Goal: Task Accomplishment & Management: Manage account settings

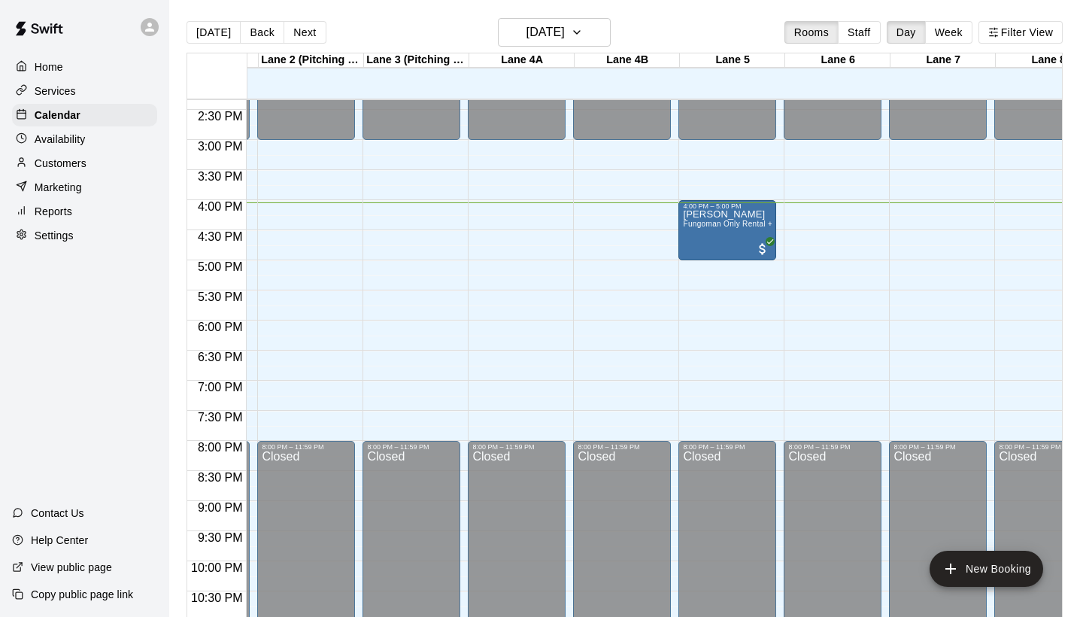
scroll to position [863, 216]
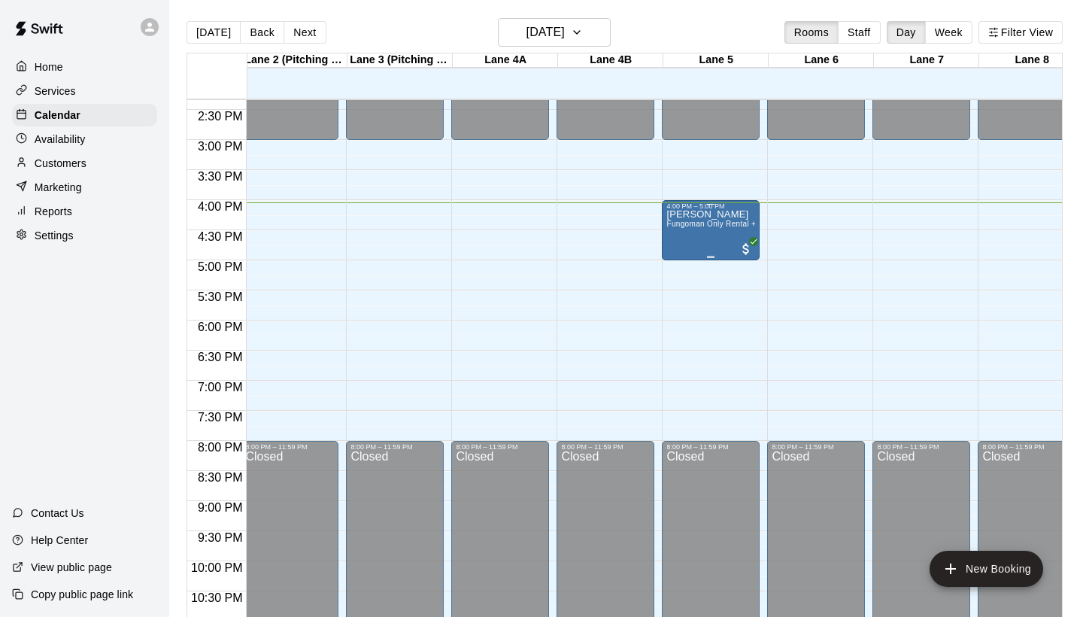
click at [709, 242] on div "[PERSON_NAME] Fungoman Only Rental + Lane" at bounding box center [710, 518] width 89 height 617
click at [675, 224] on icon "edit" at bounding box center [682, 226] width 18 height 18
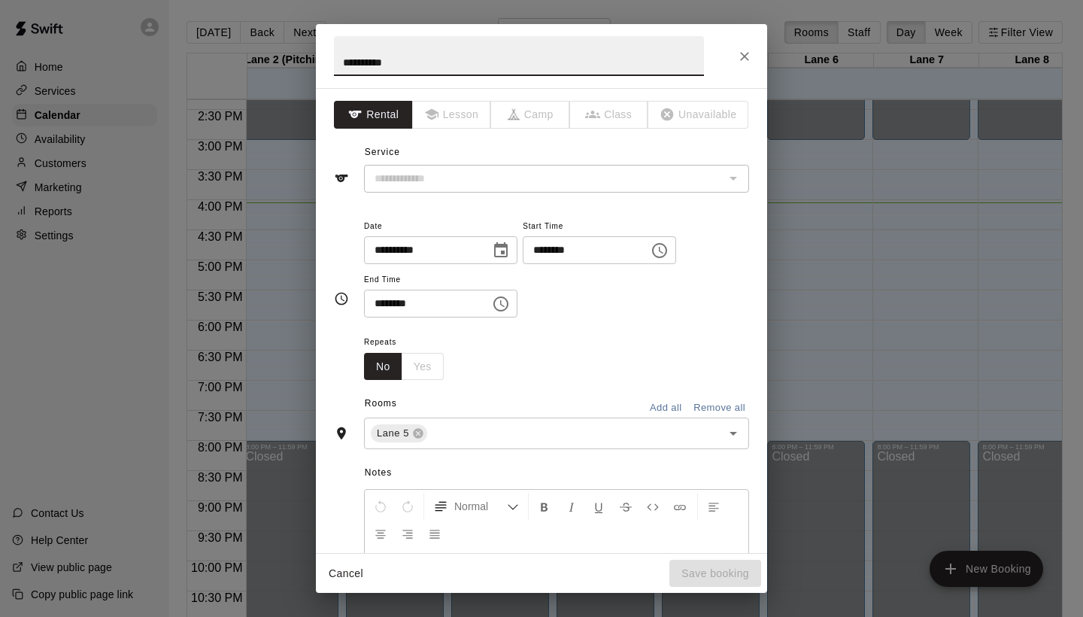
type input "**********"
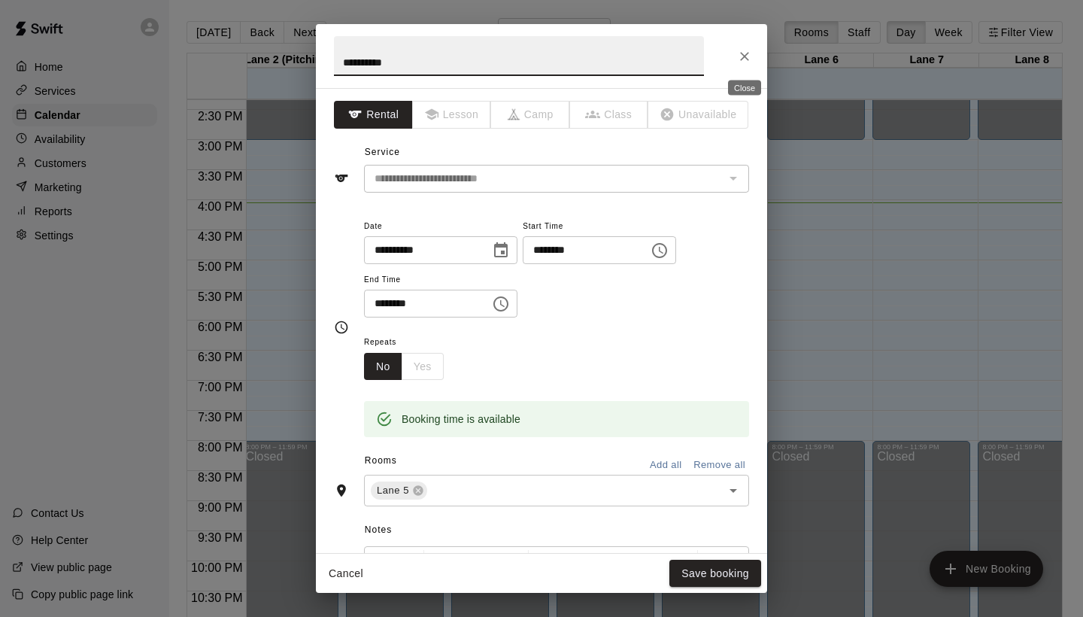
click at [740, 56] on icon "Close" at bounding box center [744, 56] width 15 height 15
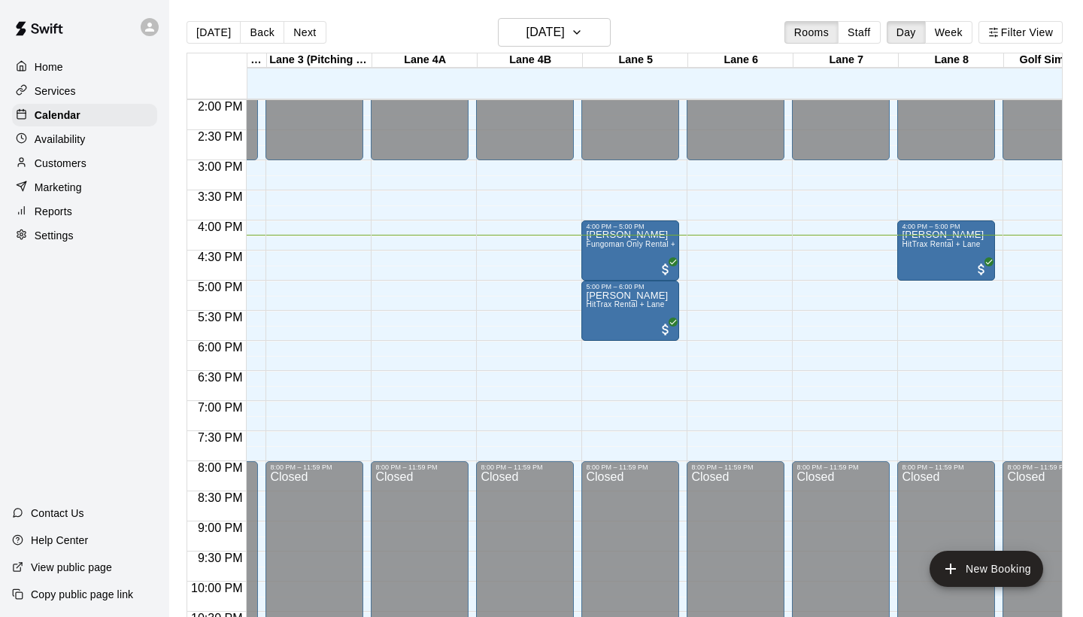
scroll to position [0, 297]
click at [40, 170] on p "Customers" at bounding box center [61, 163] width 52 height 15
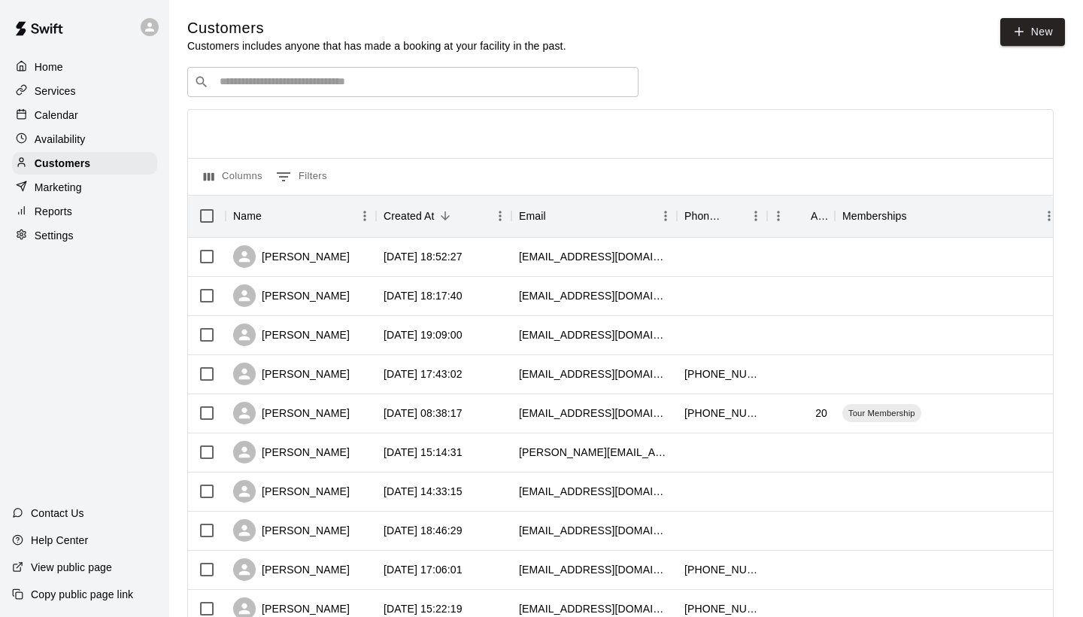
click at [284, 90] on div "​ ​" at bounding box center [412, 82] width 451 height 30
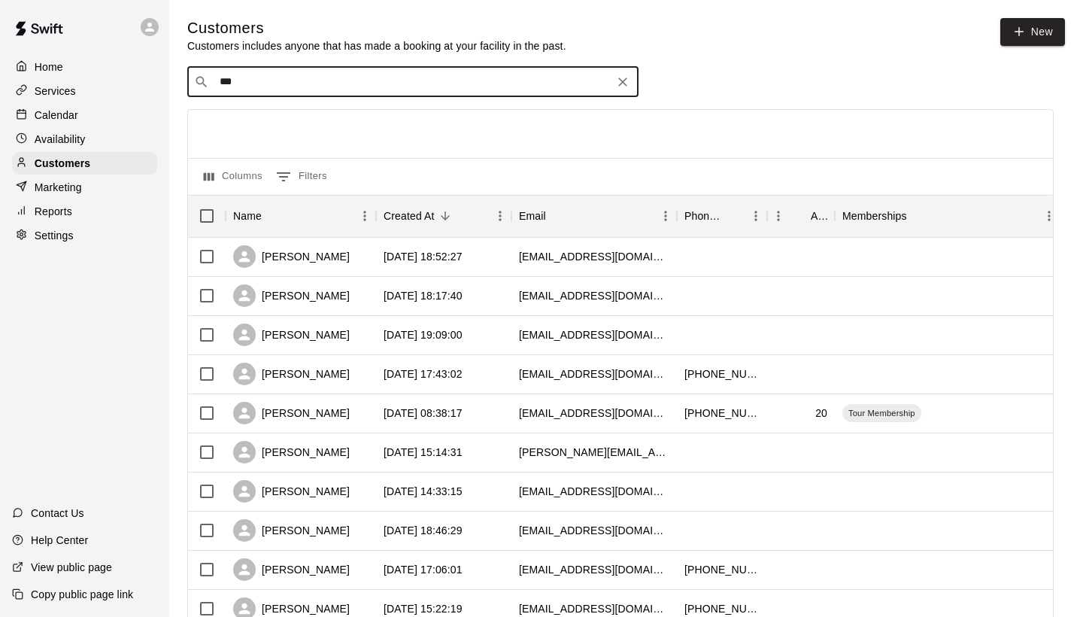
type input "****"
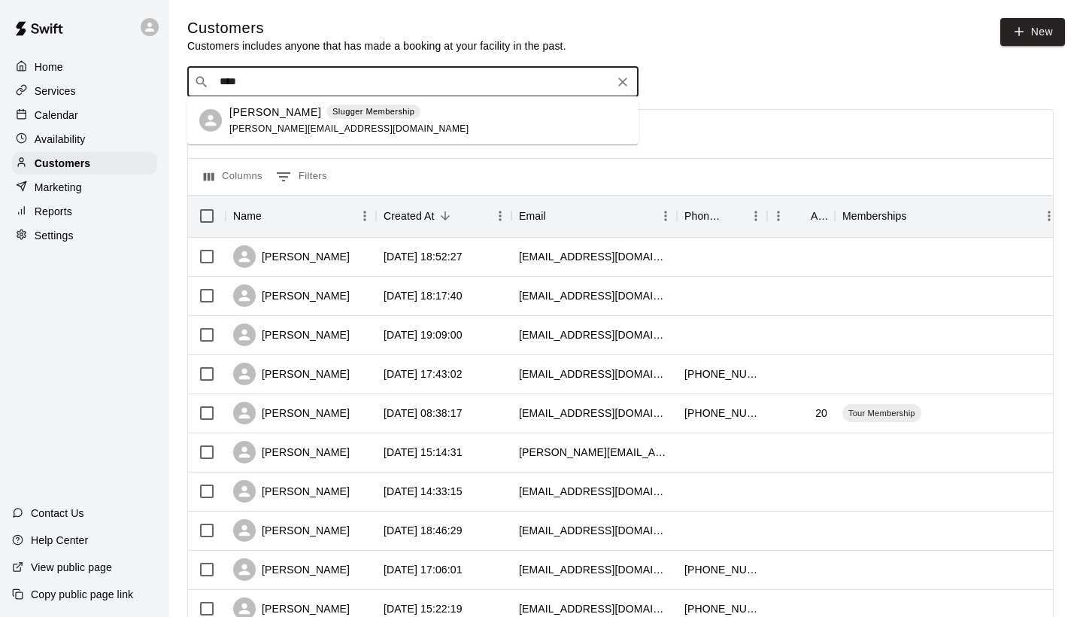
click at [252, 124] on span "[PERSON_NAME][EMAIL_ADDRESS][DOMAIN_NAME]" at bounding box center [348, 128] width 239 height 11
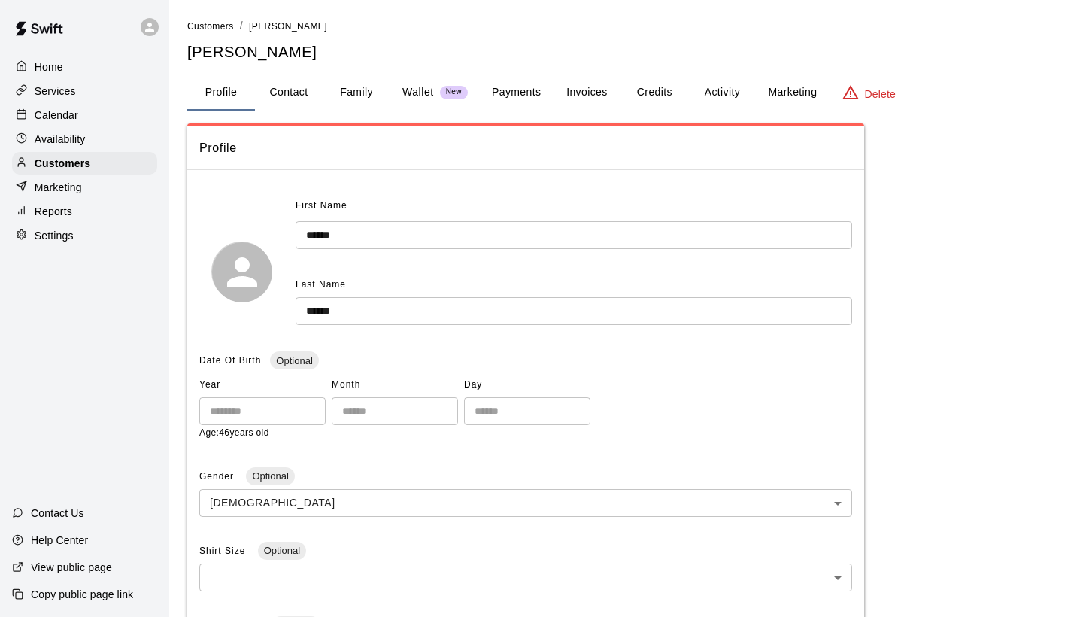
click at [511, 98] on button "Payments" at bounding box center [516, 92] width 73 height 36
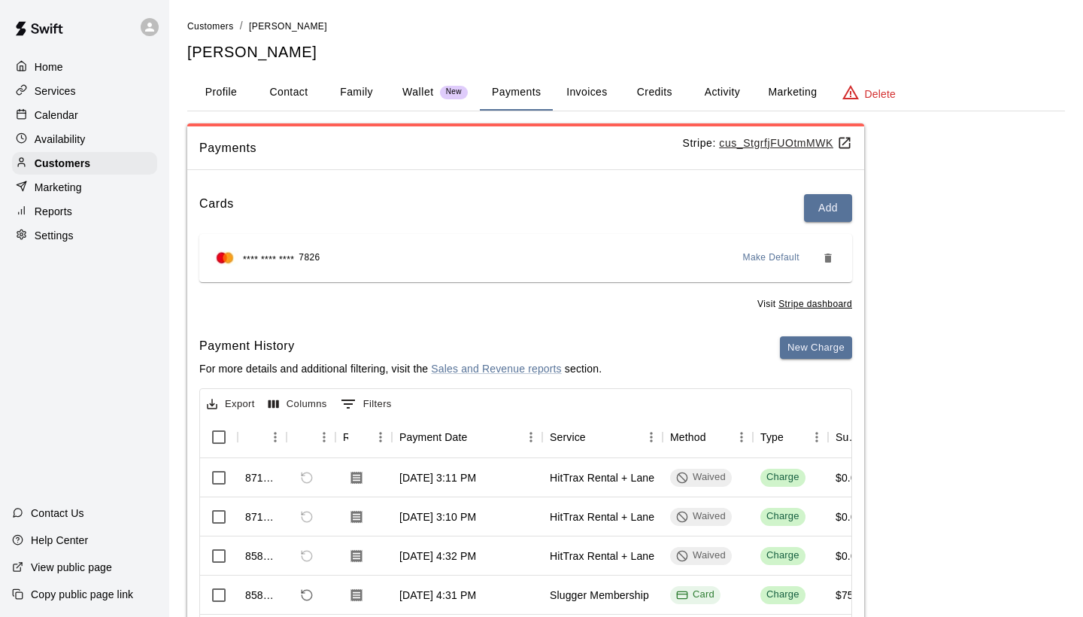
click at [98, 119] on div "Calendar" at bounding box center [84, 115] width 145 height 23
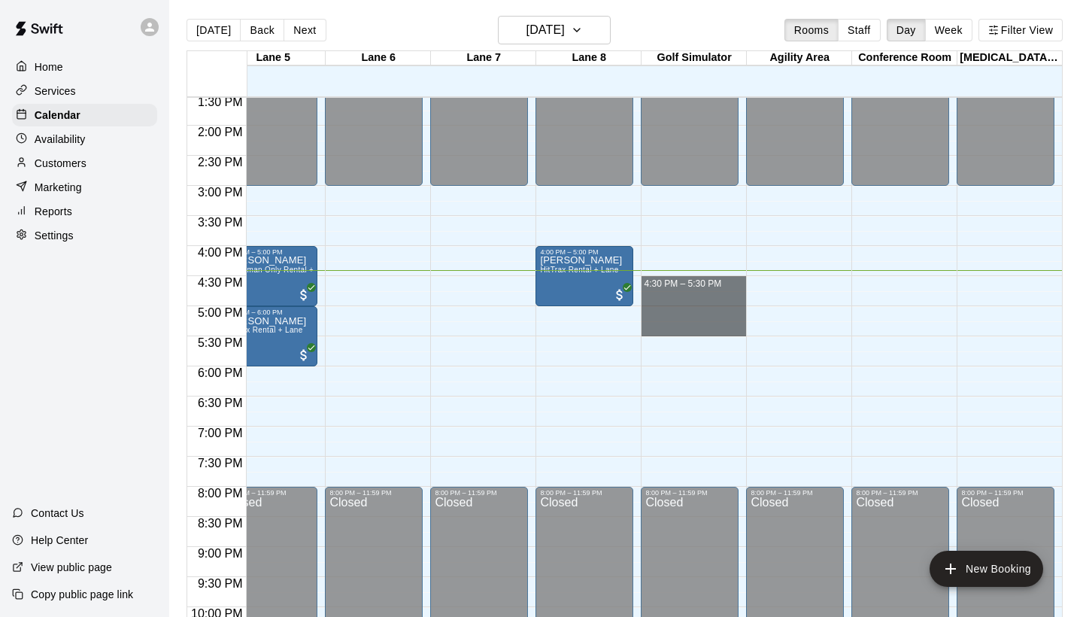
drag, startPoint x: 648, startPoint y: 282, endPoint x: 658, endPoint y: 329, distance: 48.4
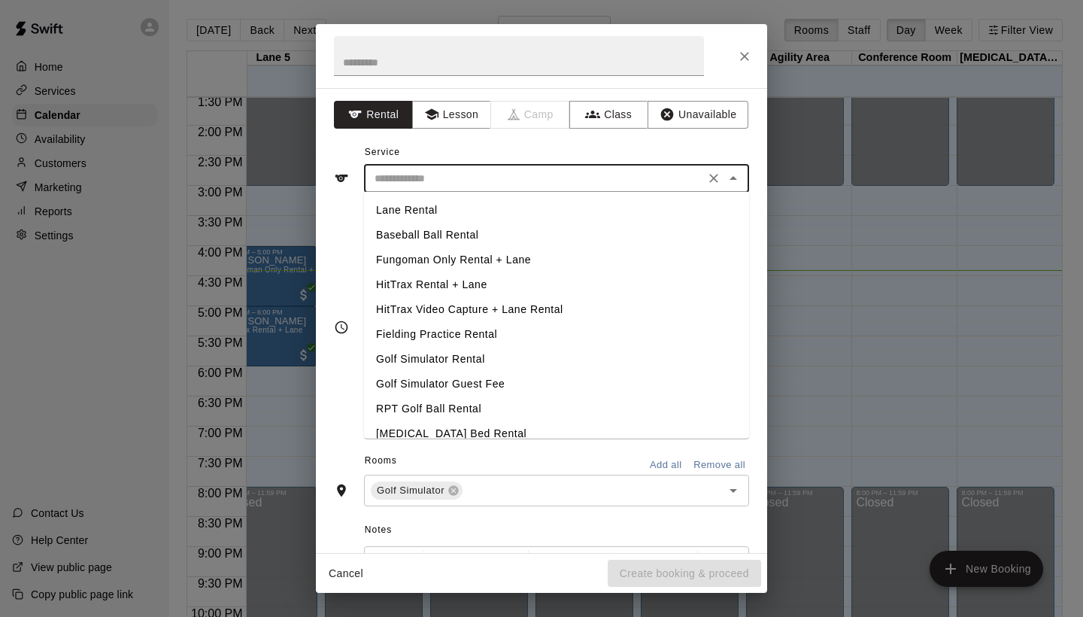
click at [658, 177] on input "text" at bounding box center [535, 178] width 332 height 19
click at [470, 359] on li "Golf Simulator Rental" at bounding box center [556, 359] width 385 height 25
type input "**********"
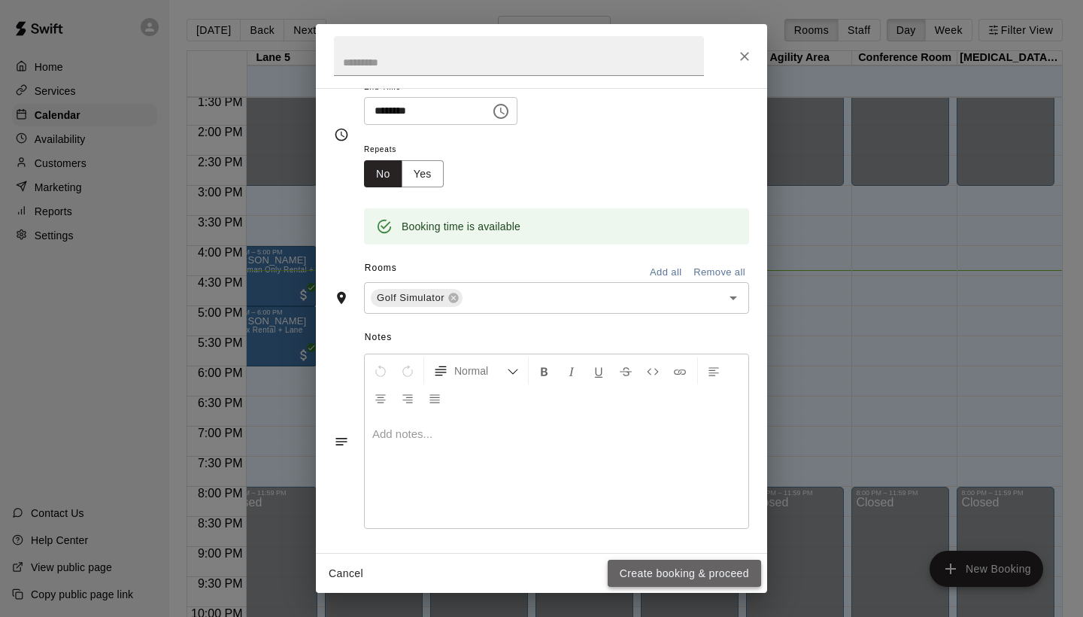
click at [672, 571] on button "Create booking & proceed" at bounding box center [684, 574] width 153 height 28
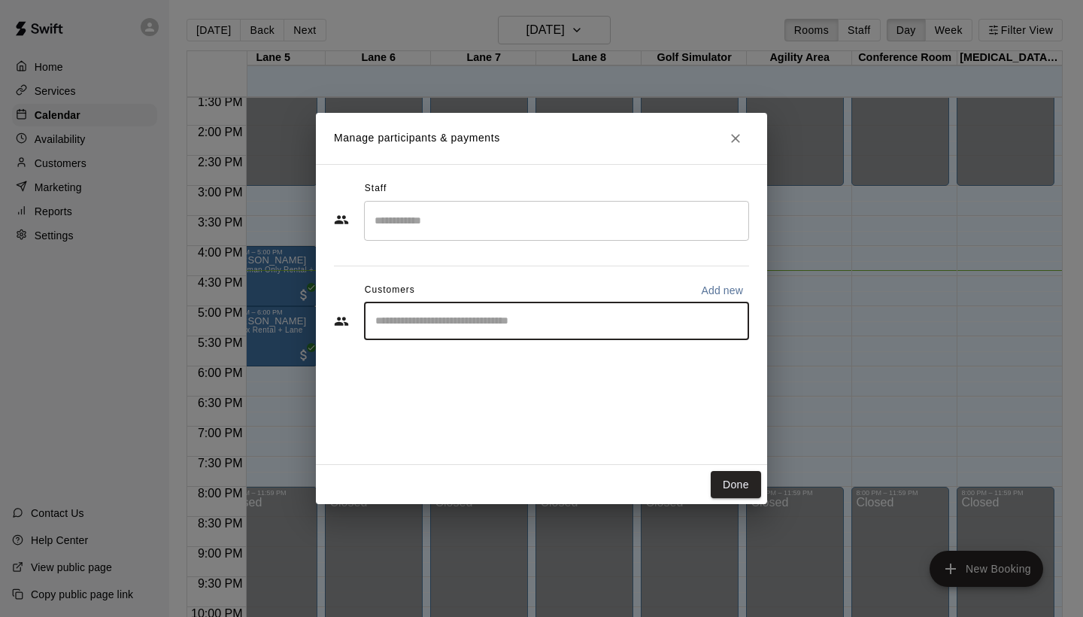
click at [453, 322] on input "Start typing to search customers..." at bounding box center [557, 321] width 372 height 15
type input "******"
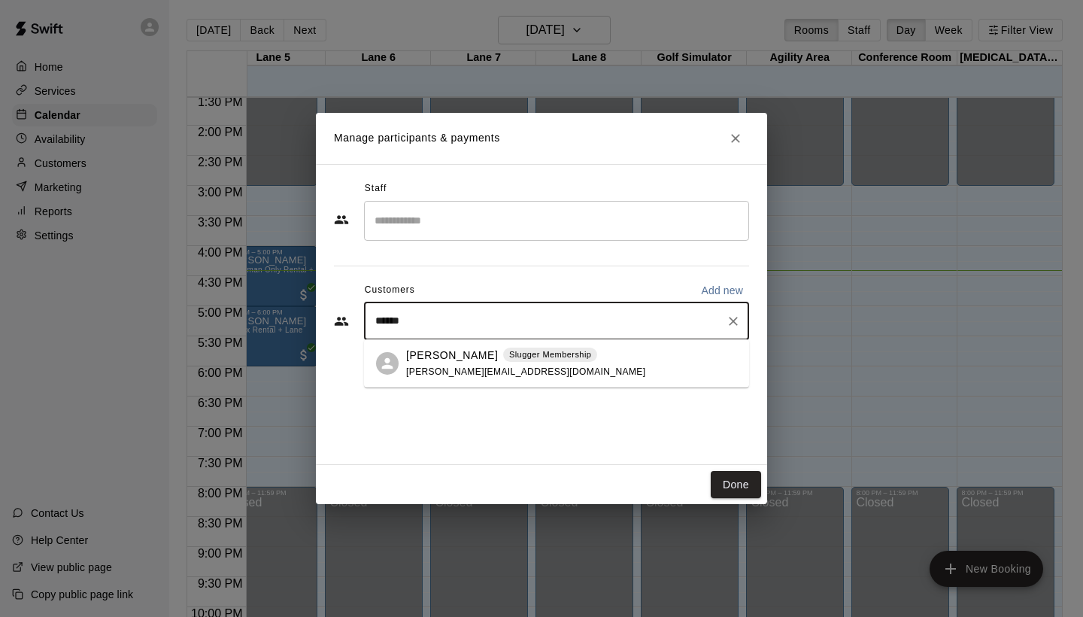
click at [493, 369] on div "[PERSON_NAME] Slugger Membership [PERSON_NAME][EMAIL_ADDRESS][DOMAIN_NAME]" at bounding box center [525, 363] width 239 height 32
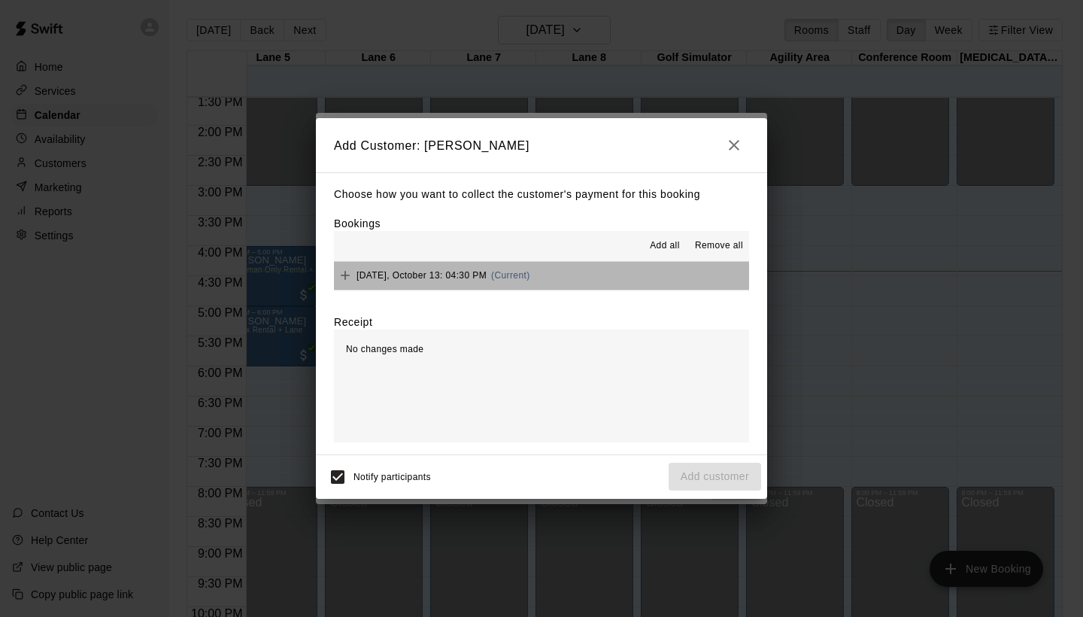
click at [597, 271] on button "[DATE], October 13: 04:30 PM (Current)" at bounding box center [541, 276] width 415 height 28
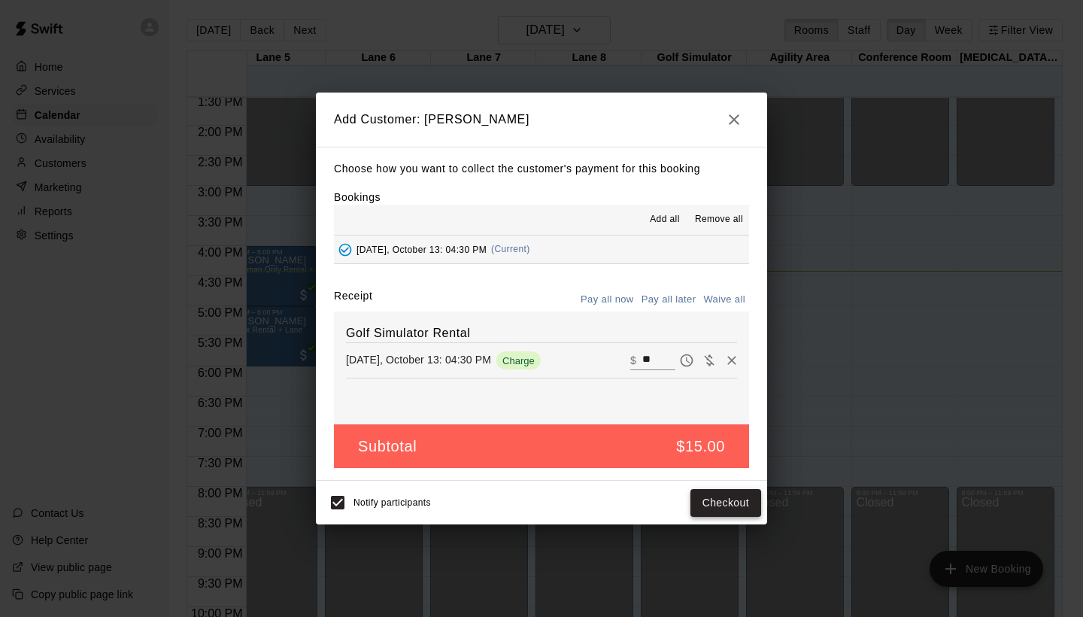
click at [740, 500] on button "Checkout" at bounding box center [725, 503] width 71 height 28
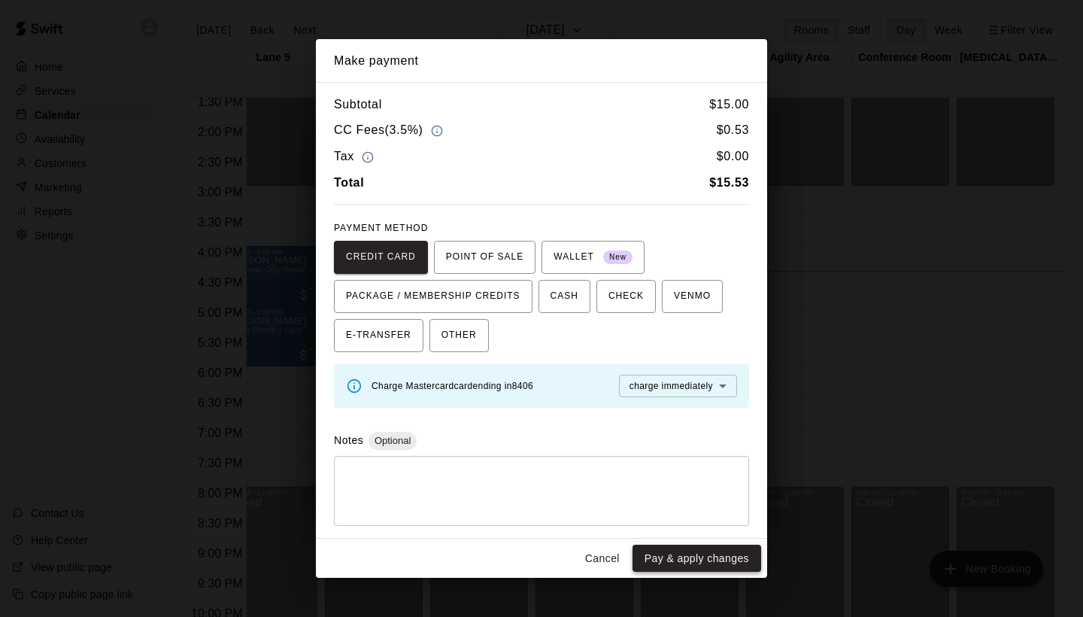
click at [713, 563] on button "Pay & apply changes" at bounding box center [696, 558] width 129 height 28
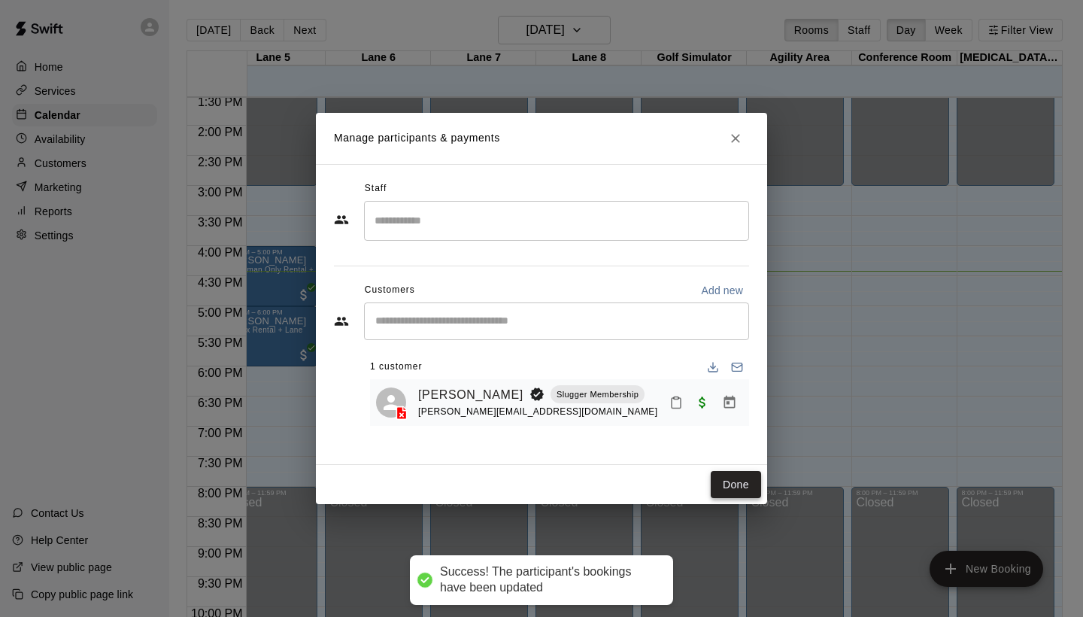
click at [726, 482] on button "Done" at bounding box center [736, 485] width 50 height 28
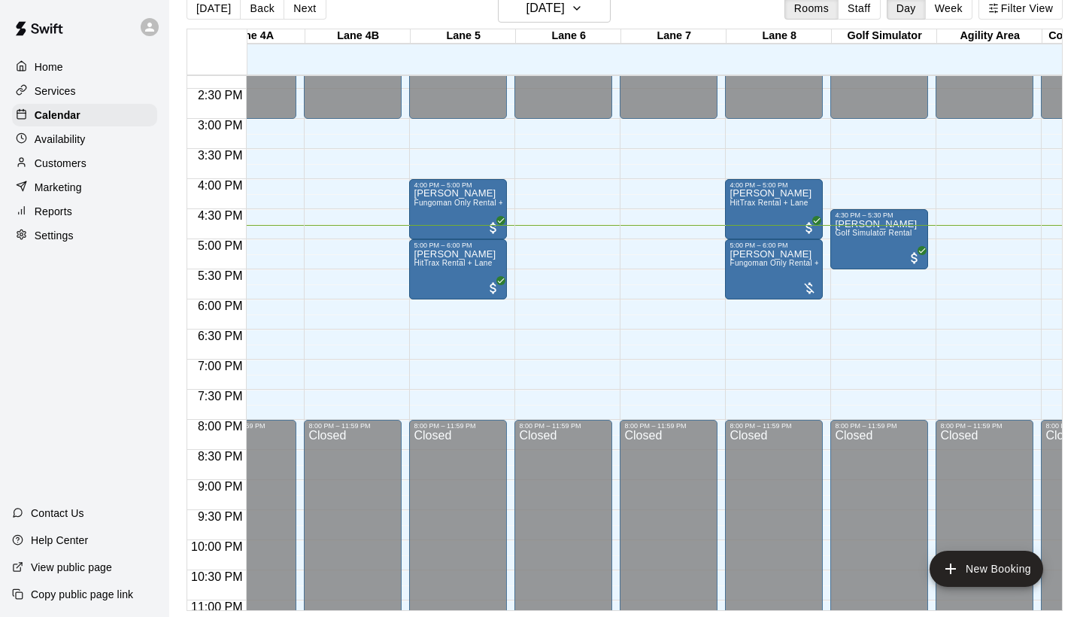
scroll to position [861, 469]
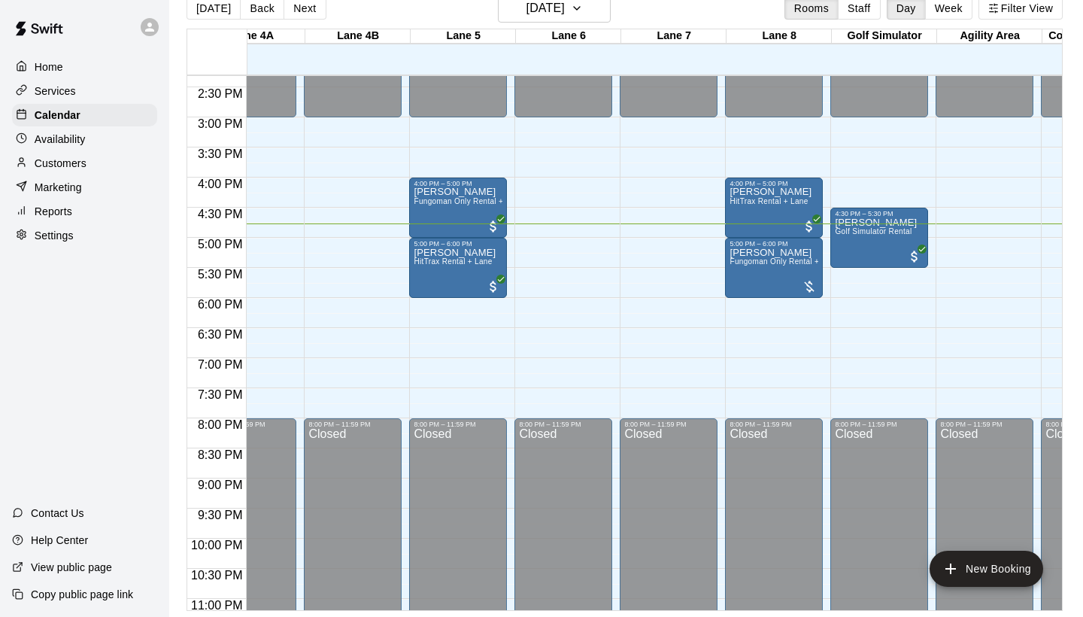
click at [104, 159] on div "Customers" at bounding box center [84, 163] width 145 height 23
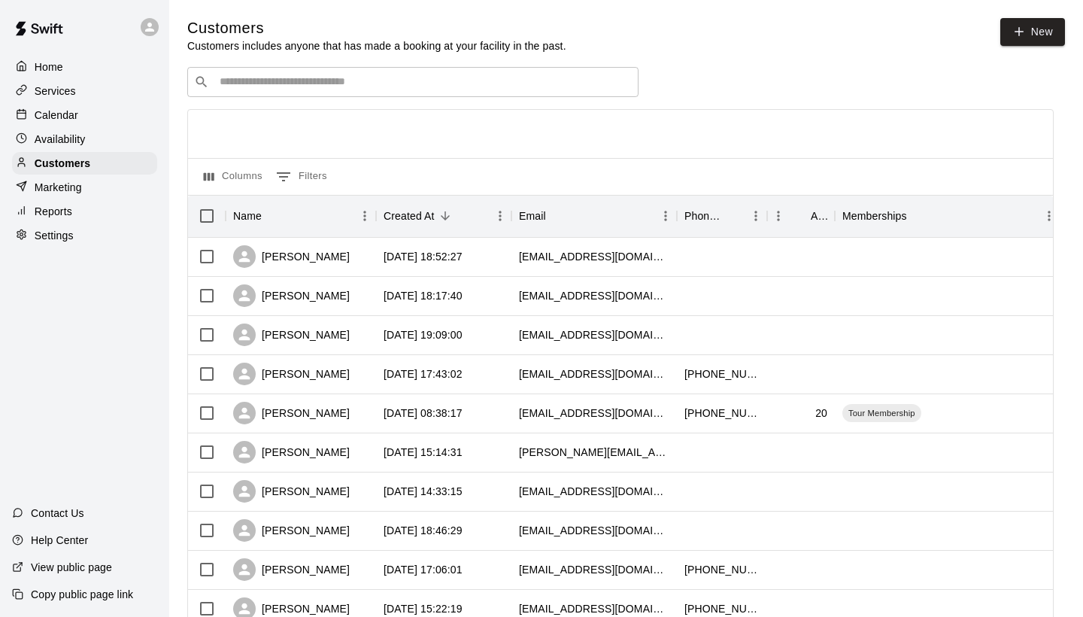
click at [403, 83] on input "Search customers by name or email" at bounding box center [423, 81] width 417 height 15
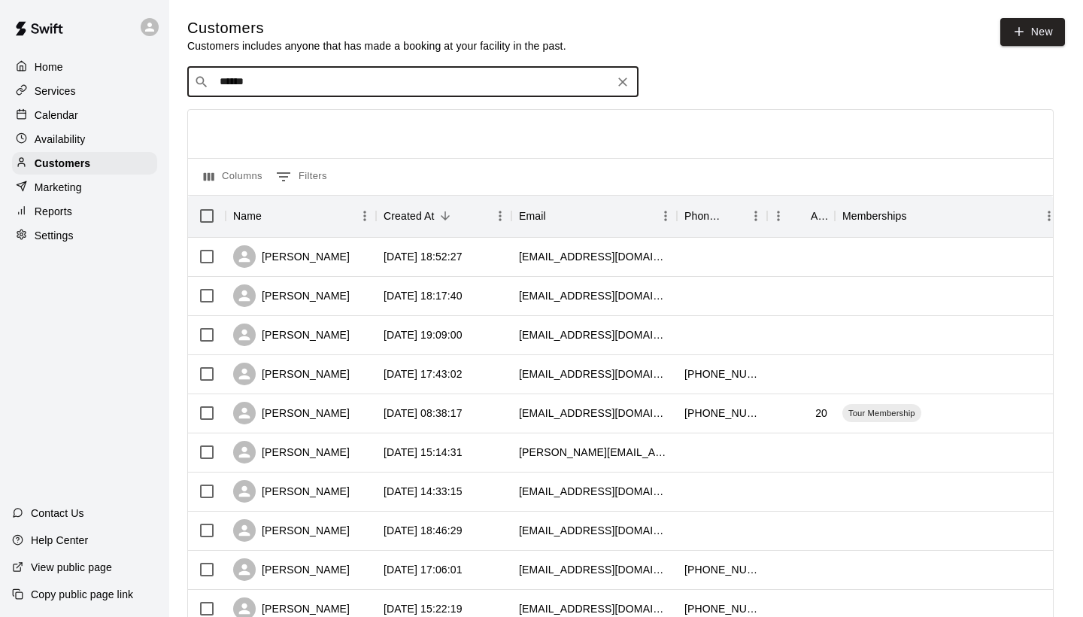
type input "*****"
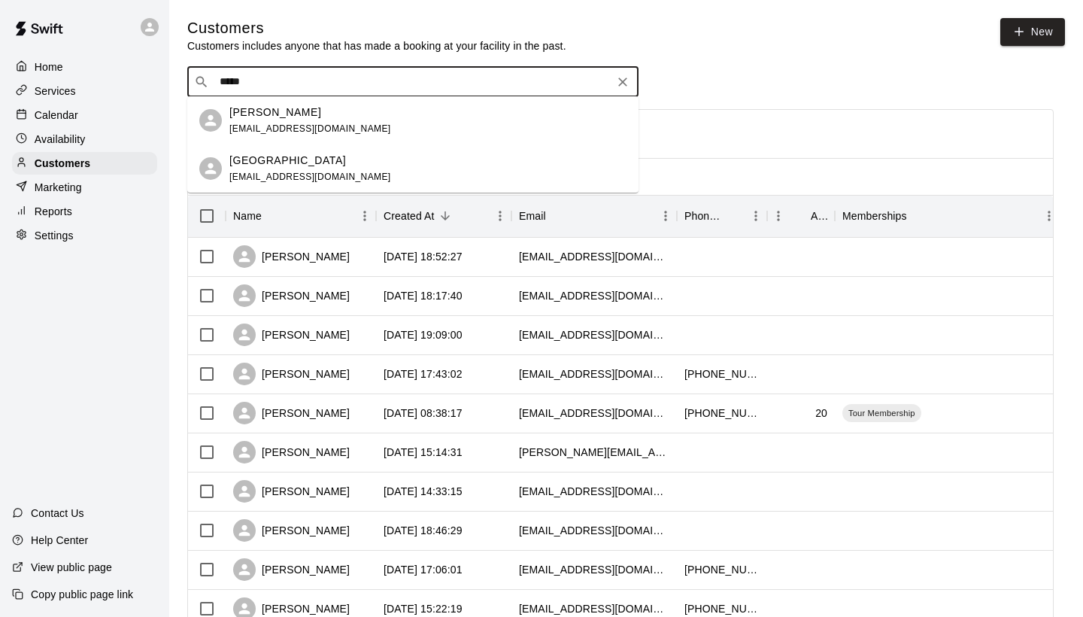
click at [341, 126] on div "[PERSON_NAME] [EMAIL_ADDRESS][DOMAIN_NAME]" at bounding box center [427, 121] width 397 height 32
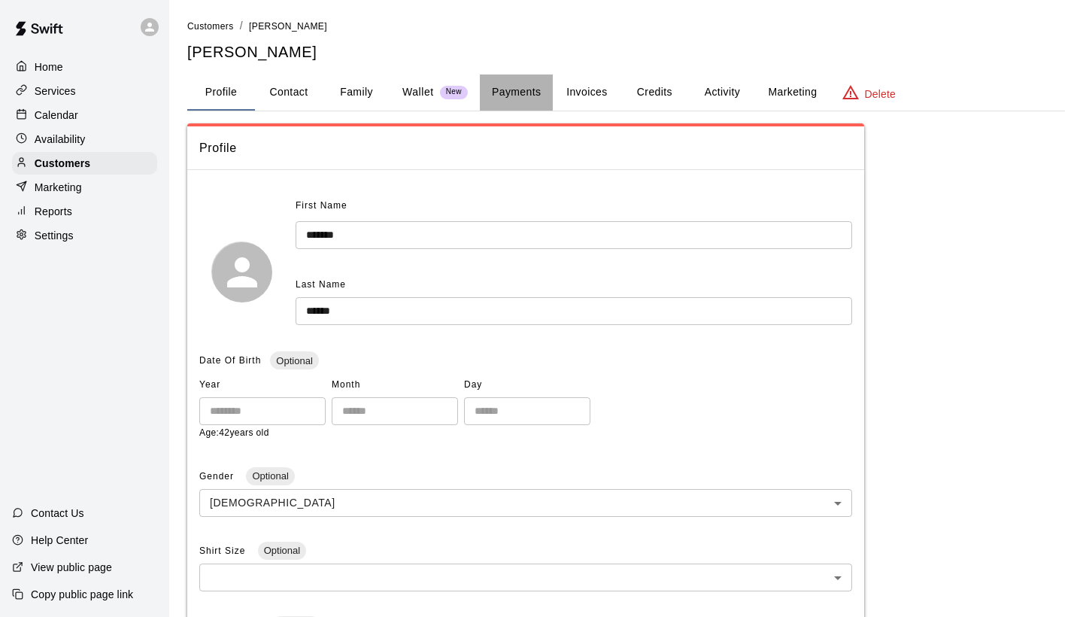
click at [519, 86] on button "Payments" at bounding box center [516, 92] width 73 height 36
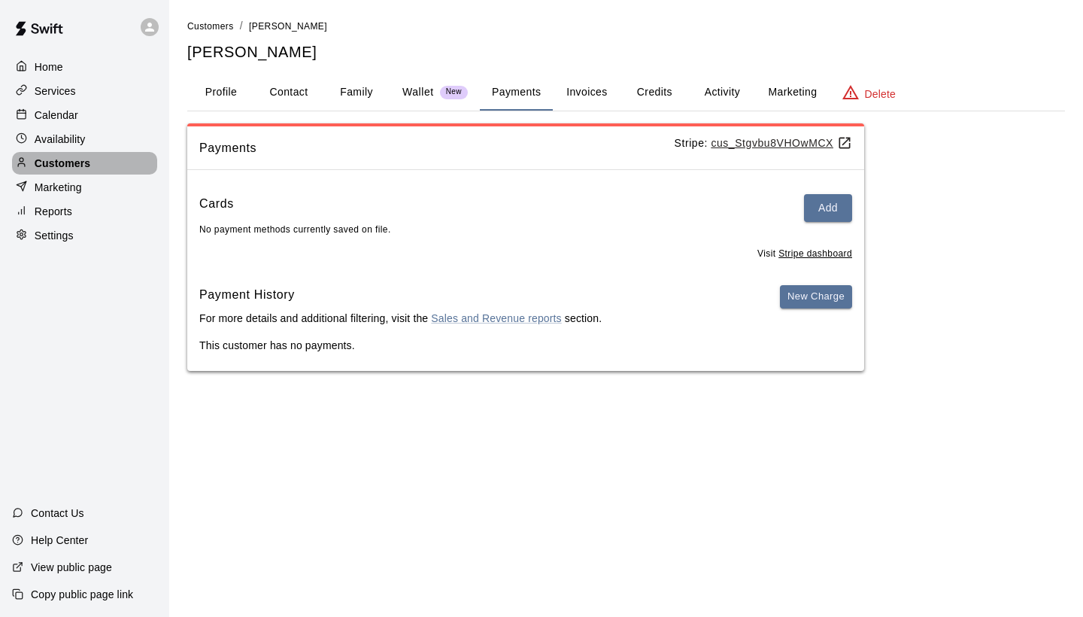
click at [86, 162] on p "Customers" at bounding box center [63, 163] width 56 height 15
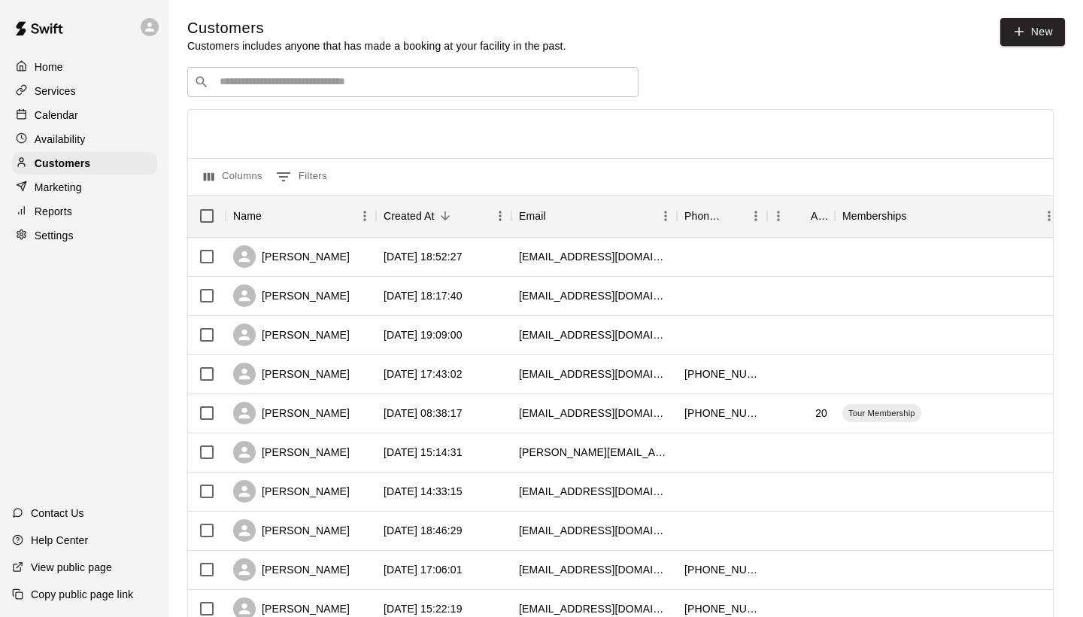
click at [303, 76] on input "Search customers by name or email" at bounding box center [423, 81] width 417 height 15
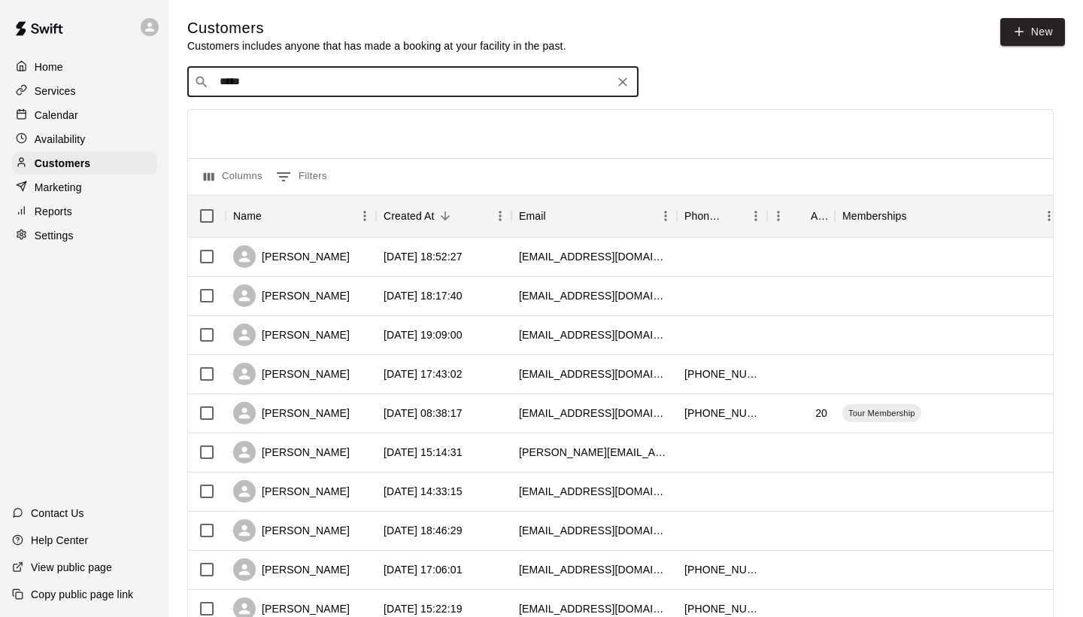
type input "******"
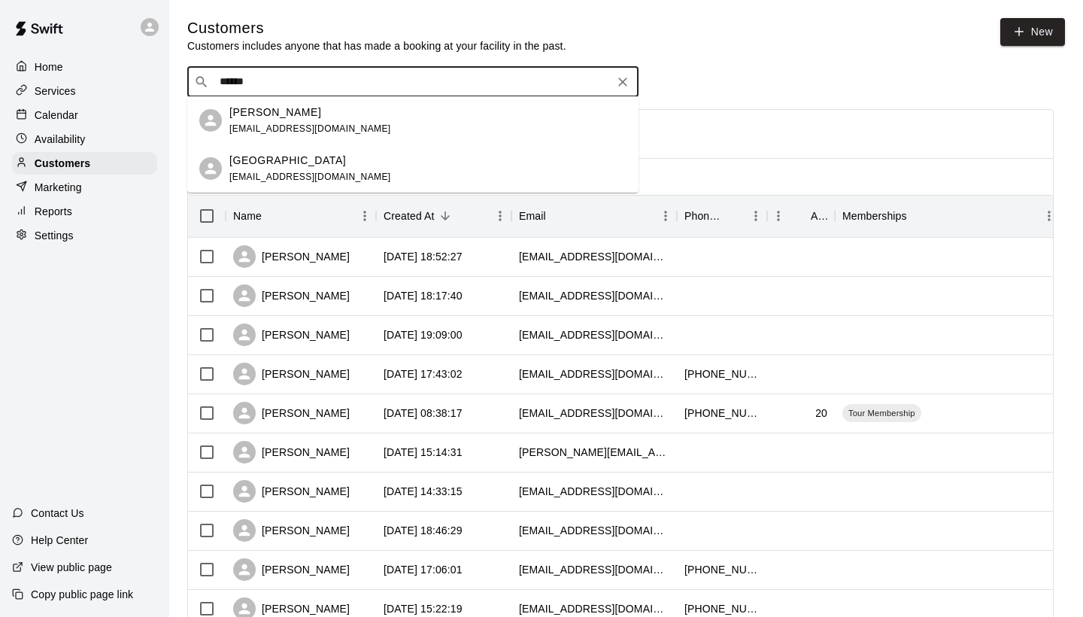
click at [375, 121] on div "[PERSON_NAME] [EMAIL_ADDRESS][DOMAIN_NAME]" at bounding box center [427, 121] width 397 height 32
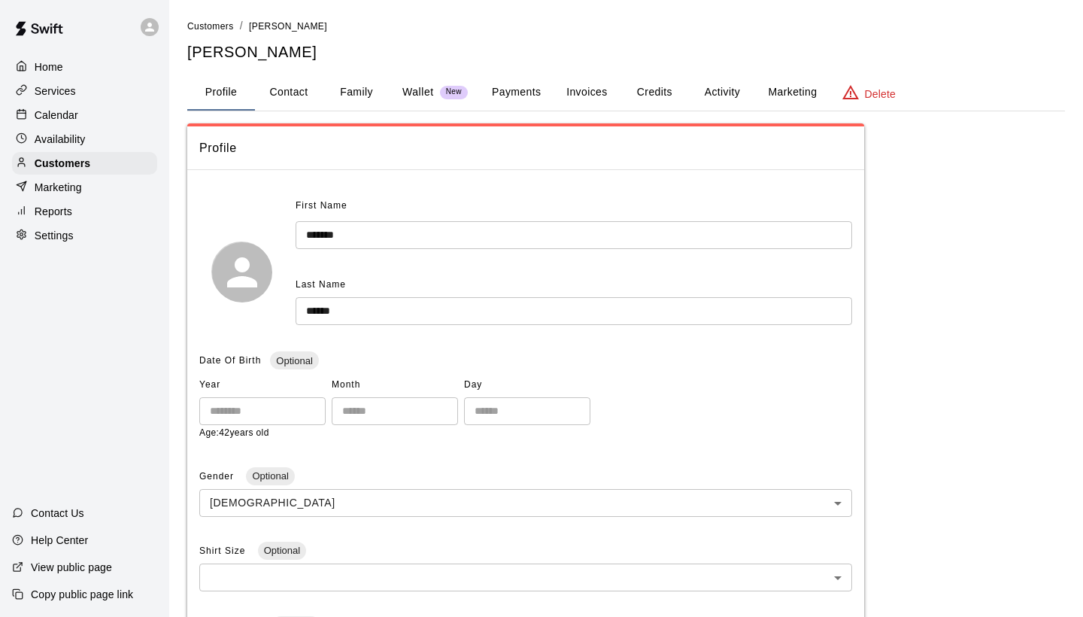
click at [503, 88] on button "Payments" at bounding box center [516, 92] width 73 height 36
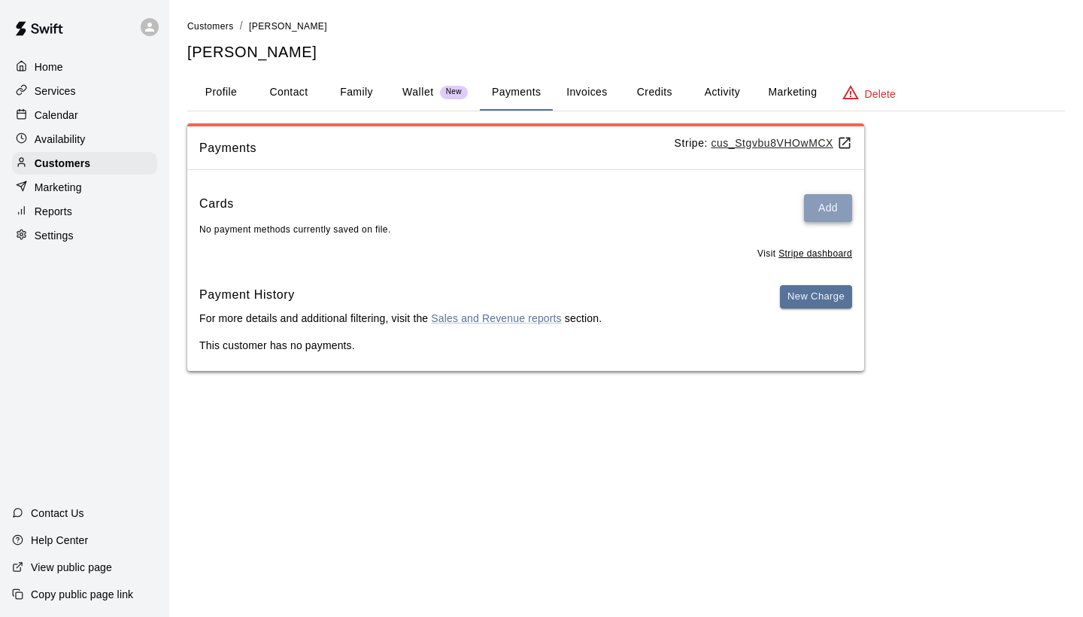
click at [832, 209] on button "Add" at bounding box center [828, 208] width 48 height 28
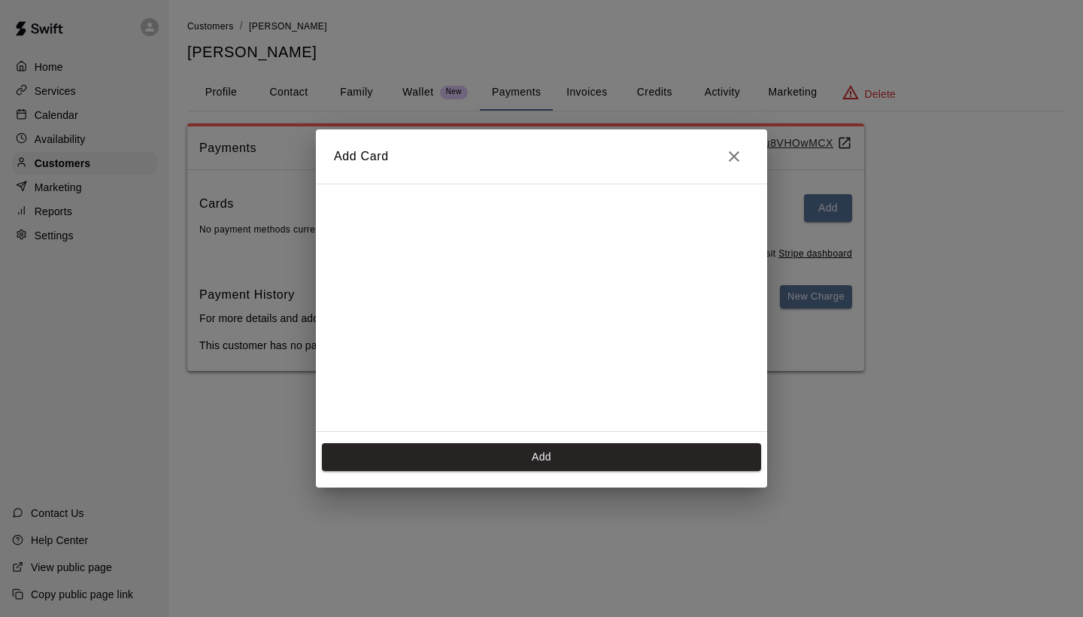
scroll to position [241, 0]
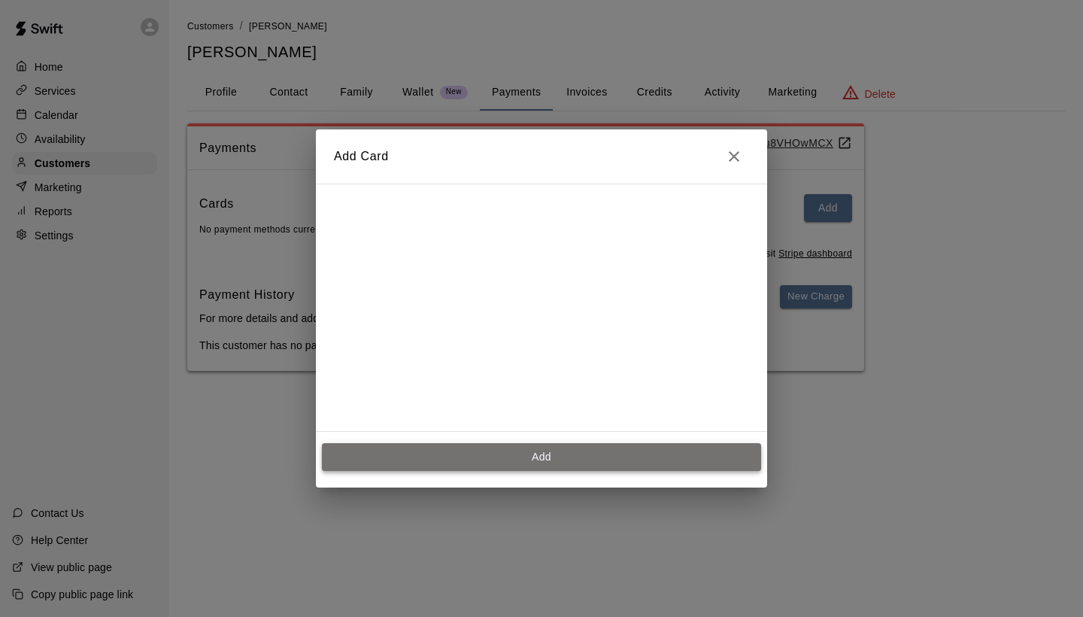
click at [583, 445] on button "Add" at bounding box center [541, 457] width 439 height 28
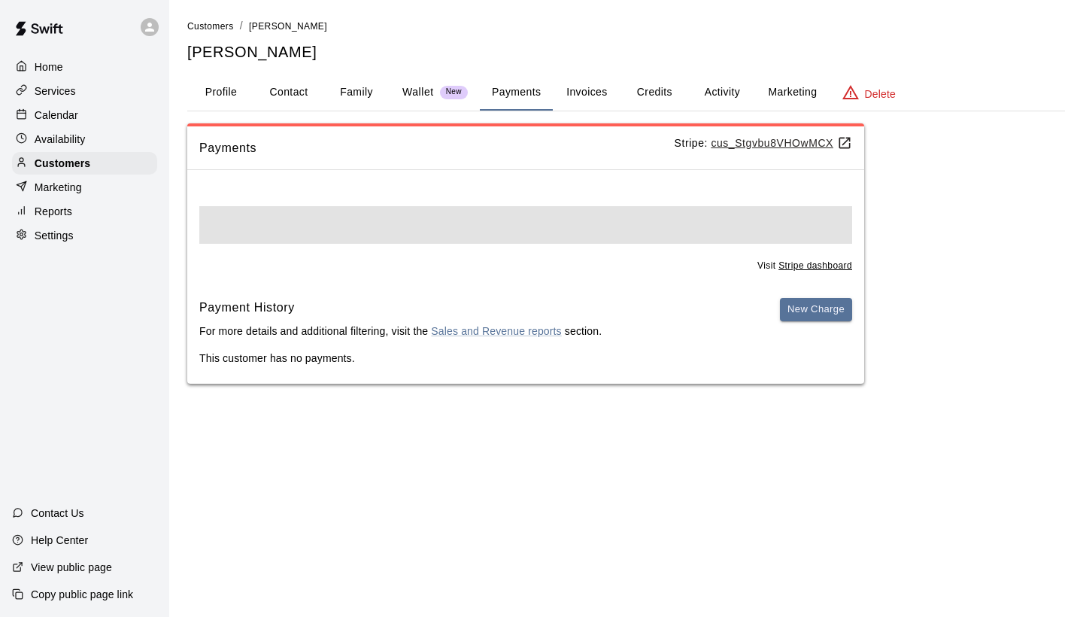
scroll to position [0, 0]
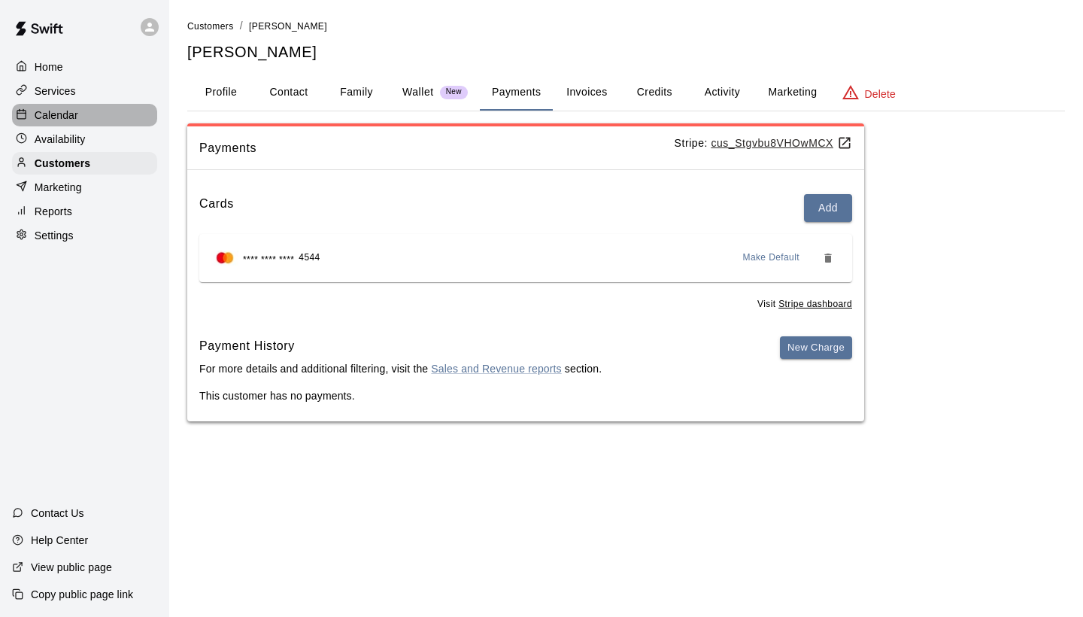
click at [71, 116] on p "Calendar" at bounding box center [57, 115] width 44 height 15
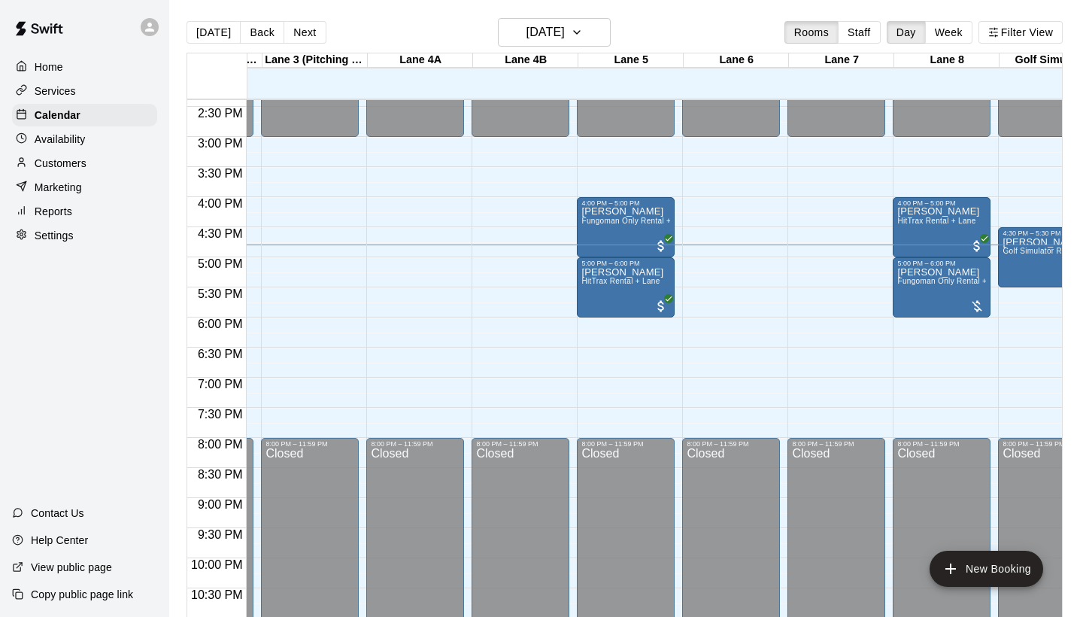
scroll to position [0, 317]
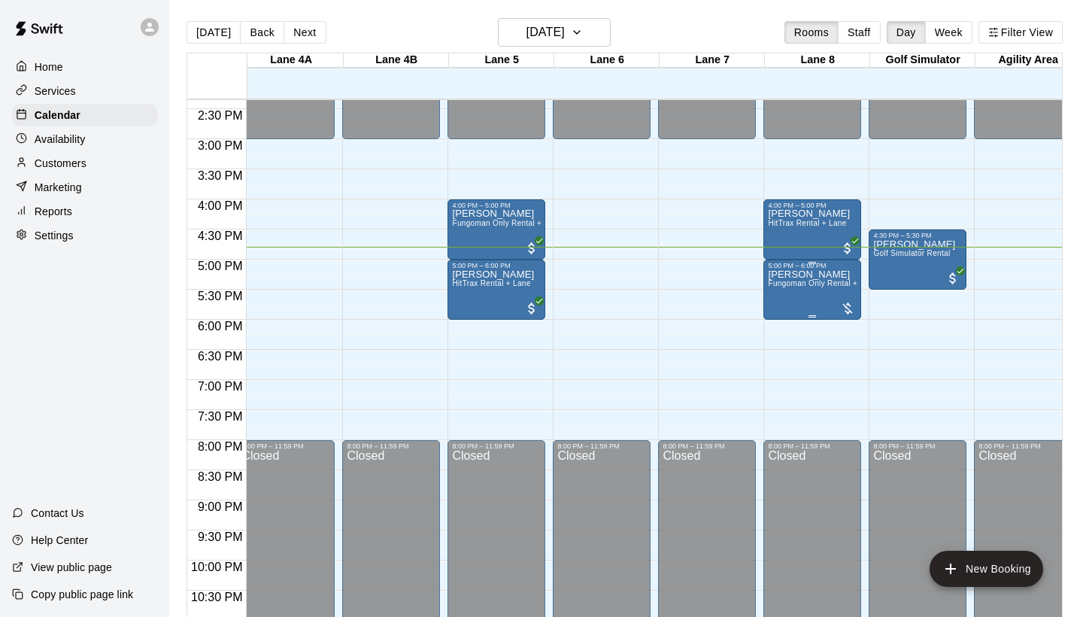
click at [822, 305] on div "[PERSON_NAME] [GEOGRAPHIC_DATA] Only Rental + Lane" at bounding box center [812, 577] width 89 height 617
click at [787, 286] on icon "edit" at bounding box center [784, 286] width 18 height 18
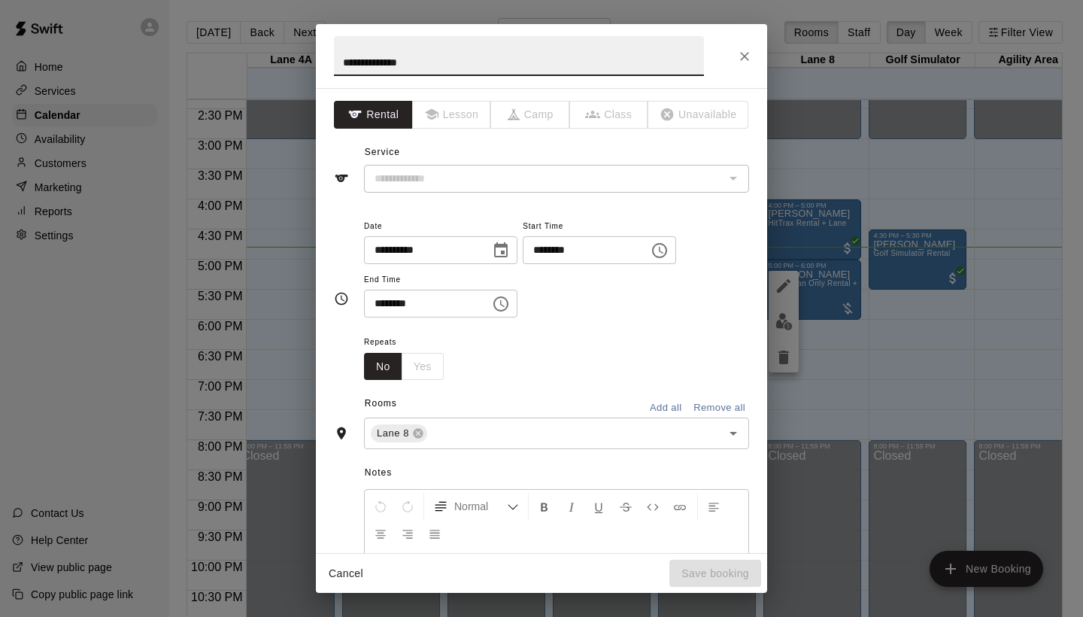
type input "**********"
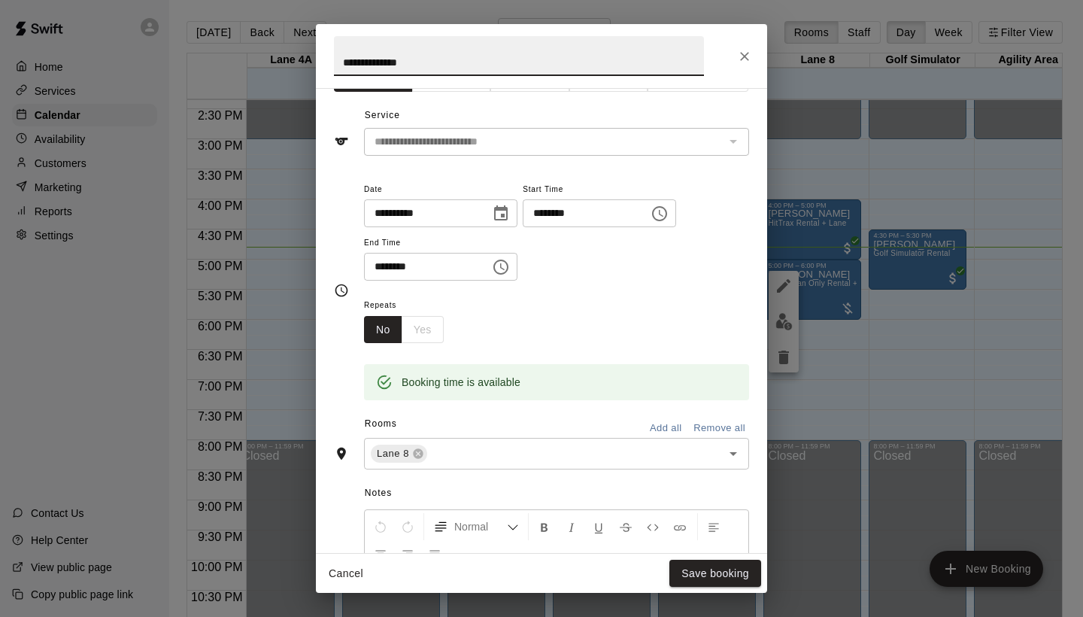
scroll to position [38, 0]
click at [739, 57] on icon "Close" at bounding box center [744, 56] width 15 height 15
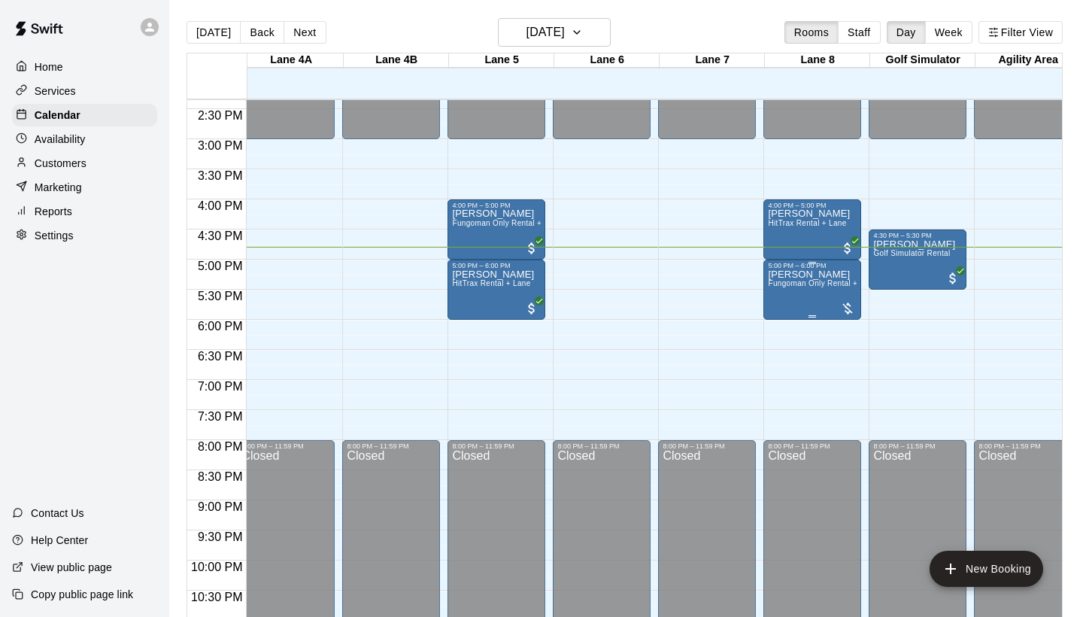
click at [817, 300] on div "[PERSON_NAME] [GEOGRAPHIC_DATA] Only Rental + Lane" at bounding box center [812, 577] width 89 height 617
click at [784, 315] on img "edit" at bounding box center [783, 321] width 17 height 17
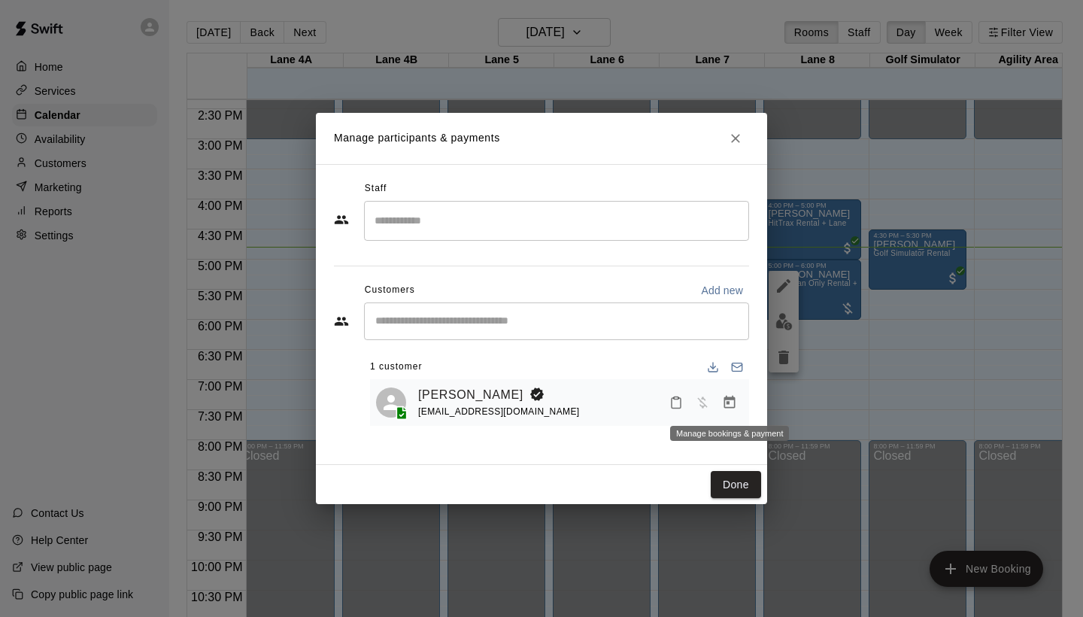
click at [726, 393] on button "Manage bookings & payment" at bounding box center [729, 402] width 27 height 27
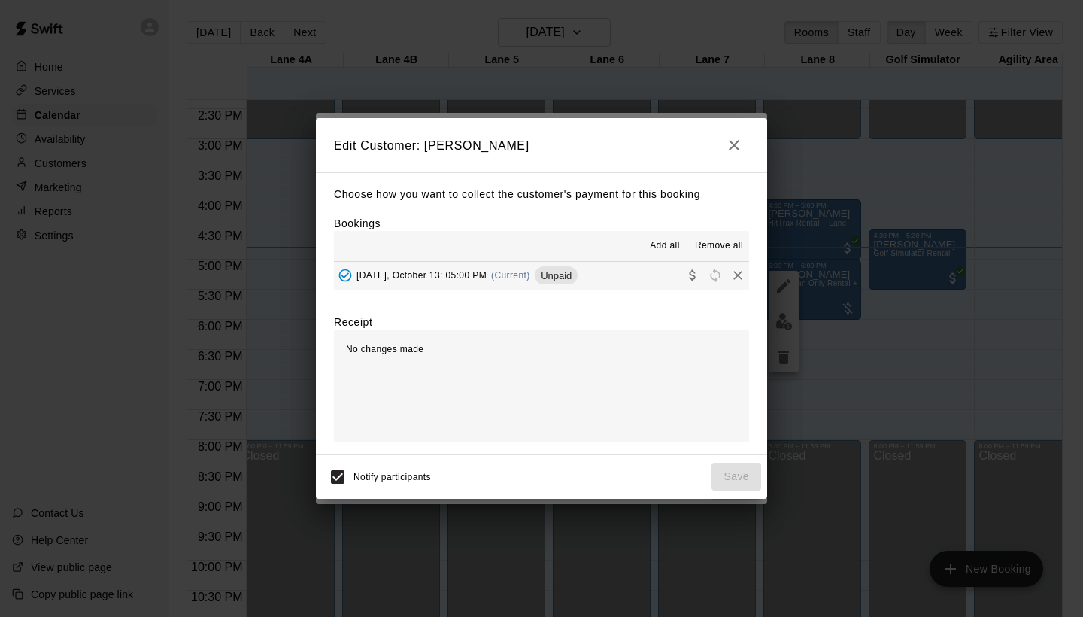
click at [623, 274] on button "[DATE], October 13: 05:00 PM (Current) Unpaid" at bounding box center [541, 276] width 415 height 28
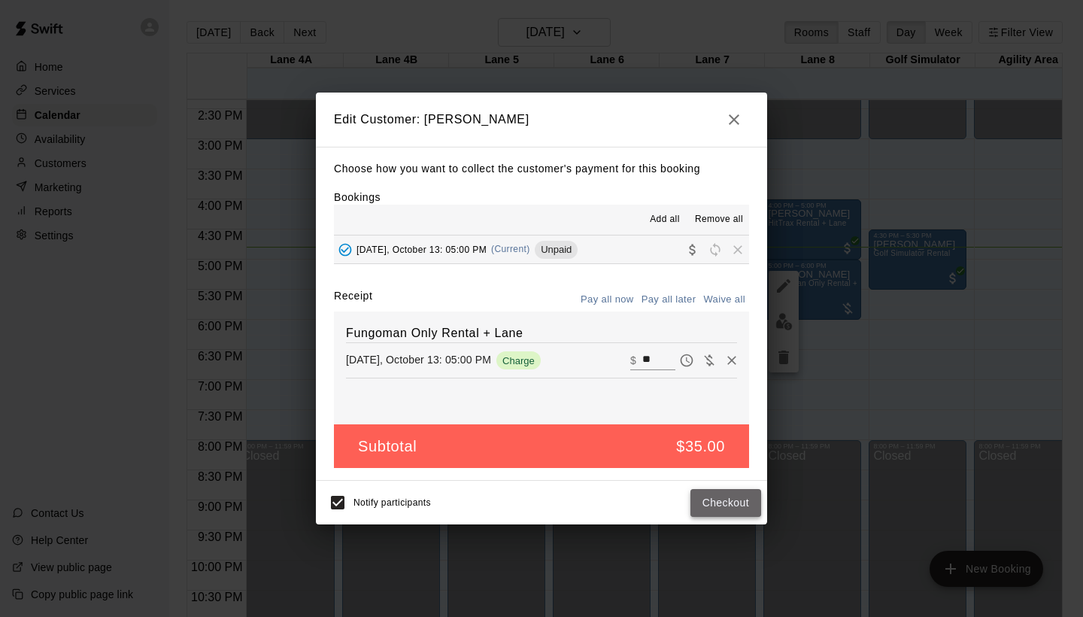
click at [717, 499] on button "Checkout" at bounding box center [725, 503] width 71 height 28
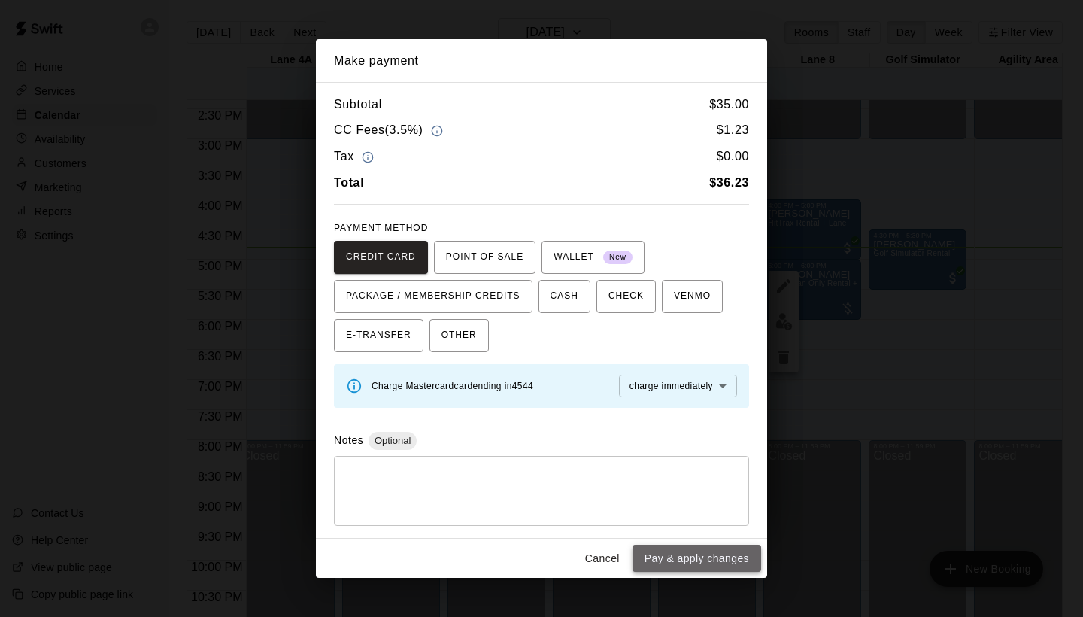
click at [734, 556] on button "Pay & apply changes" at bounding box center [696, 558] width 129 height 28
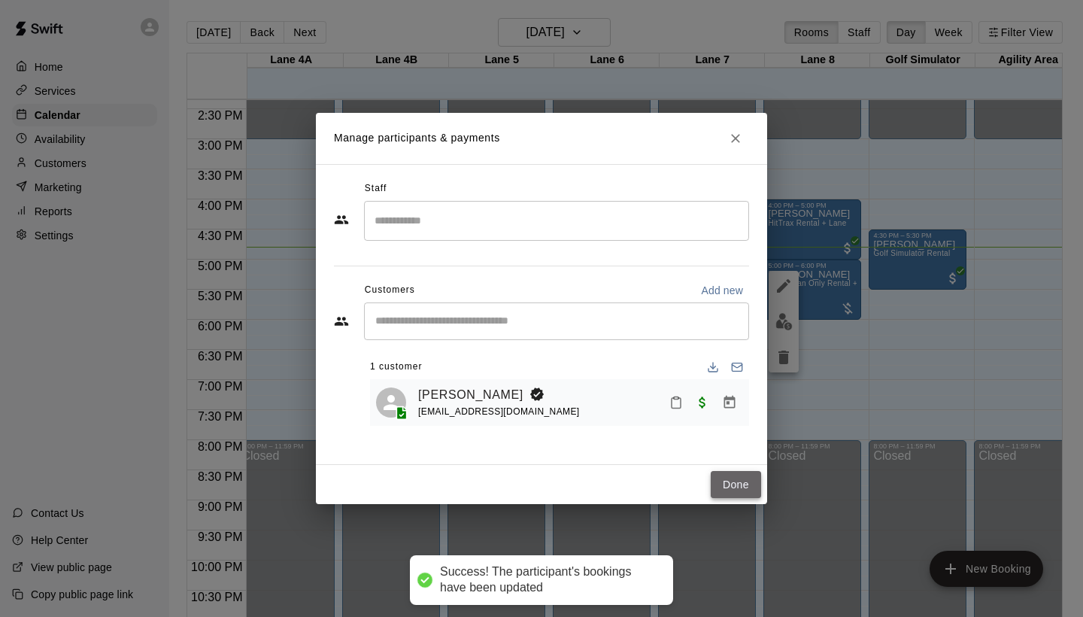
click at [736, 484] on button "Done" at bounding box center [736, 485] width 50 height 28
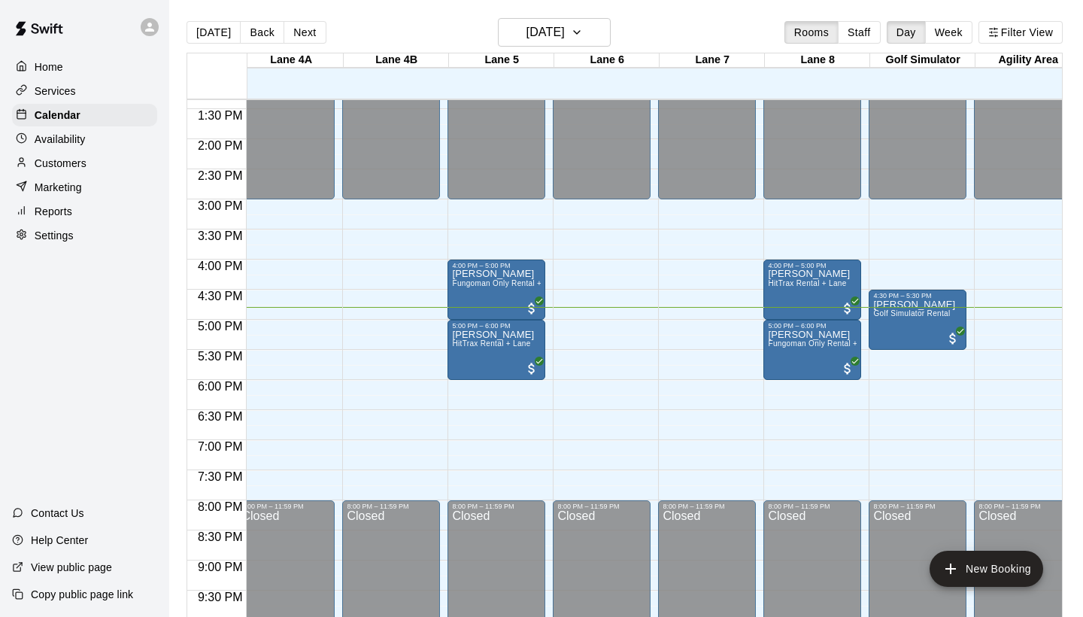
scroll to position [802, 430]
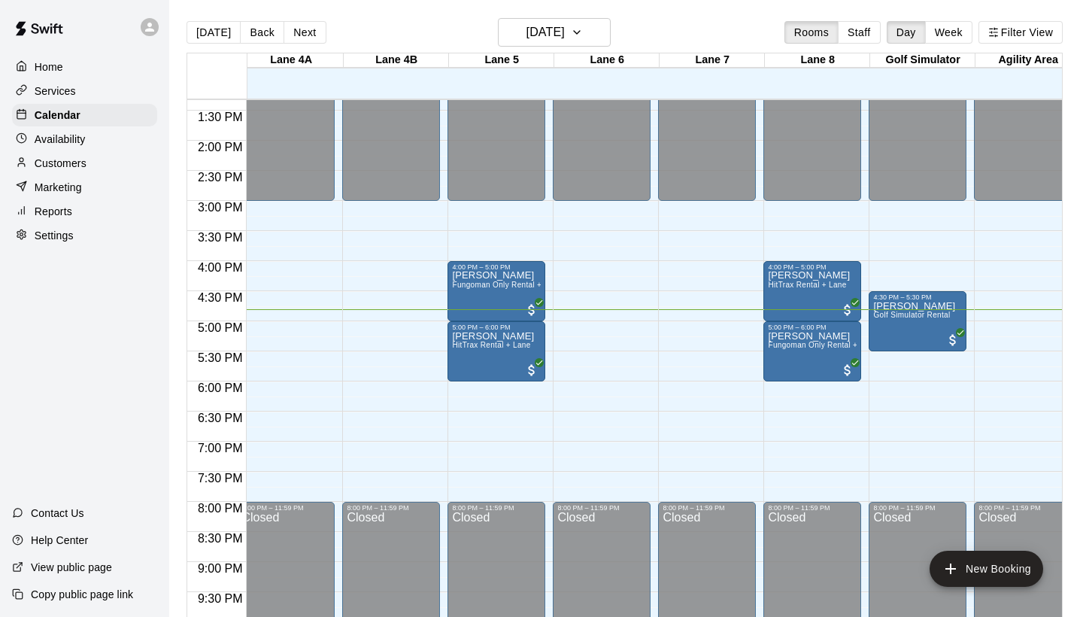
click at [90, 144] on div "Availability" at bounding box center [84, 139] width 145 height 23
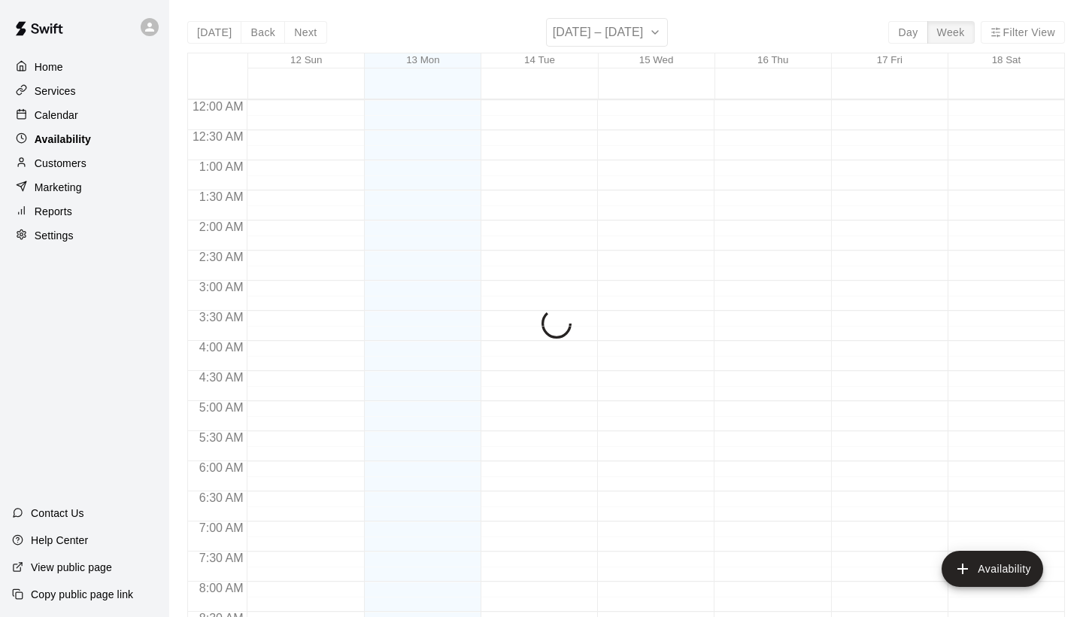
scroll to position [911, 0]
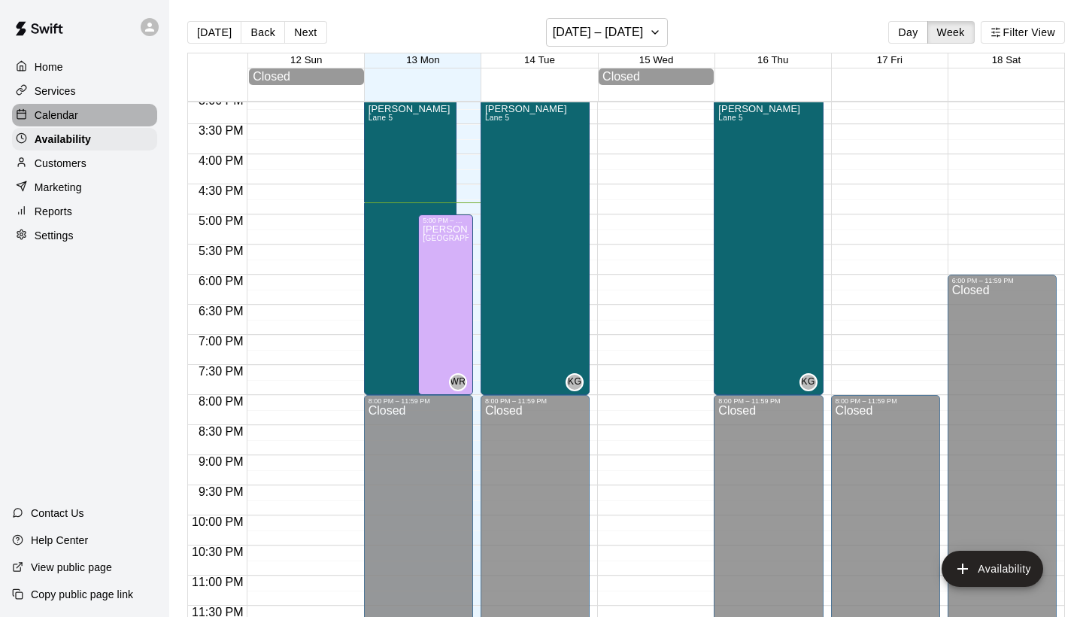
click at [92, 120] on div "Calendar" at bounding box center [84, 115] width 145 height 23
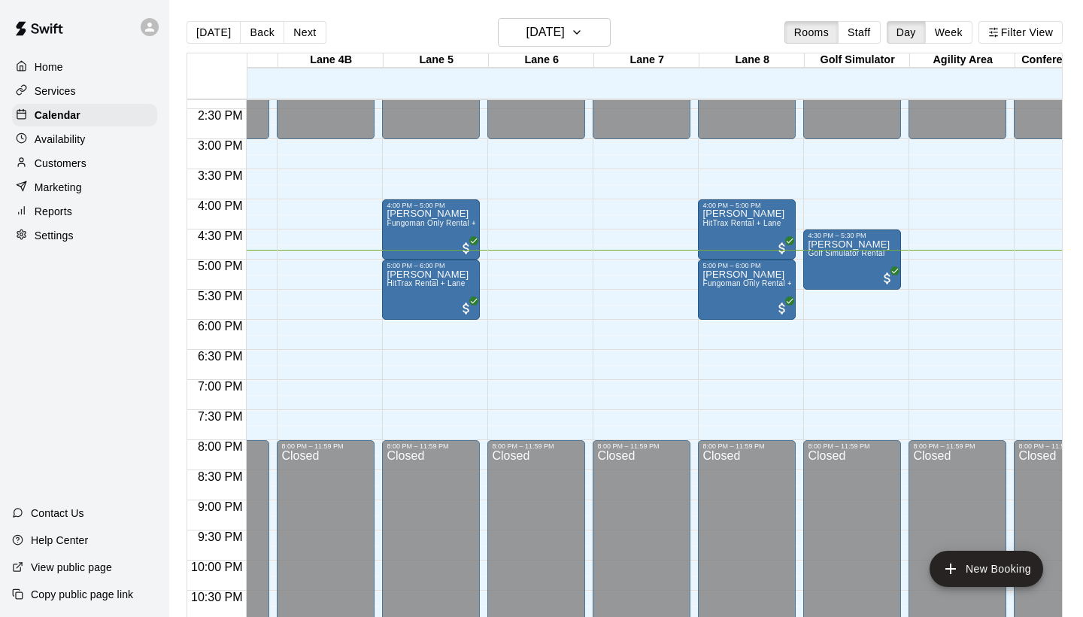
scroll to position [863, 493]
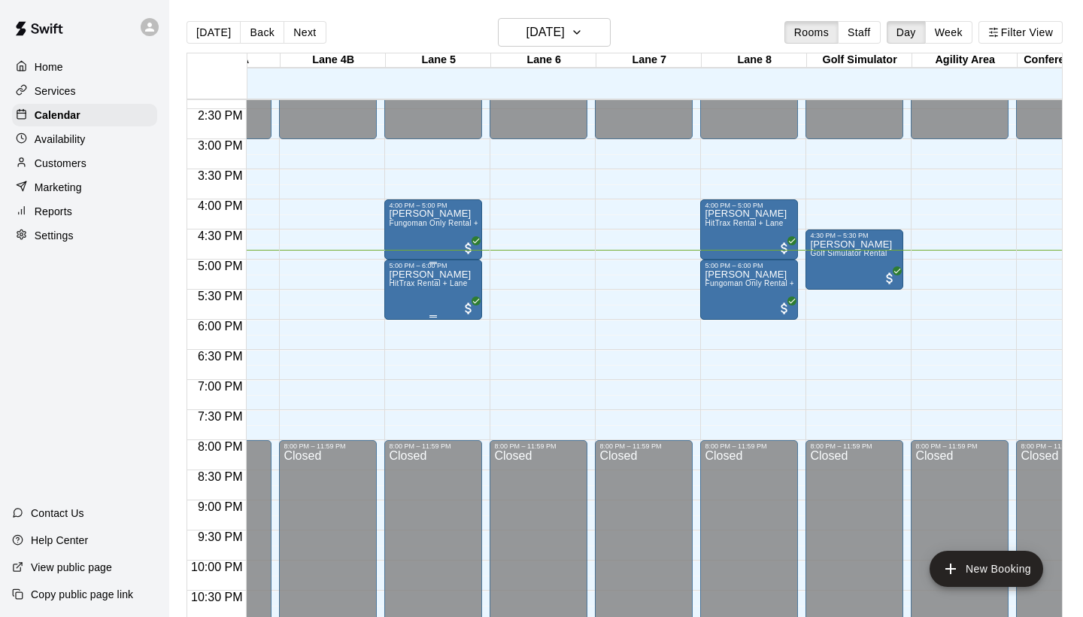
click at [466, 285] on span "HitTrax Rental + Lane" at bounding box center [428, 283] width 78 height 8
click at [407, 297] on icon "edit" at bounding box center [405, 296] width 18 height 18
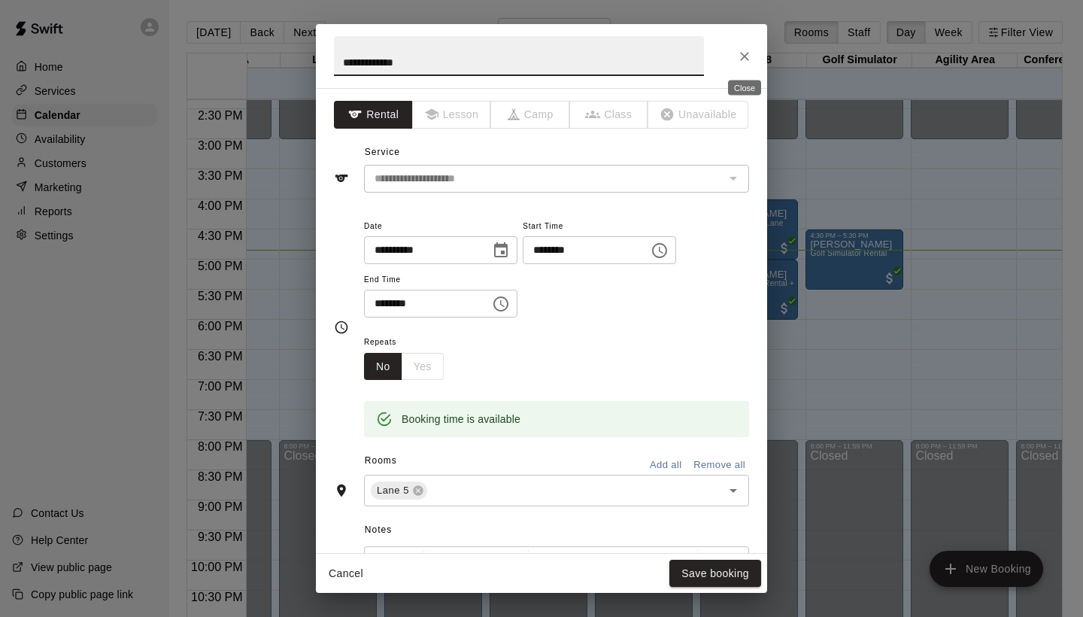
click at [744, 58] on icon "Close" at bounding box center [744, 56] width 15 height 15
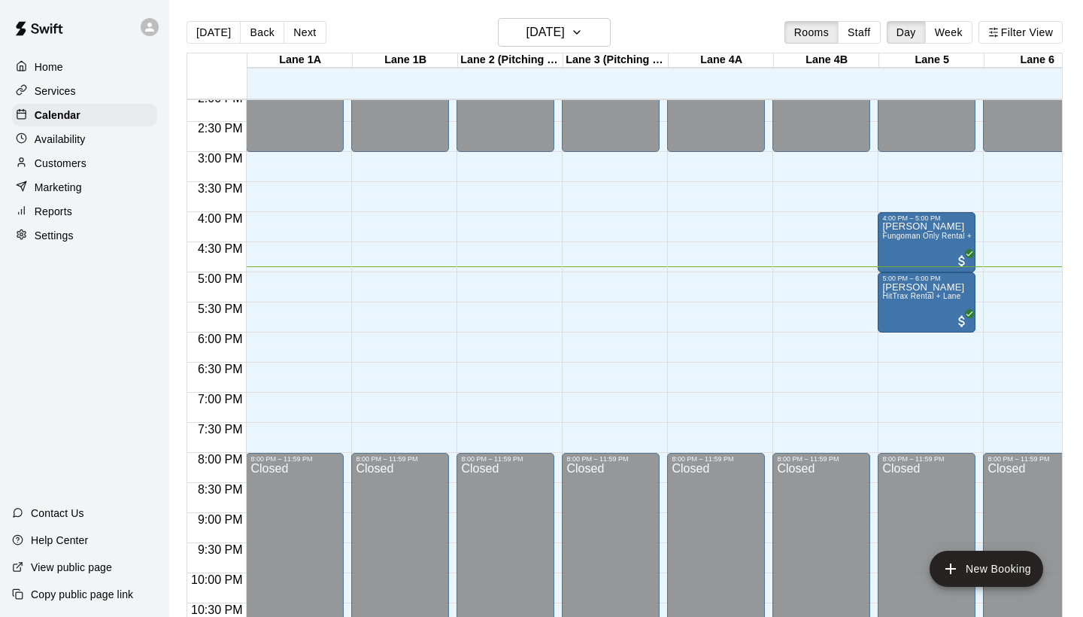
scroll to position [850, 50]
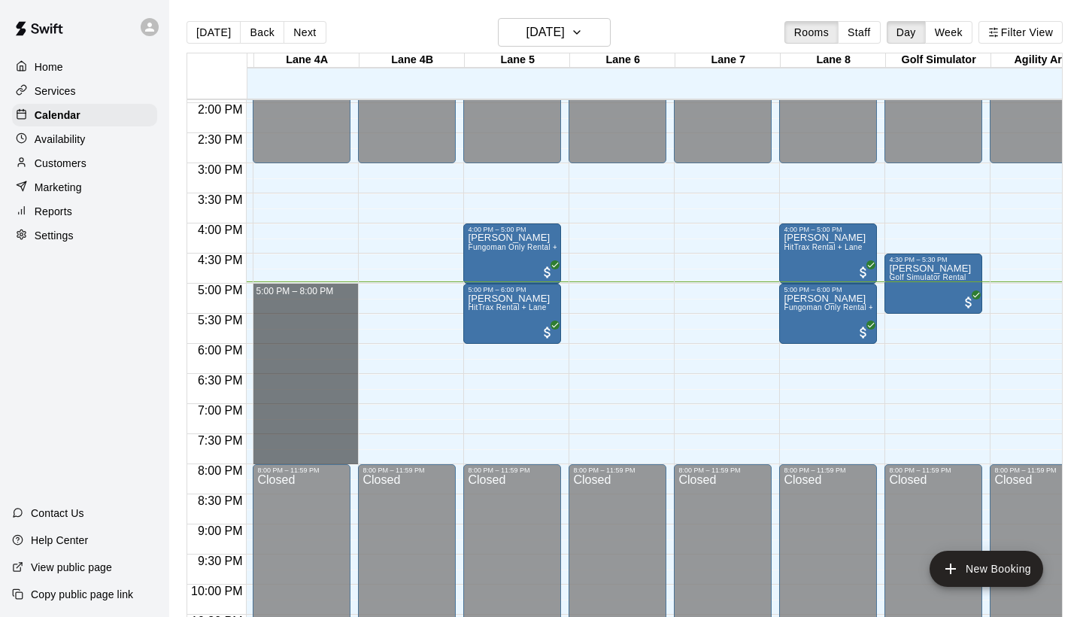
drag, startPoint x: 256, startPoint y: 290, endPoint x: 285, endPoint y: 456, distance: 168.0
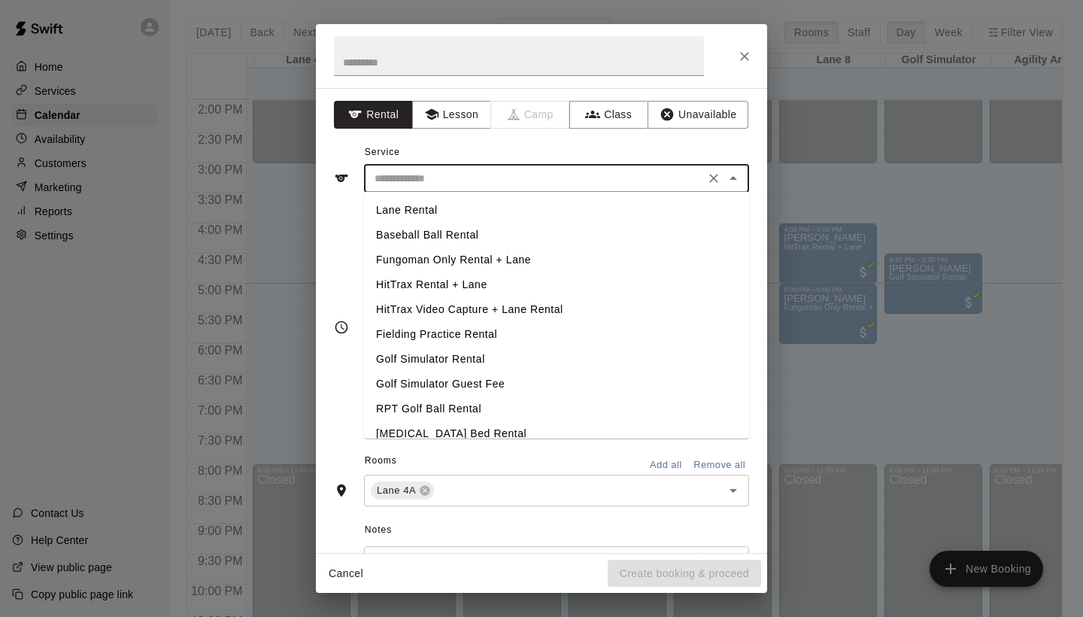
click at [654, 180] on input "text" at bounding box center [535, 178] width 332 height 19
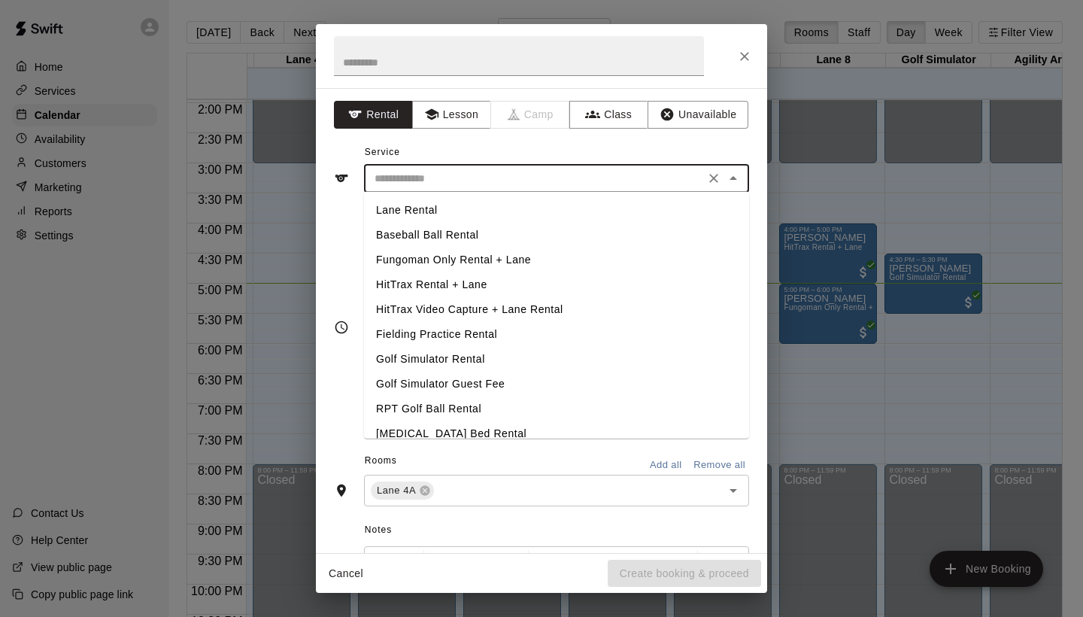
click at [455, 206] on li "Lane Rental" at bounding box center [556, 210] width 385 height 25
type input "**********"
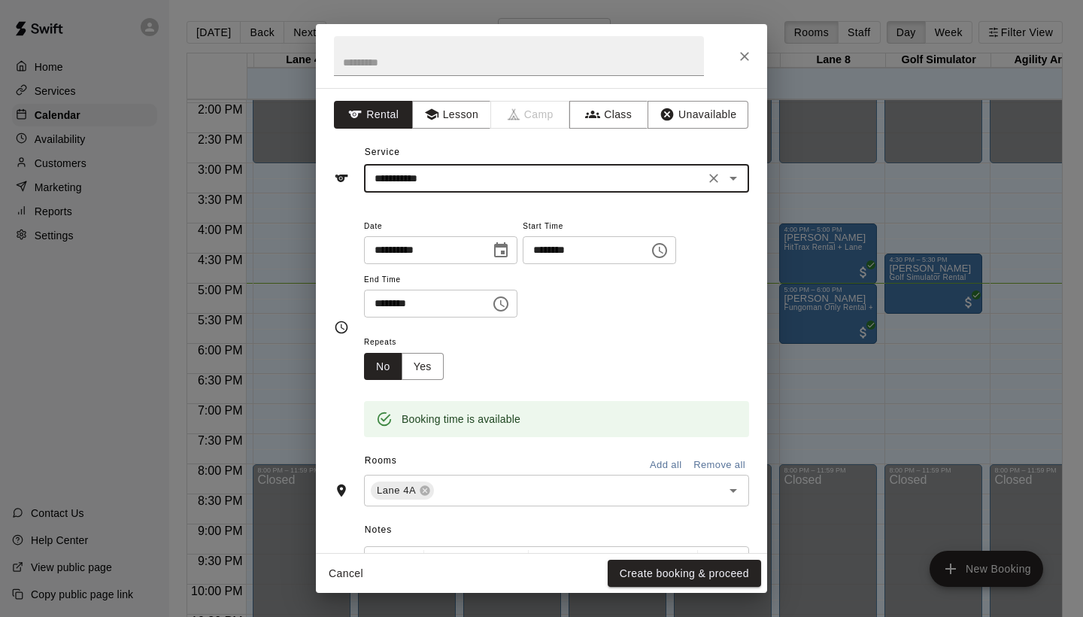
click at [736, 59] on button "Close" at bounding box center [744, 56] width 27 height 27
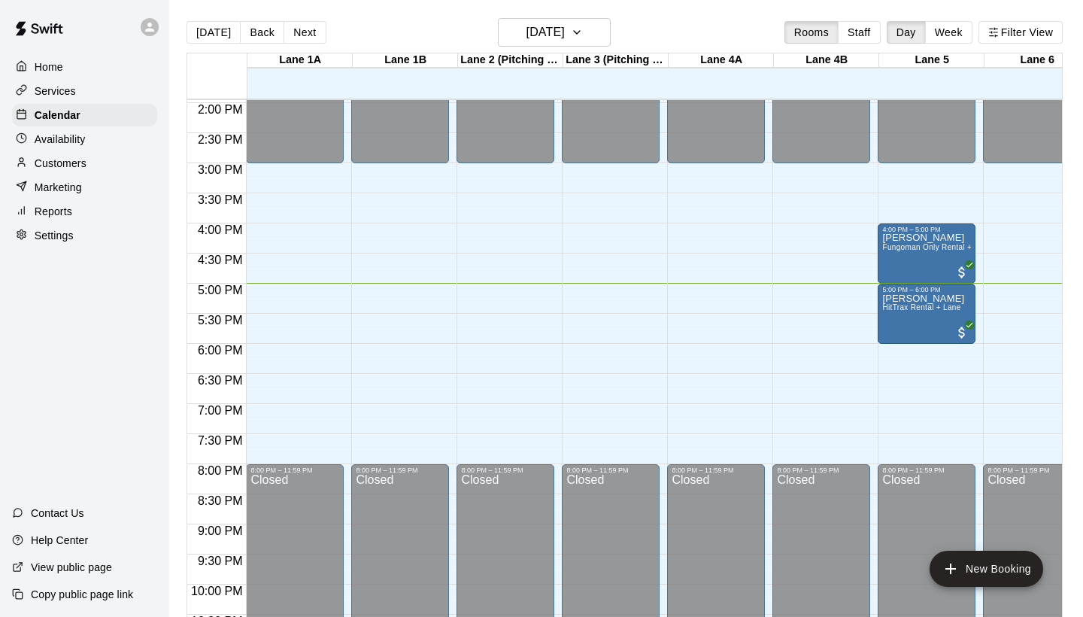
scroll to position [839, 0]
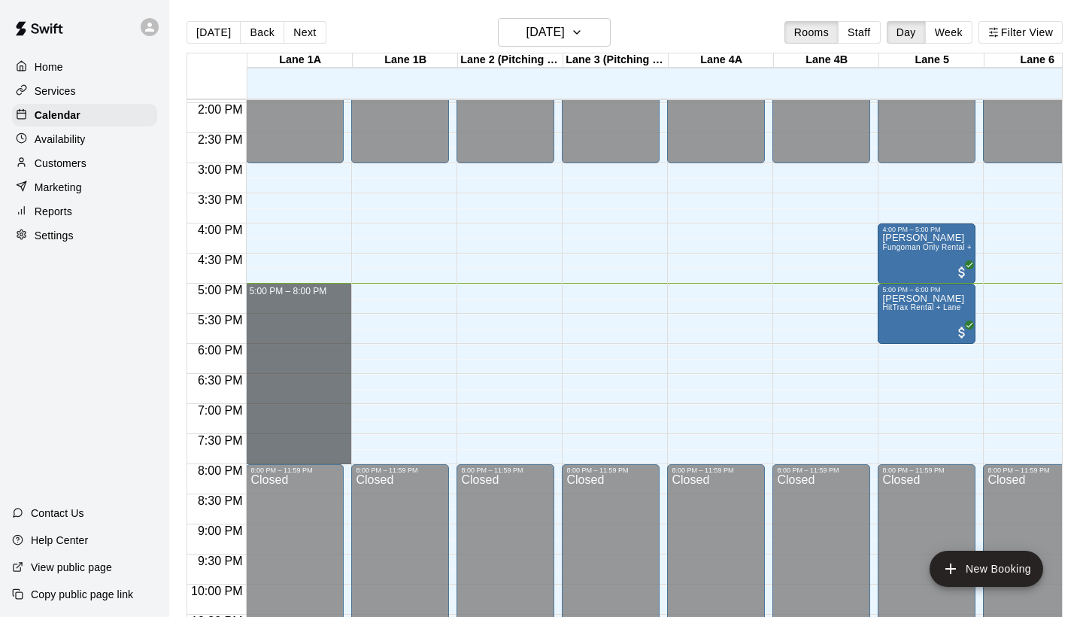
drag, startPoint x: 250, startPoint y: 291, endPoint x: 297, endPoint y: 450, distance: 166.1
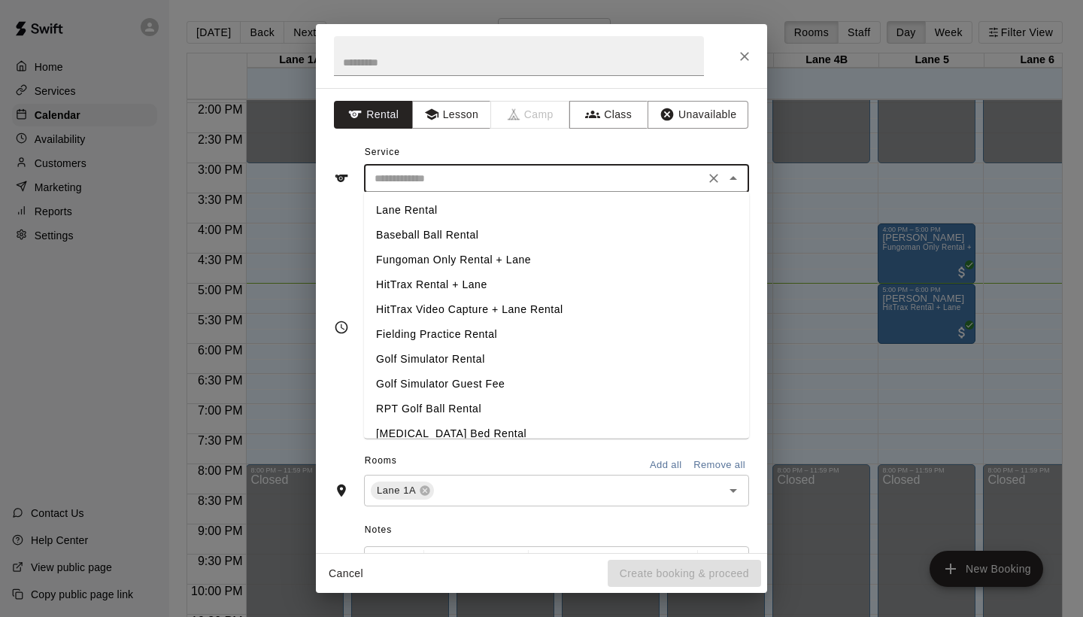
click at [542, 178] on input "text" at bounding box center [535, 178] width 332 height 19
click at [482, 210] on li "Lane Rental" at bounding box center [556, 210] width 385 height 25
type input "**********"
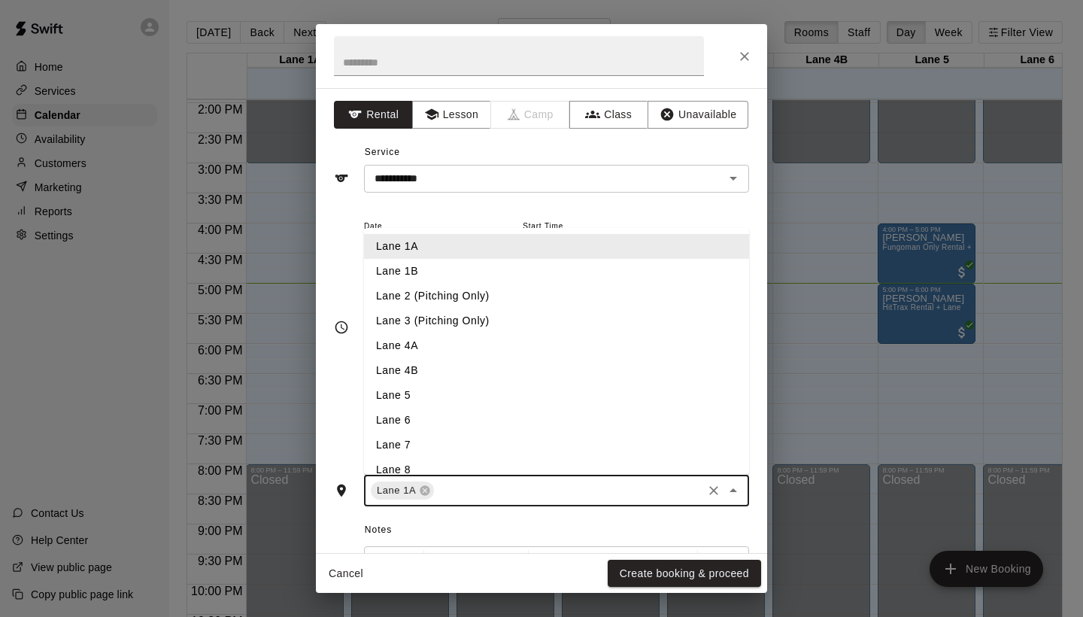
click at [559, 485] on input "text" at bounding box center [568, 490] width 264 height 19
click at [484, 261] on li "Lane 1B" at bounding box center [556, 271] width 385 height 25
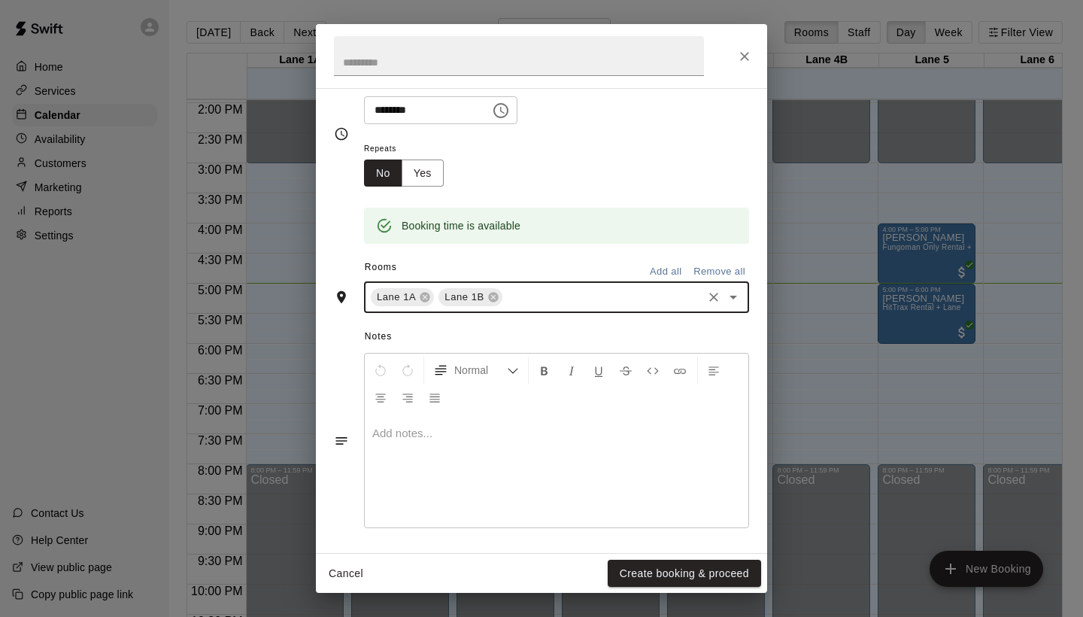
scroll to position [193, 0]
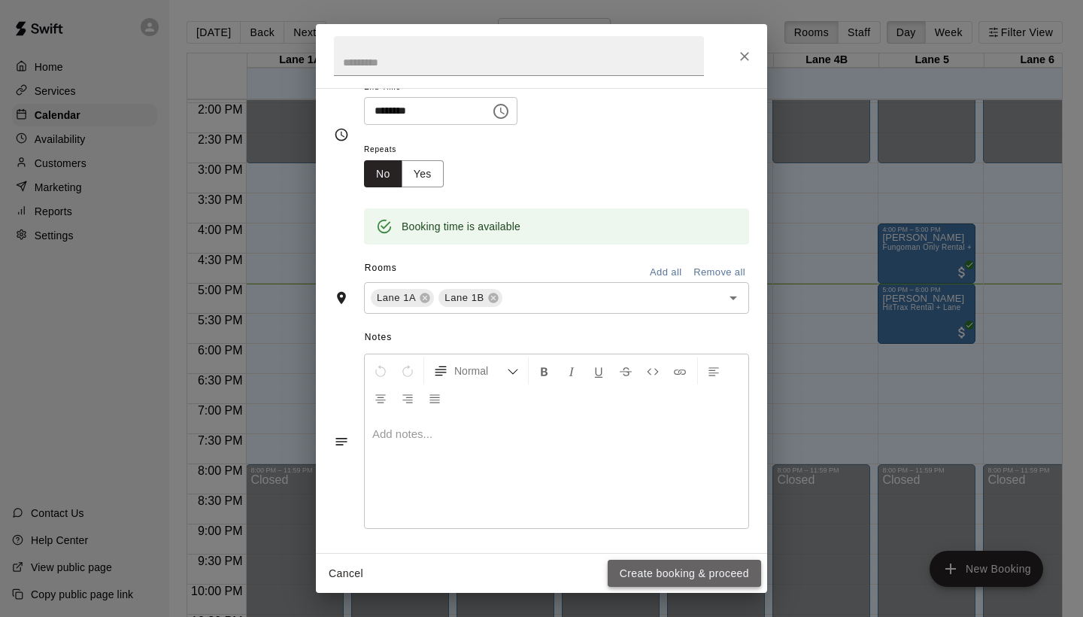
click at [682, 570] on button "Create booking & proceed" at bounding box center [684, 574] width 153 height 28
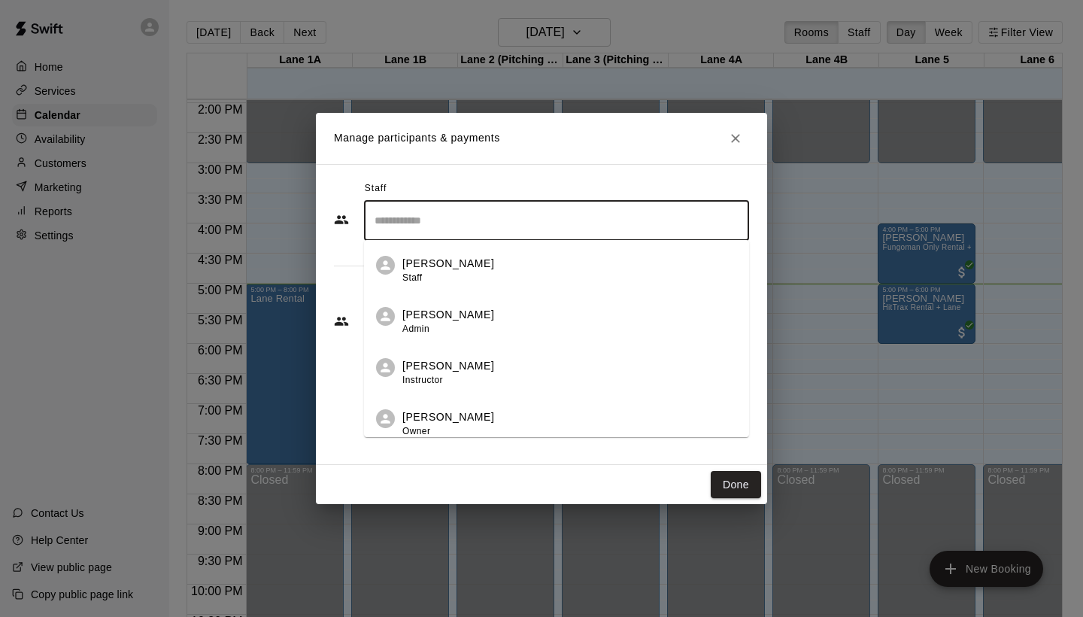
click at [526, 222] on input "Search staff" at bounding box center [557, 221] width 372 height 26
click at [466, 362] on p "[PERSON_NAME]" at bounding box center [448, 366] width 92 height 16
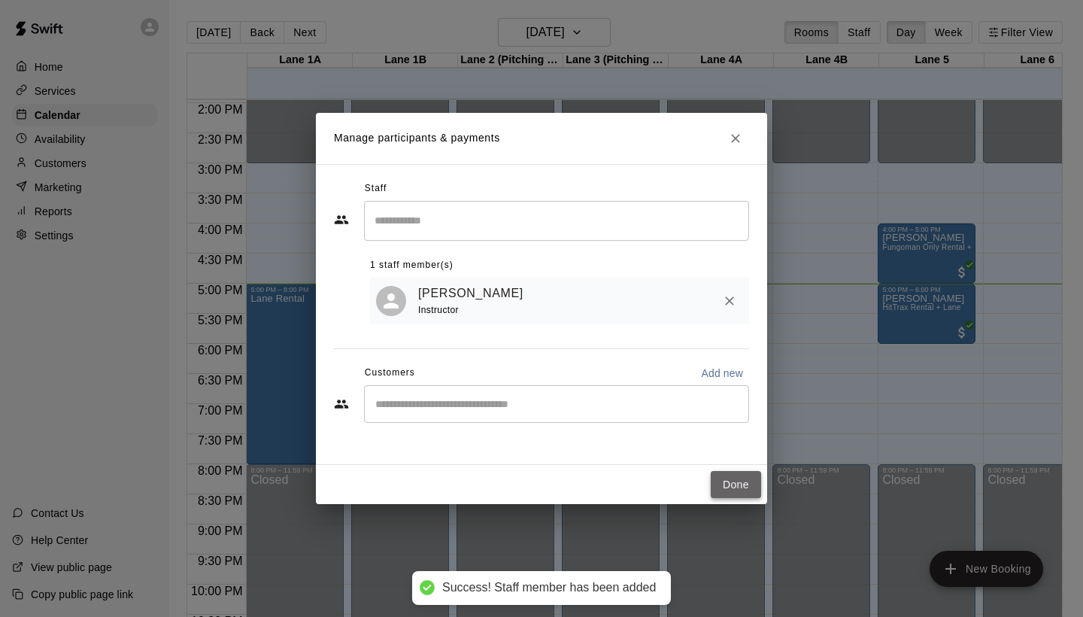
click at [734, 482] on button "Done" at bounding box center [736, 485] width 50 height 28
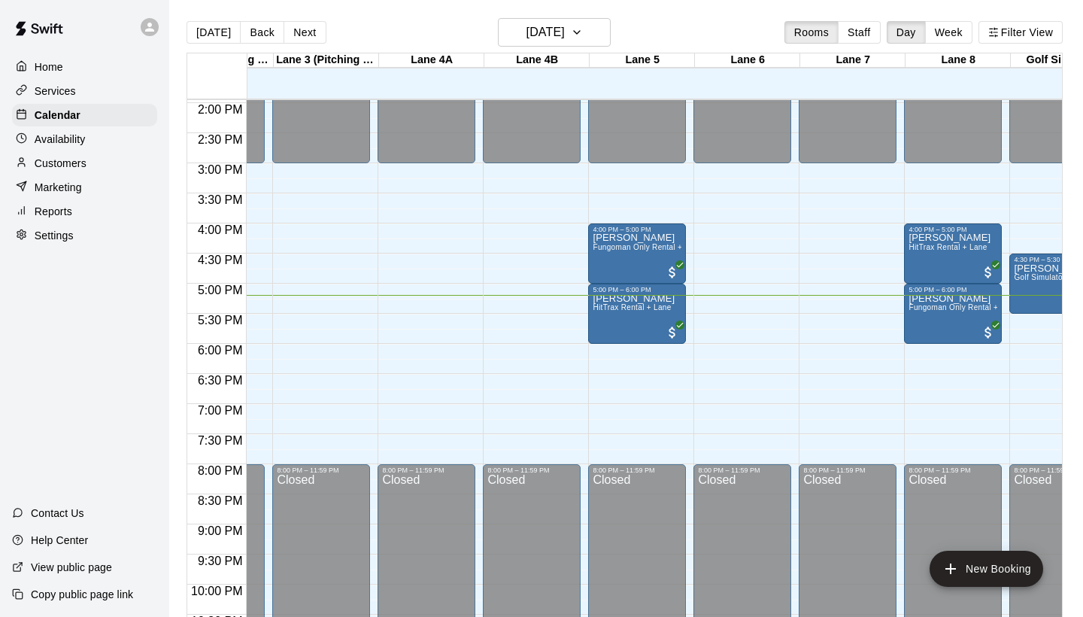
scroll to position [0, 271]
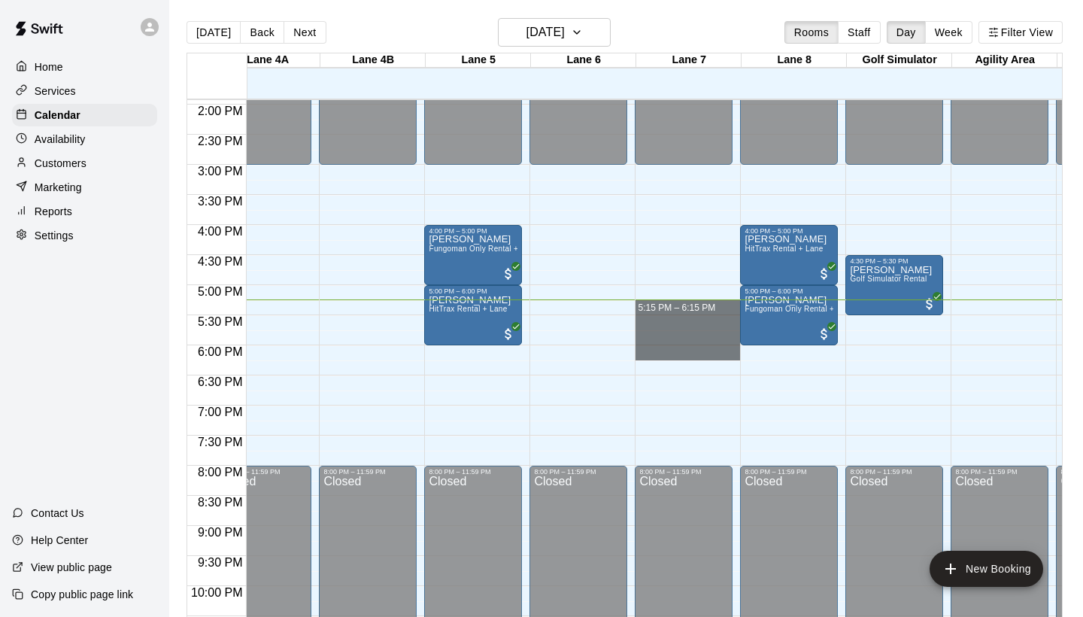
drag, startPoint x: 642, startPoint y: 306, endPoint x: 643, endPoint y: 349, distance: 42.9
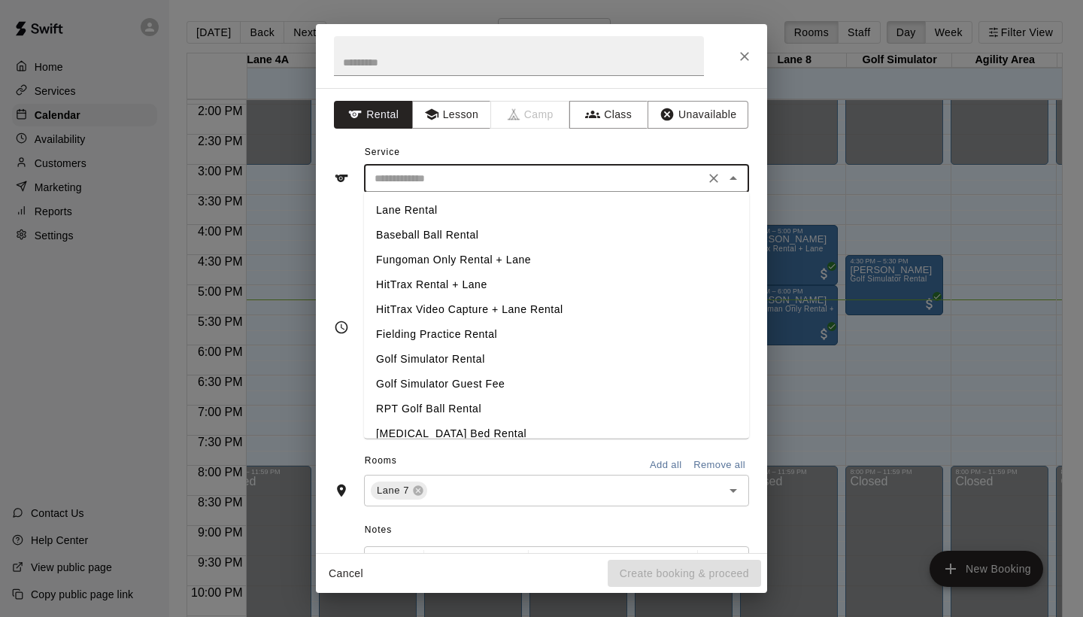
click at [601, 186] on input "text" at bounding box center [535, 178] width 332 height 19
click at [511, 203] on li "Lane Rental" at bounding box center [556, 210] width 385 height 25
type input "**********"
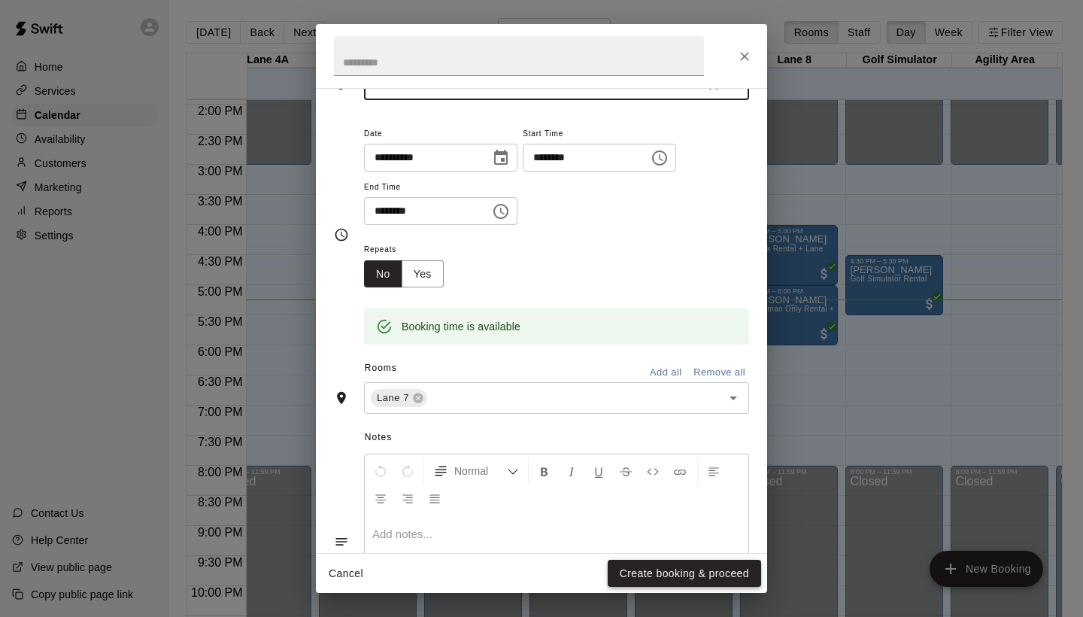
click at [659, 568] on button "Create booking & proceed" at bounding box center [684, 574] width 153 height 28
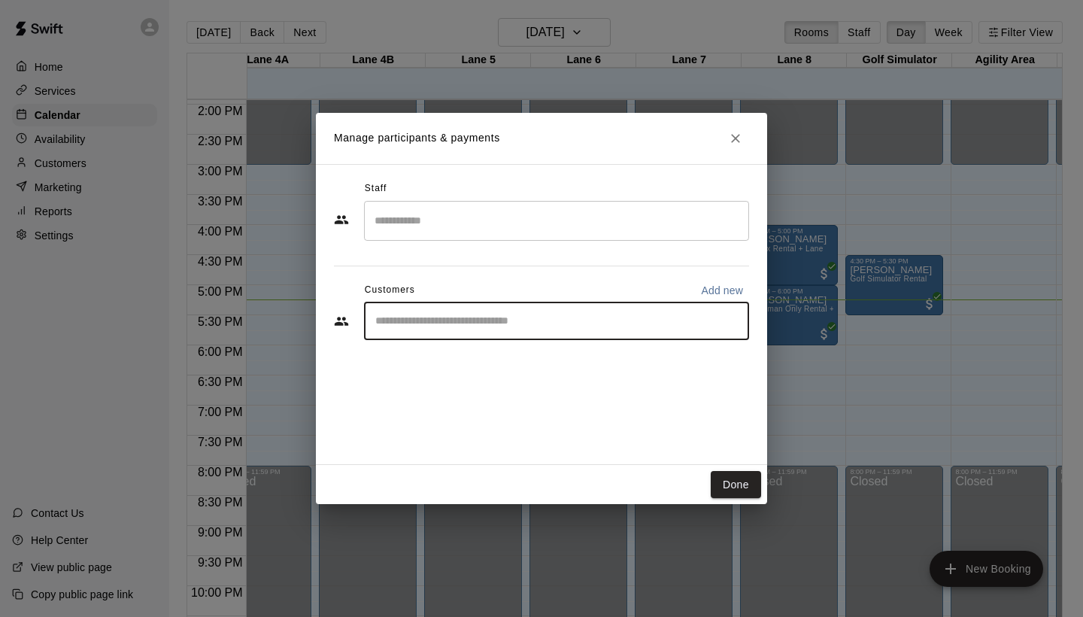
click at [486, 315] on input "Start typing to search customers..." at bounding box center [557, 321] width 372 height 15
type input "***"
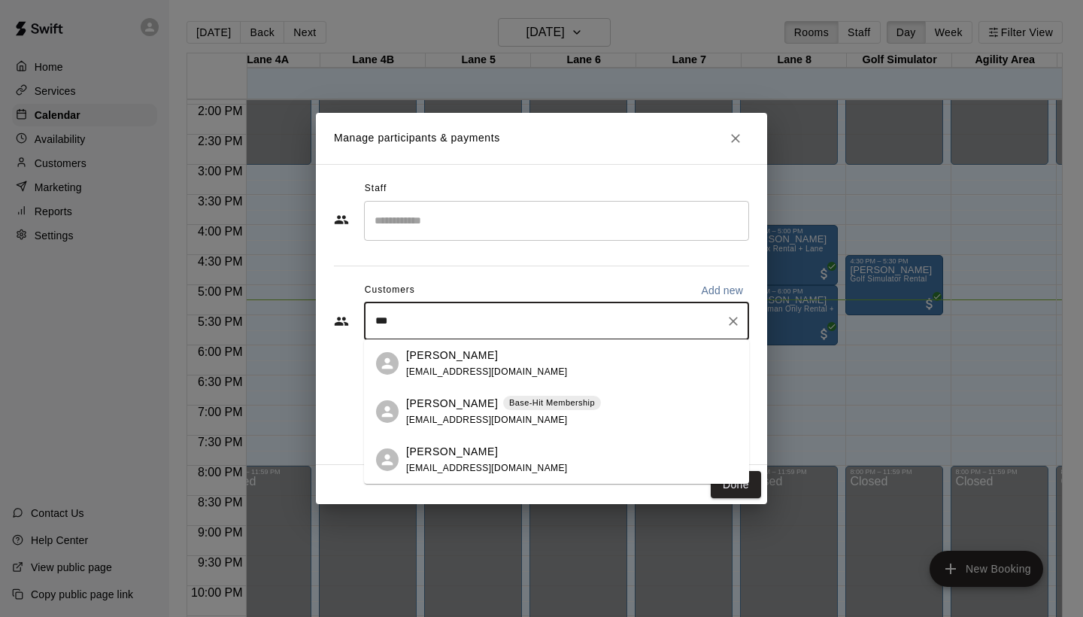
click at [584, 405] on div "[PERSON_NAME] Base-Hit Membership [EMAIL_ADDRESS][DOMAIN_NAME]" at bounding box center [571, 412] width 331 height 32
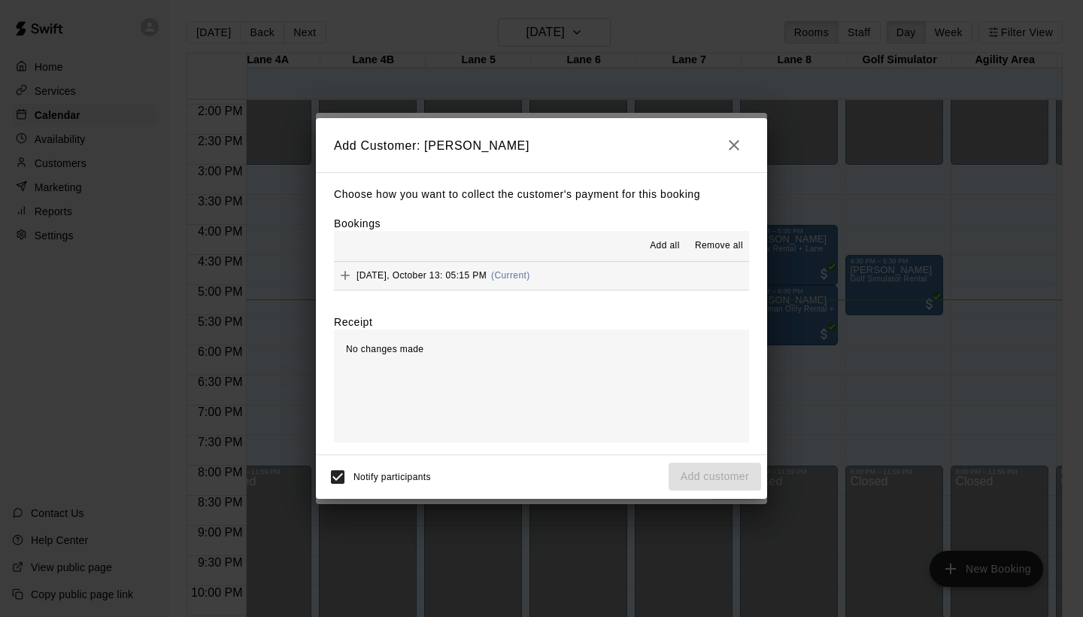
click at [611, 273] on button "[DATE], October 13: 05:15 PM (Current)" at bounding box center [541, 276] width 415 height 28
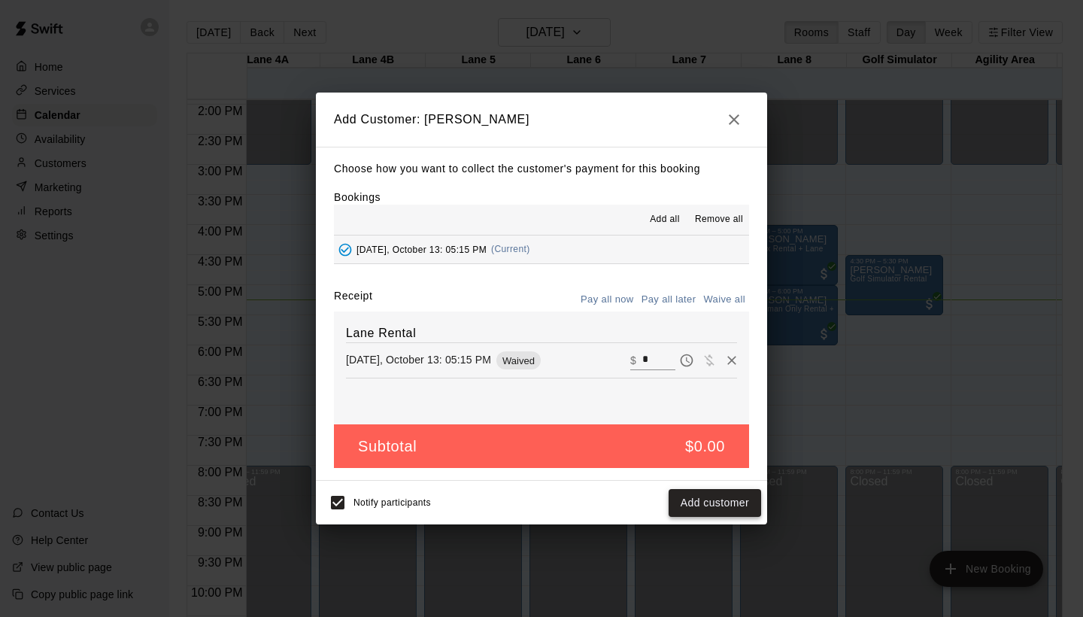
click at [695, 499] on button "Add customer" at bounding box center [715, 503] width 93 height 28
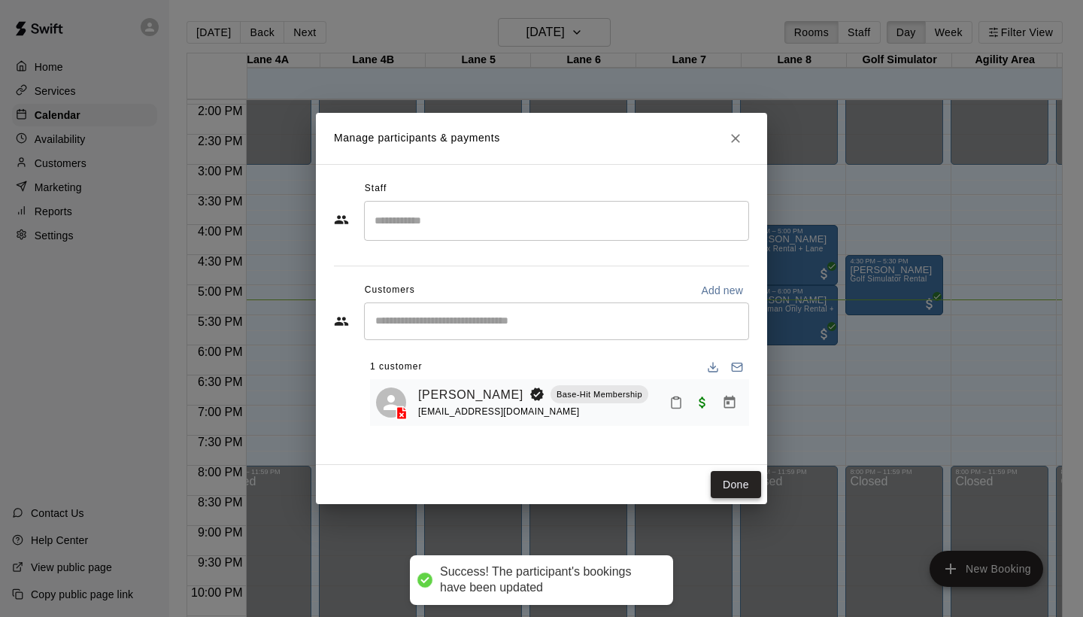
click at [724, 478] on button "Done" at bounding box center [736, 485] width 50 height 28
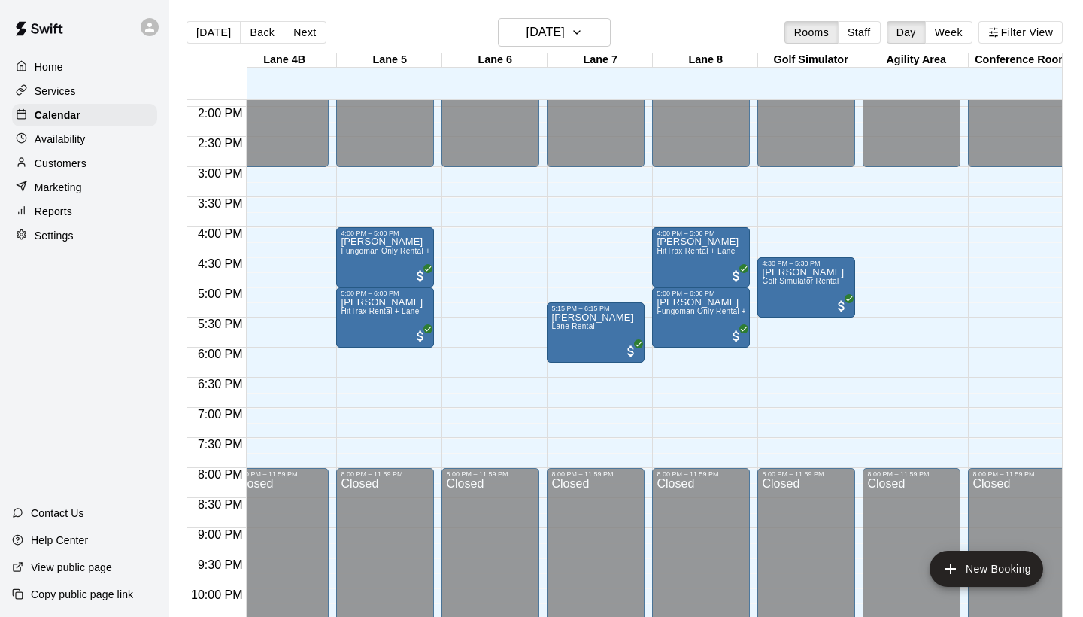
scroll to position [0, 541]
drag, startPoint x: 660, startPoint y: 353, endPoint x: 664, endPoint y: 396, distance: 42.3
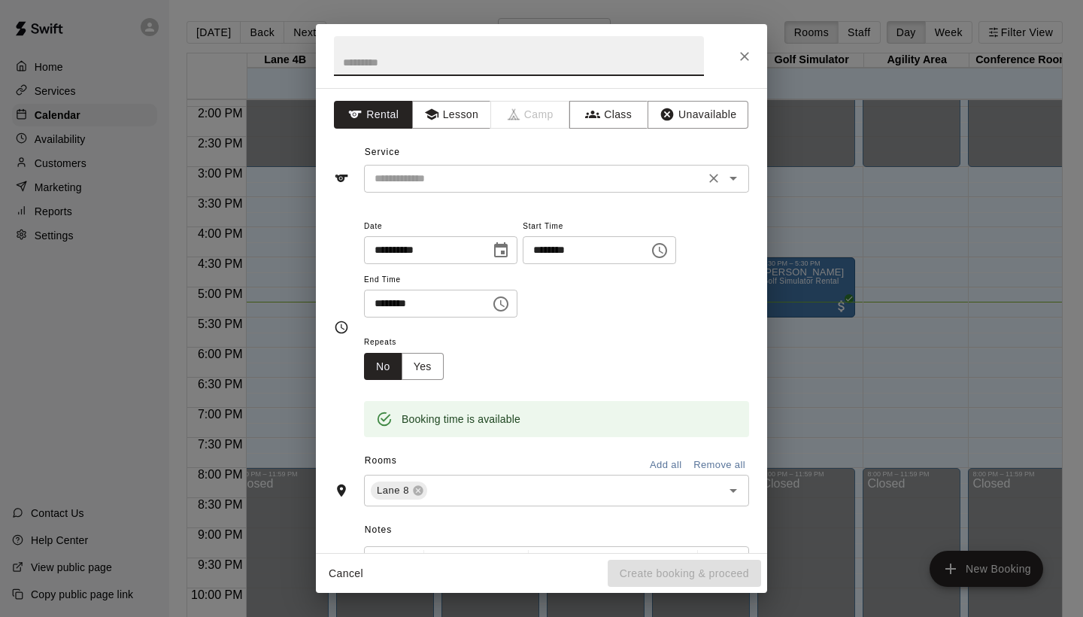
click at [561, 179] on input "text" at bounding box center [535, 178] width 332 height 19
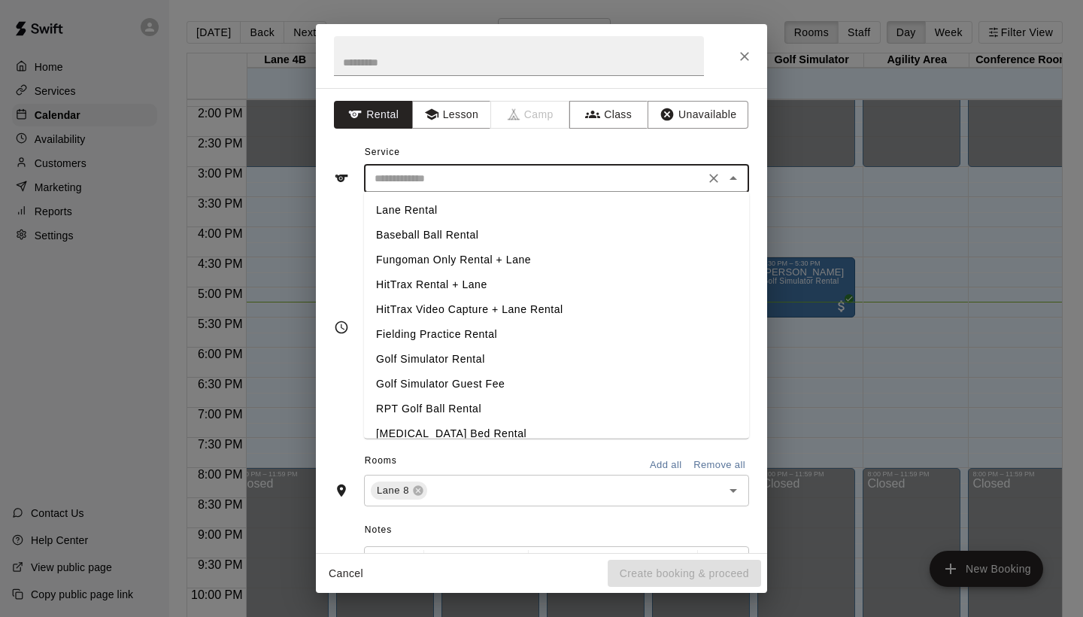
click at [468, 254] on li "Fungoman Only Rental + Lane" at bounding box center [556, 259] width 385 height 25
type input "**********"
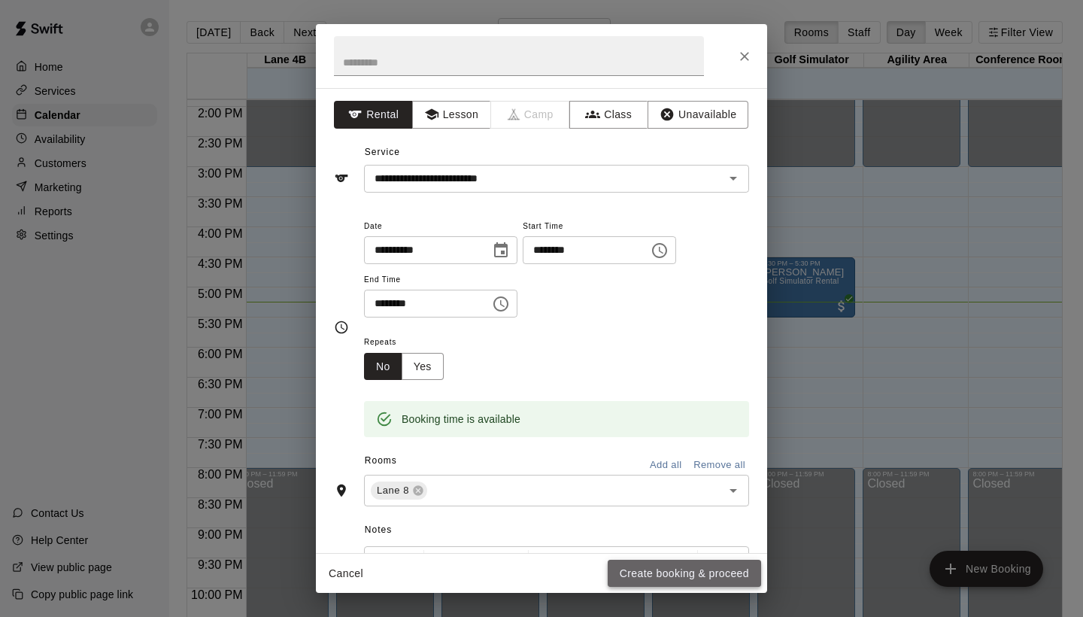
click at [642, 566] on button "Create booking & proceed" at bounding box center [684, 574] width 153 height 28
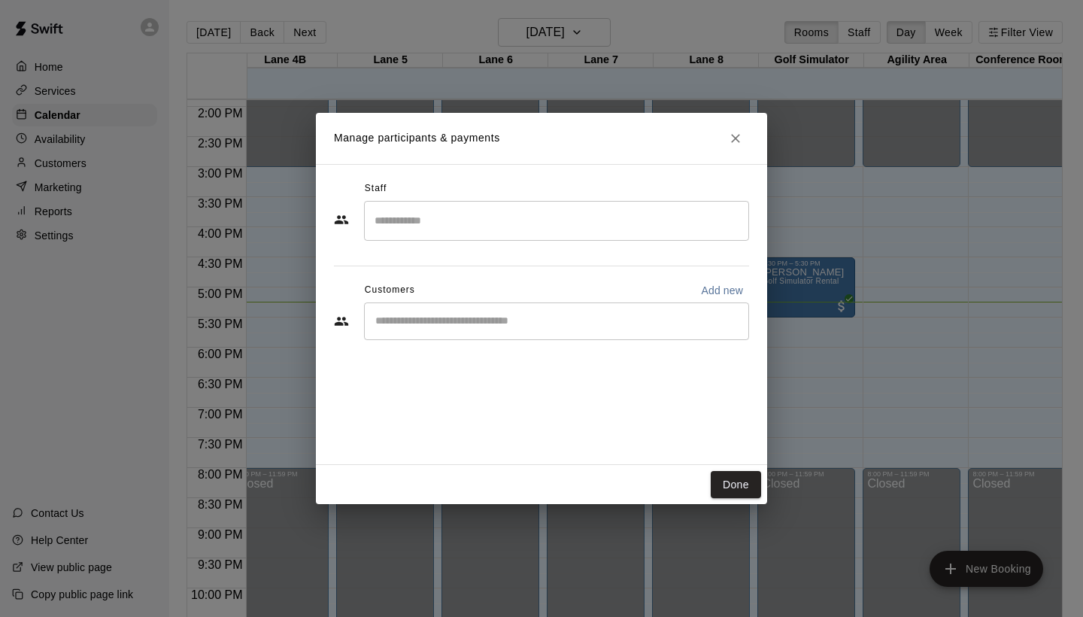
click at [455, 314] on input "Start typing to search customers..." at bounding box center [557, 321] width 372 height 15
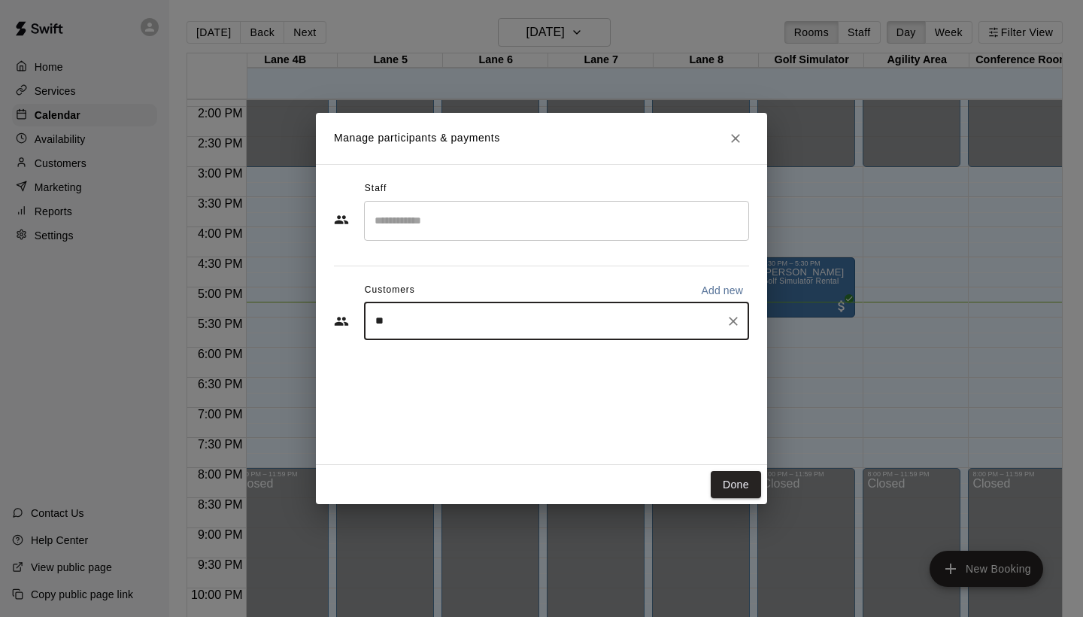
type input "***"
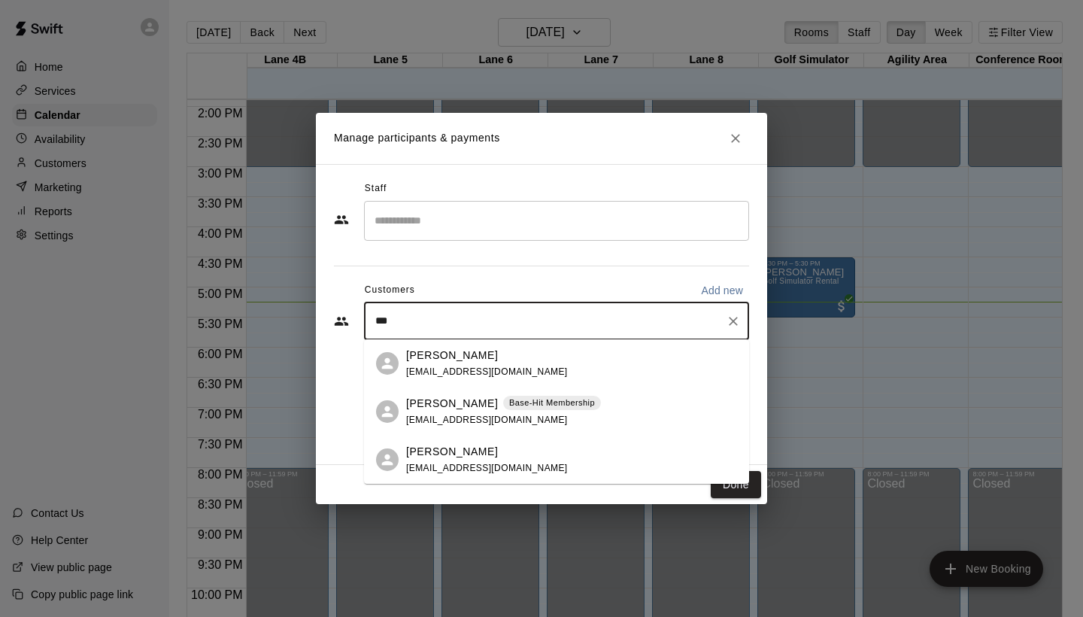
click at [509, 406] on p "Base-Hit Membership" at bounding box center [552, 402] width 86 height 13
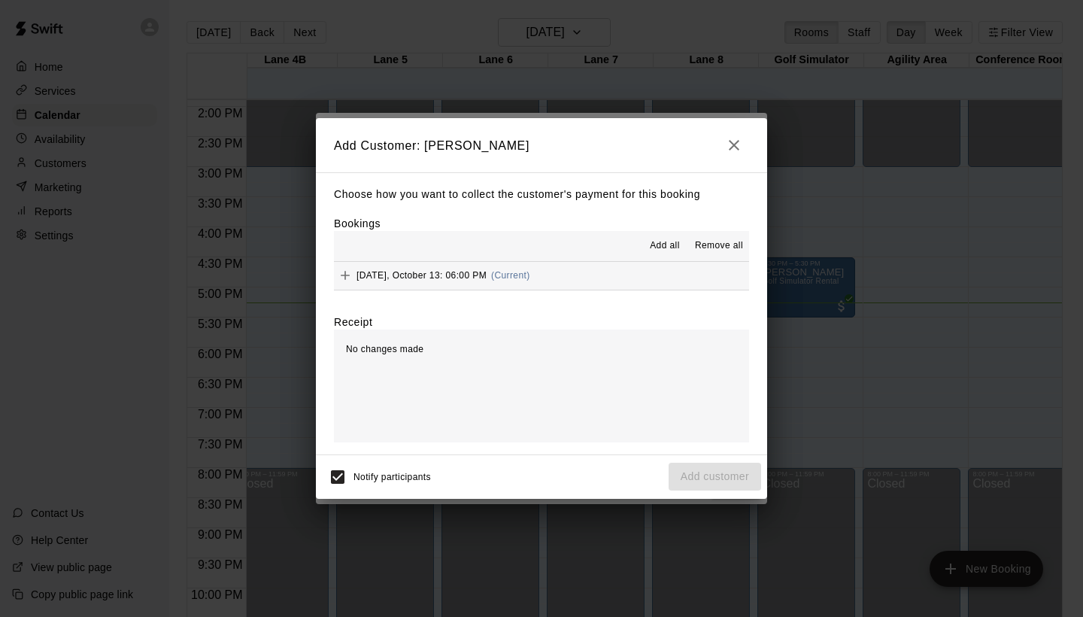
click at [602, 268] on button "[DATE], October 13: 06:00 PM (Current)" at bounding box center [541, 276] width 415 height 28
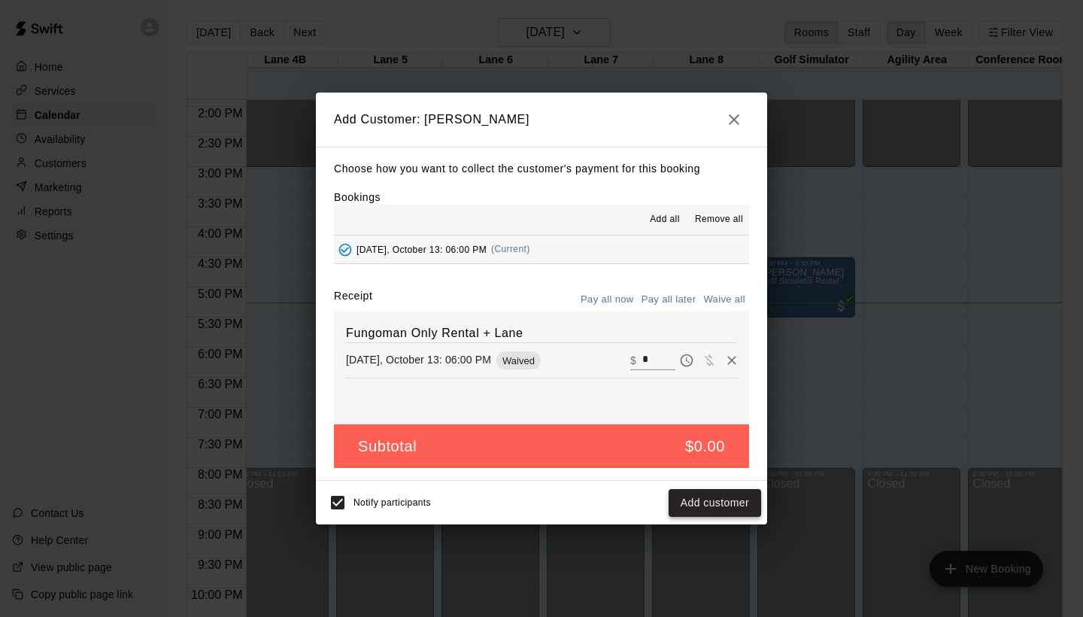
click at [705, 502] on button "Add customer" at bounding box center [715, 503] width 93 height 28
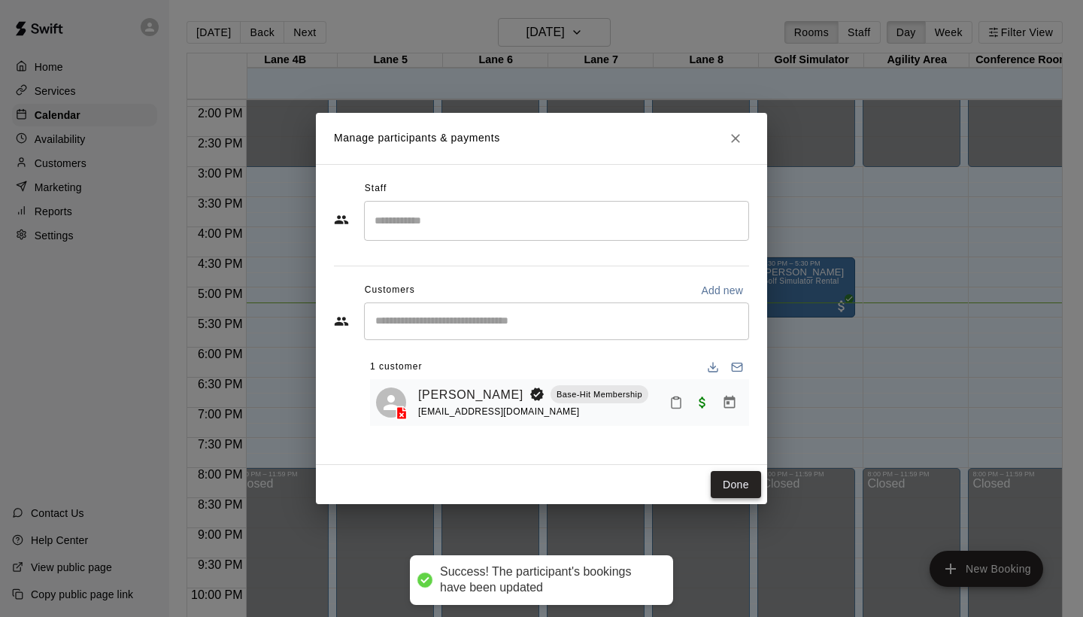
click at [734, 478] on button "Done" at bounding box center [736, 485] width 50 height 28
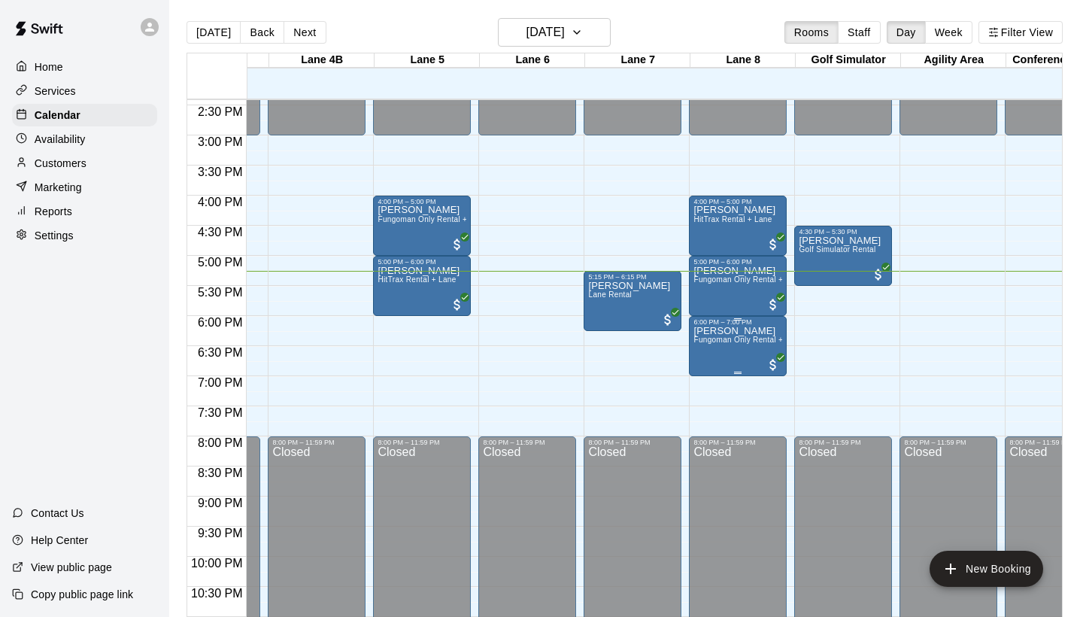
scroll to position [0, 505]
click at [762, 343] on span "Fungoman Only Rental + Lane" at bounding box center [747, 339] width 109 height 8
click at [708, 356] on icon "edit" at bounding box center [709, 352] width 14 height 14
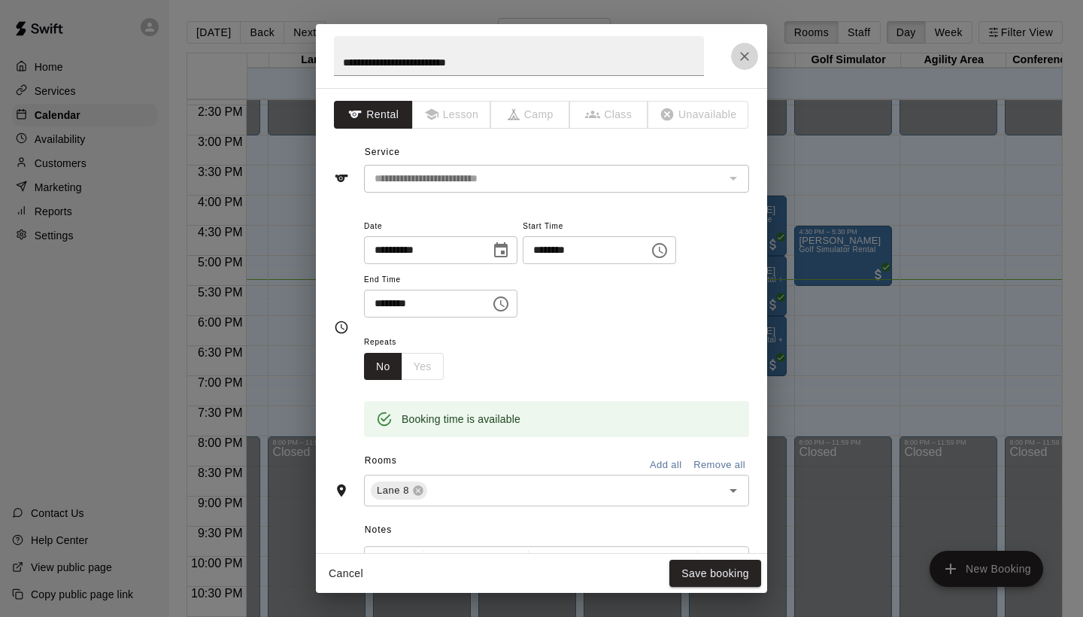
click at [748, 51] on icon "Close" at bounding box center [744, 56] width 15 height 15
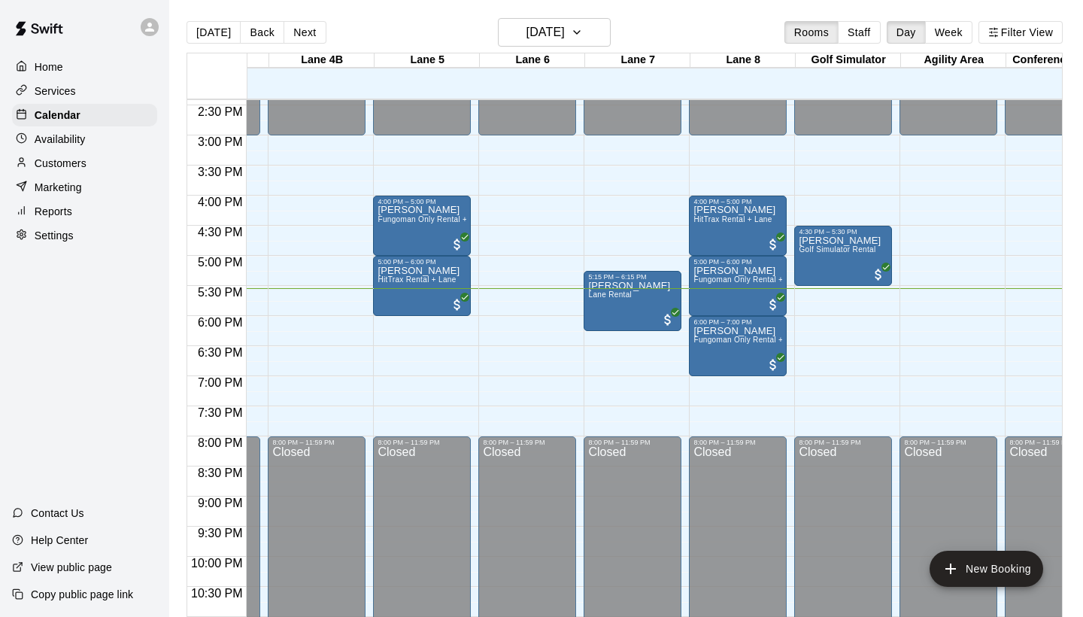
scroll to position [0, 453]
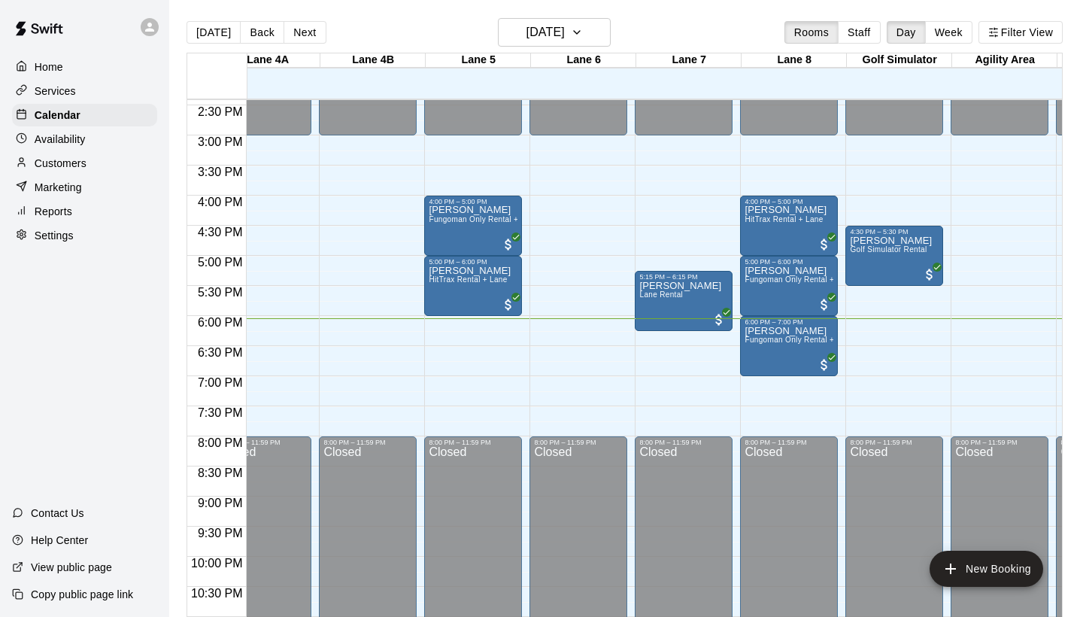
click at [128, 162] on div "Customers" at bounding box center [84, 163] width 145 height 23
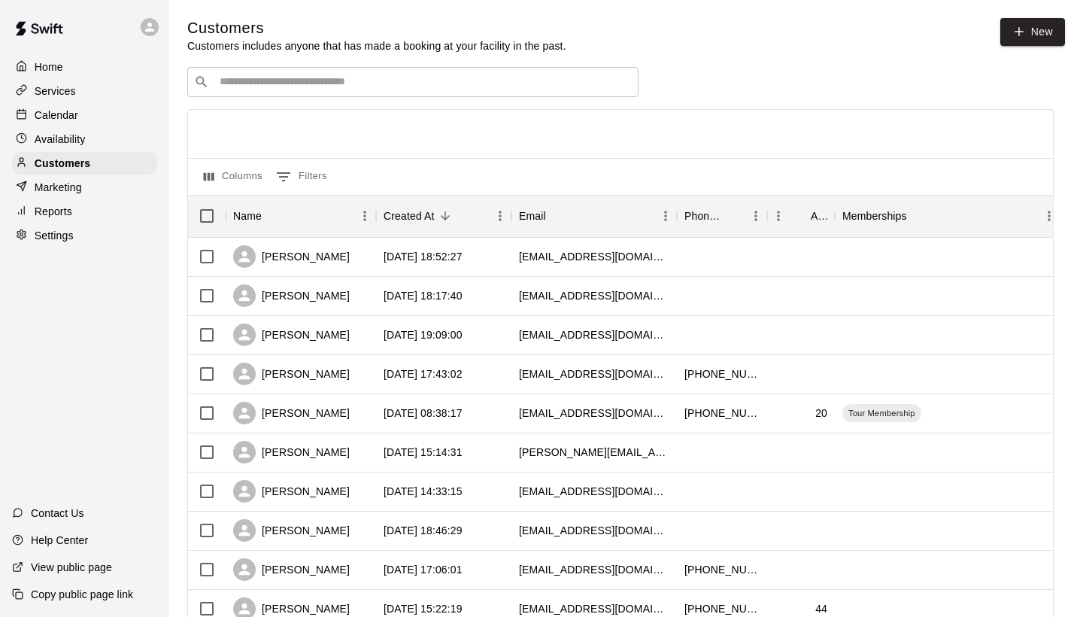
click at [498, 89] on input "Search customers by name or email" at bounding box center [423, 81] width 417 height 15
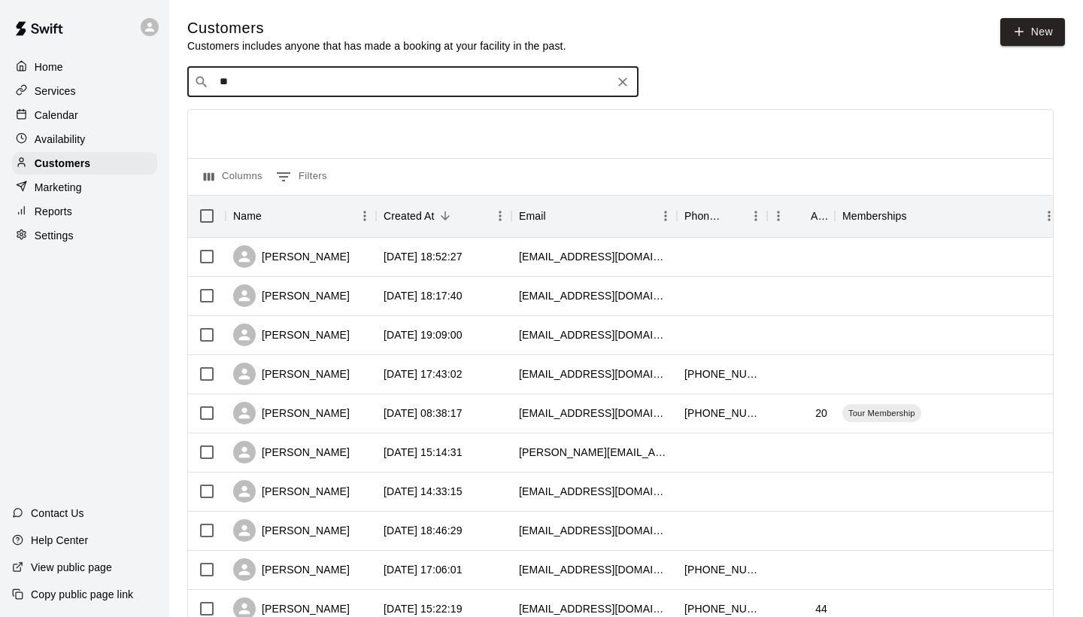
type input "***"
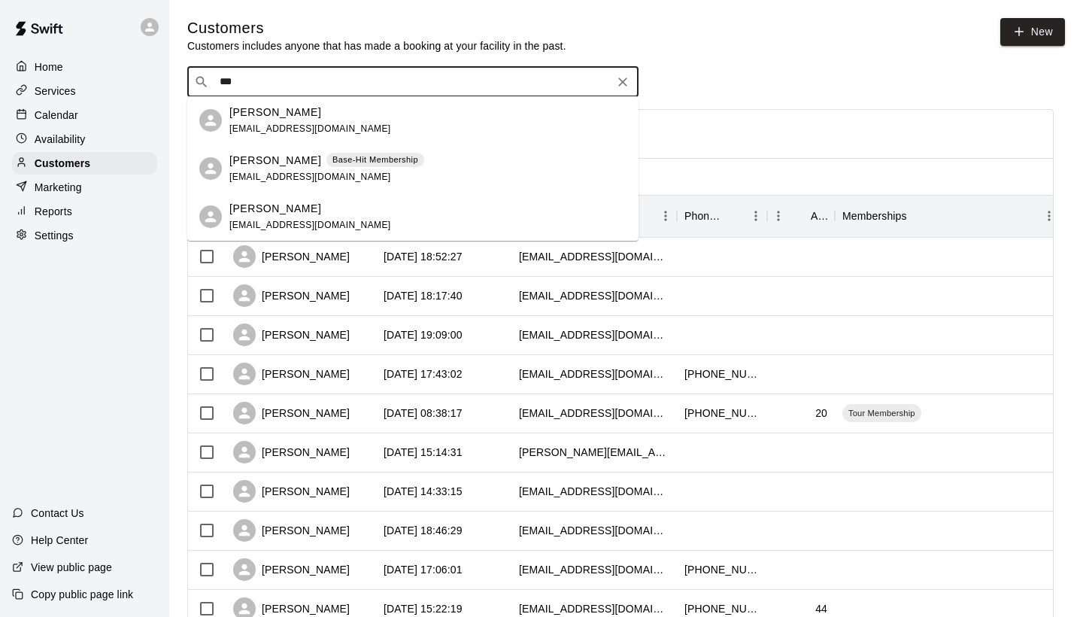
click at [416, 162] on div "[PERSON_NAME] Base-Hit Membership [EMAIL_ADDRESS][DOMAIN_NAME]" at bounding box center [427, 169] width 397 height 32
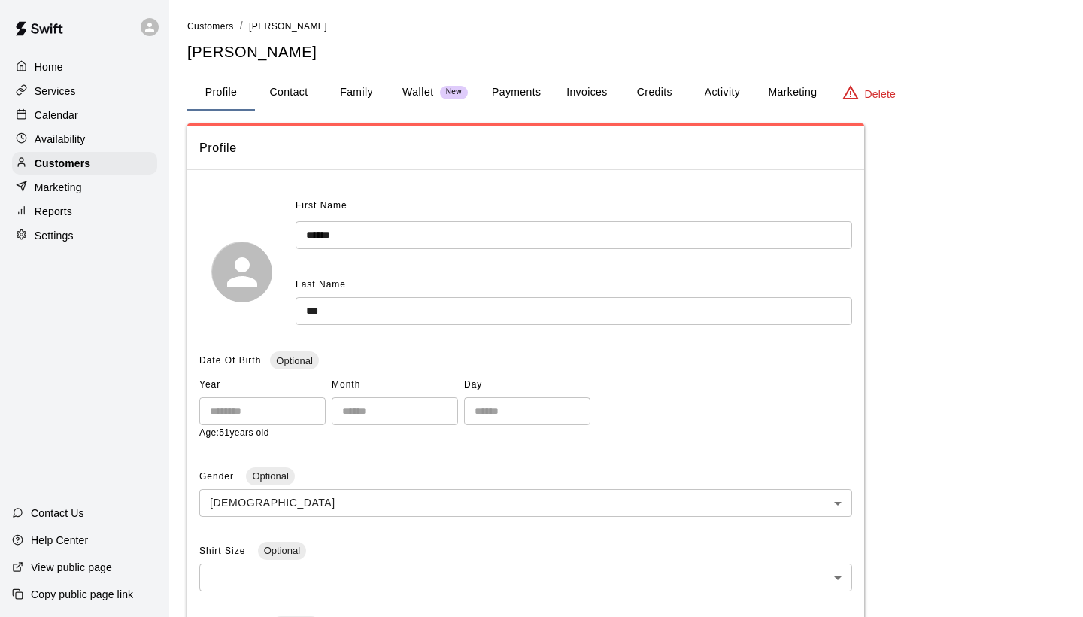
scroll to position [32, 0]
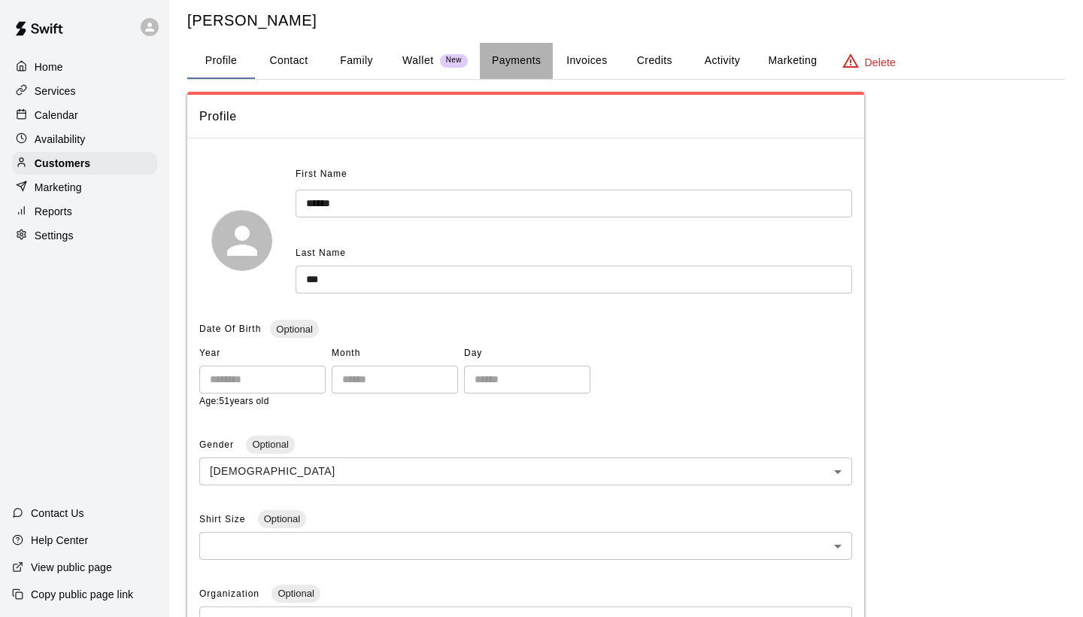
click at [519, 53] on button "Payments" at bounding box center [516, 61] width 73 height 36
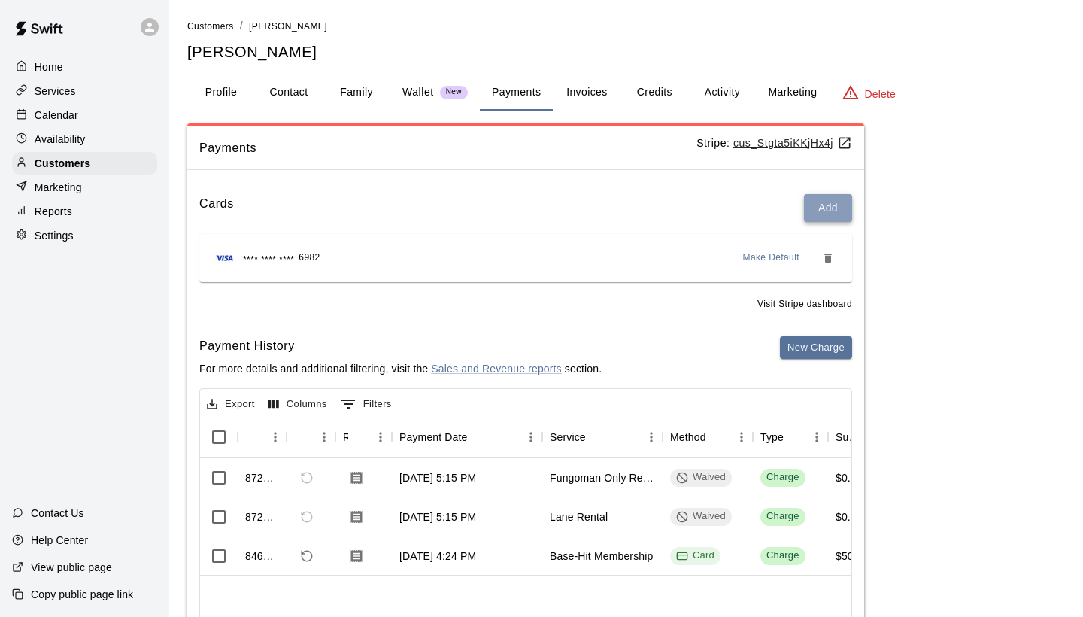
click at [814, 205] on button "Add" at bounding box center [828, 208] width 48 height 28
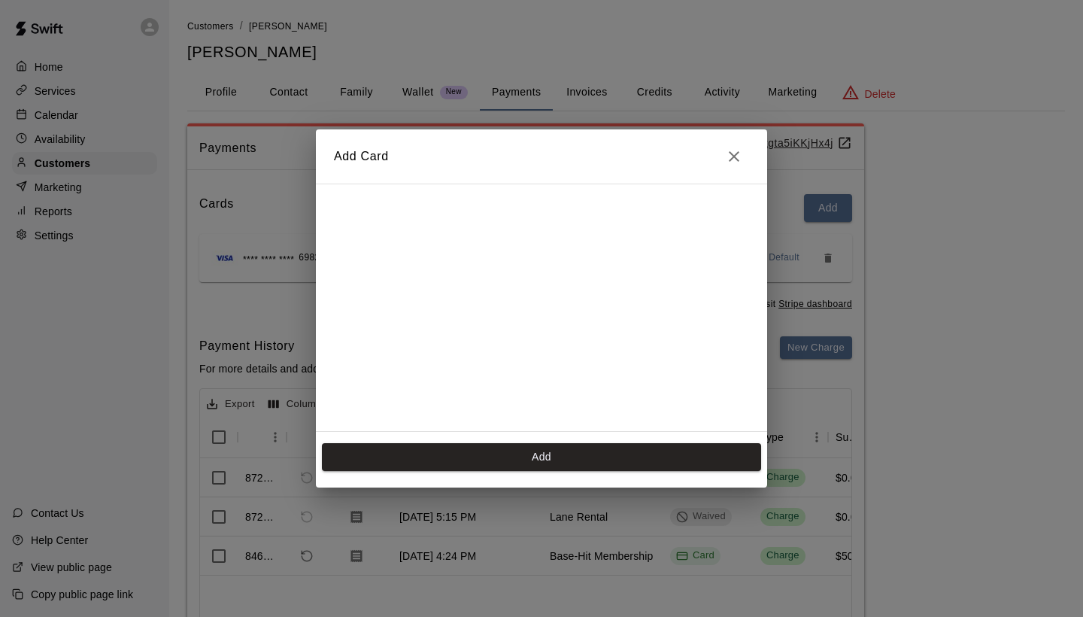
click at [733, 156] on icon "Close" at bounding box center [734, 156] width 11 height 11
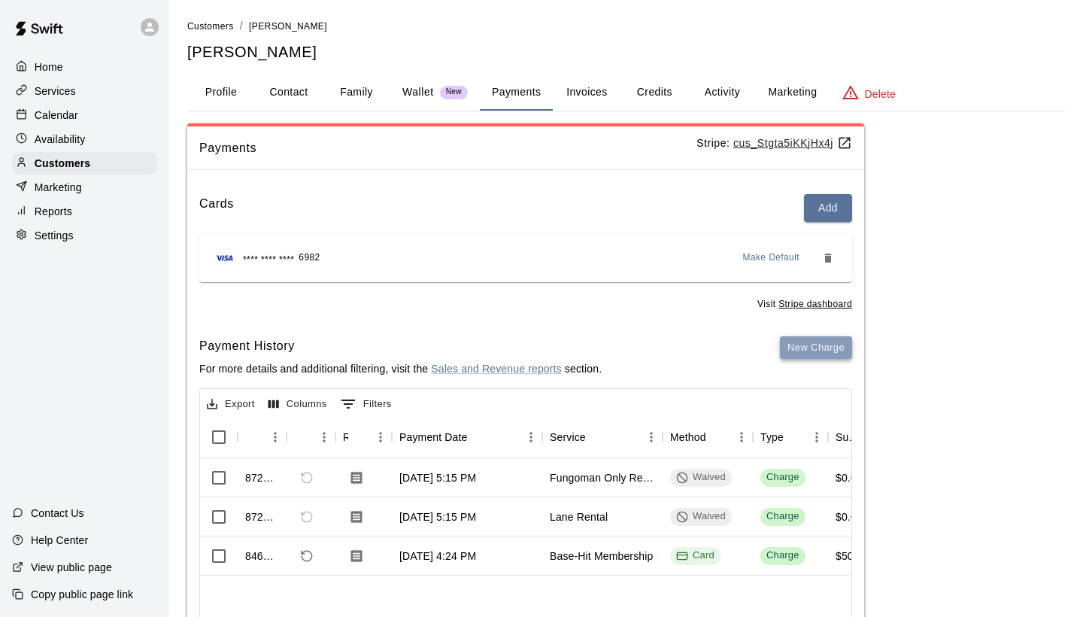
click at [797, 344] on button "New Charge" at bounding box center [816, 347] width 72 height 23
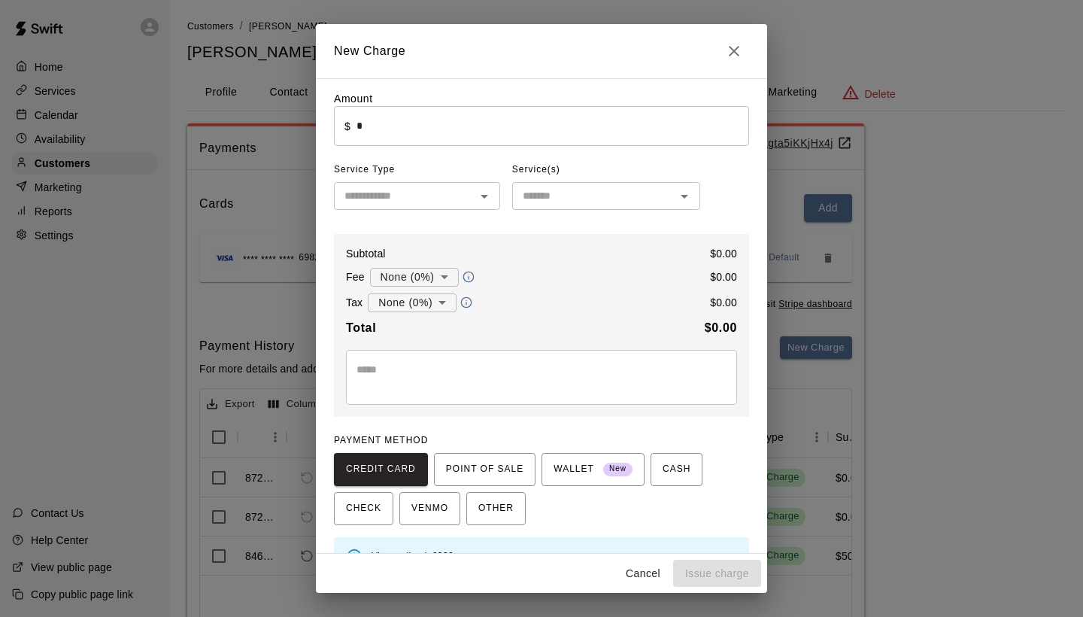
click at [521, 120] on input "*" at bounding box center [552, 126] width 393 height 40
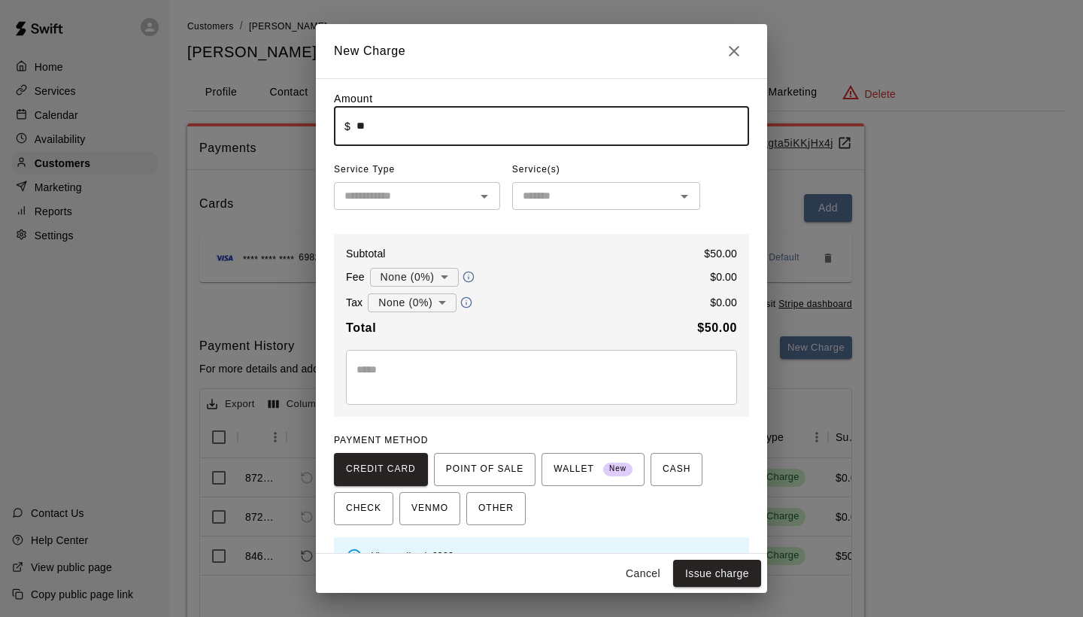
type input "*"
click at [487, 196] on icon "Open" at bounding box center [484, 196] width 18 height 18
type input "****"
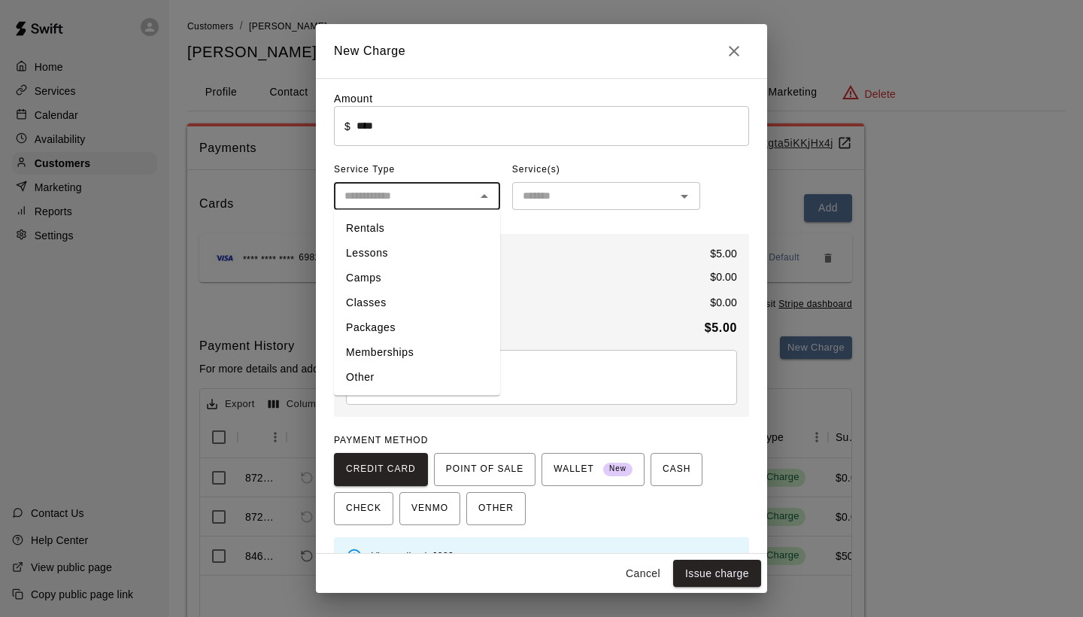
click at [384, 374] on li "Other" at bounding box center [417, 377] width 166 height 25
type input "*****"
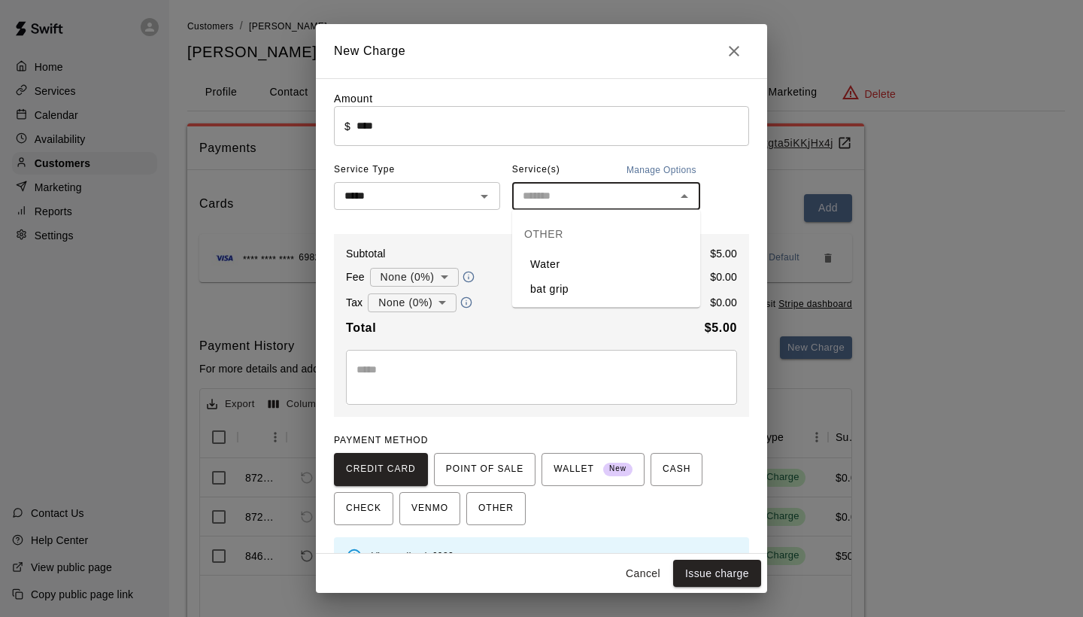
click at [566, 204] on input "text" at bounding box center [594, 196] width 154 height 19
click at [557, 261] on li "Water" at bounding box center [606, 264] width 188 height 25
type input "*****"
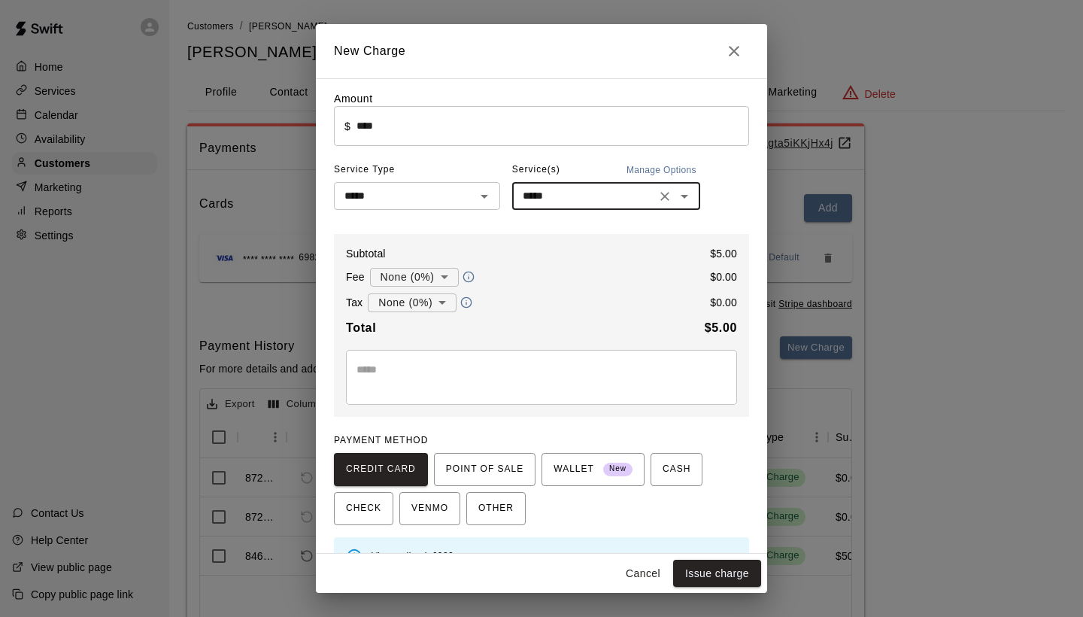
click at [423, 363] on textarea at bounding box center [541, 377] width 370 height 30
click at [441, 274] on body "Home Services Calendar Availability Customers Marketing Reports Settings Contac…" at bounding box center [541, 380] width 1083 height 760
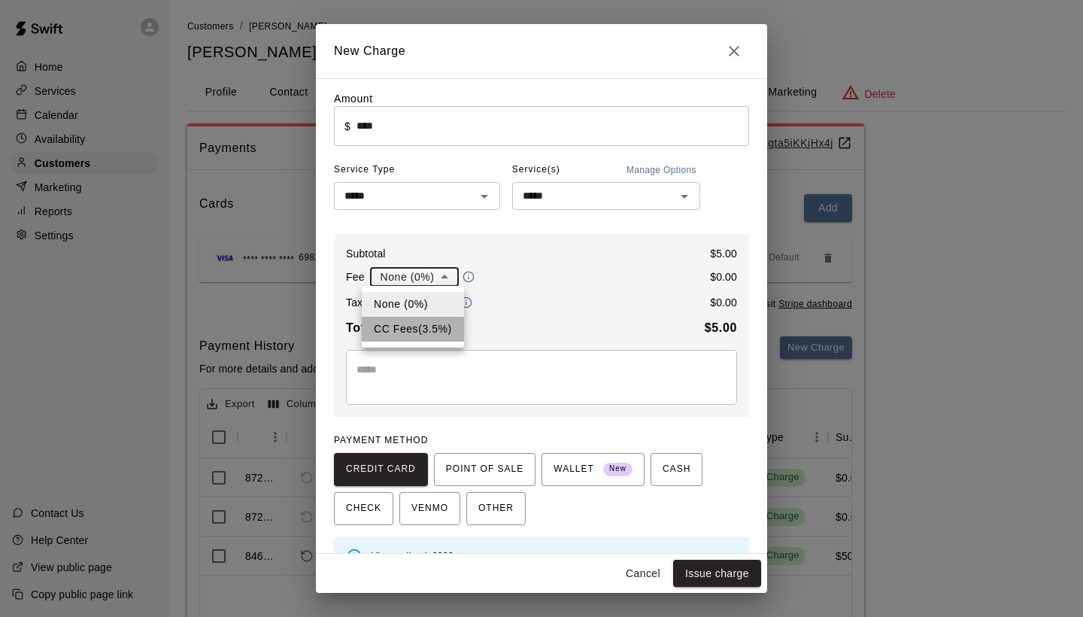
click at [429, 323] on li "CC Fees ( 3.5 % )" at bounding box center [413, 329] width 102 height 25
type input "**********"
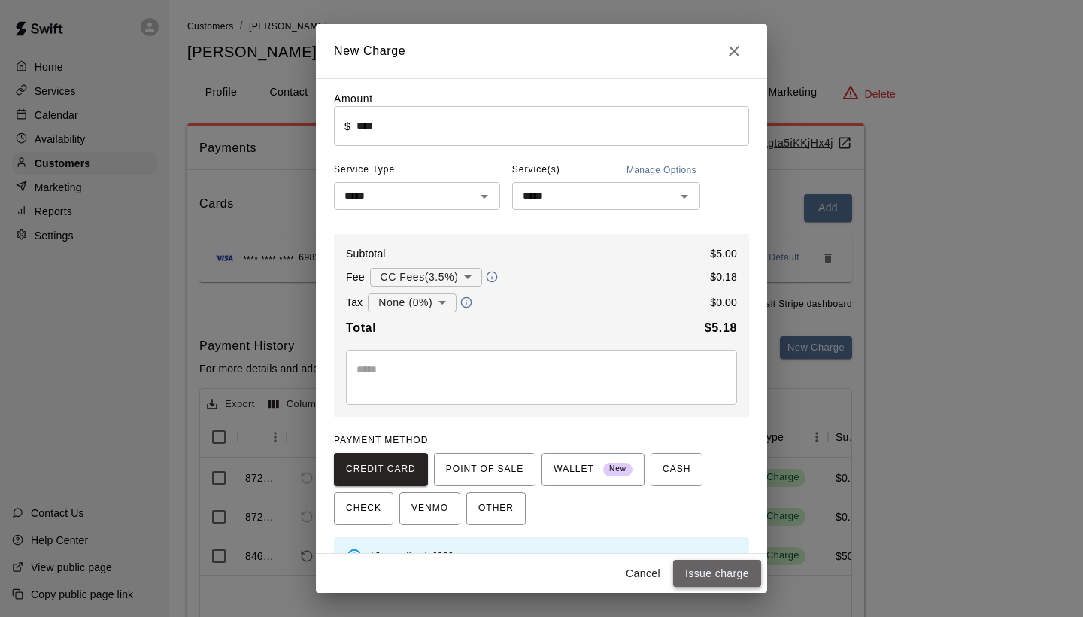
click at [703, 563] on button "Issue charge" at bounding box center [717, 574] width 88 height 28
type input "*"
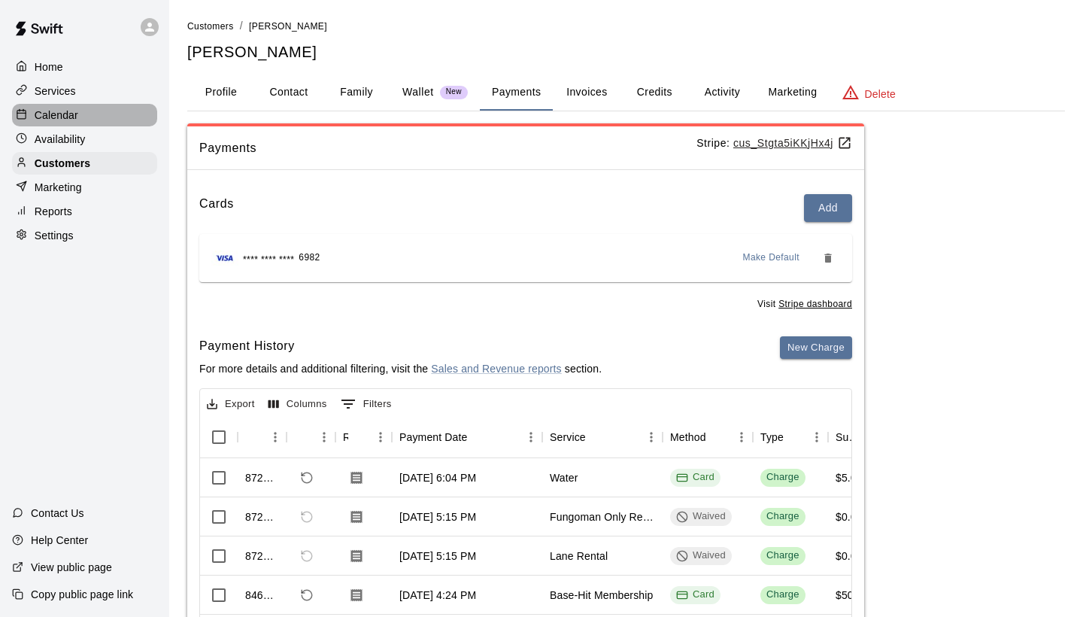
click at [102, 116] on div "Calendar" at bounding box center [84, 115] width 145 height 23
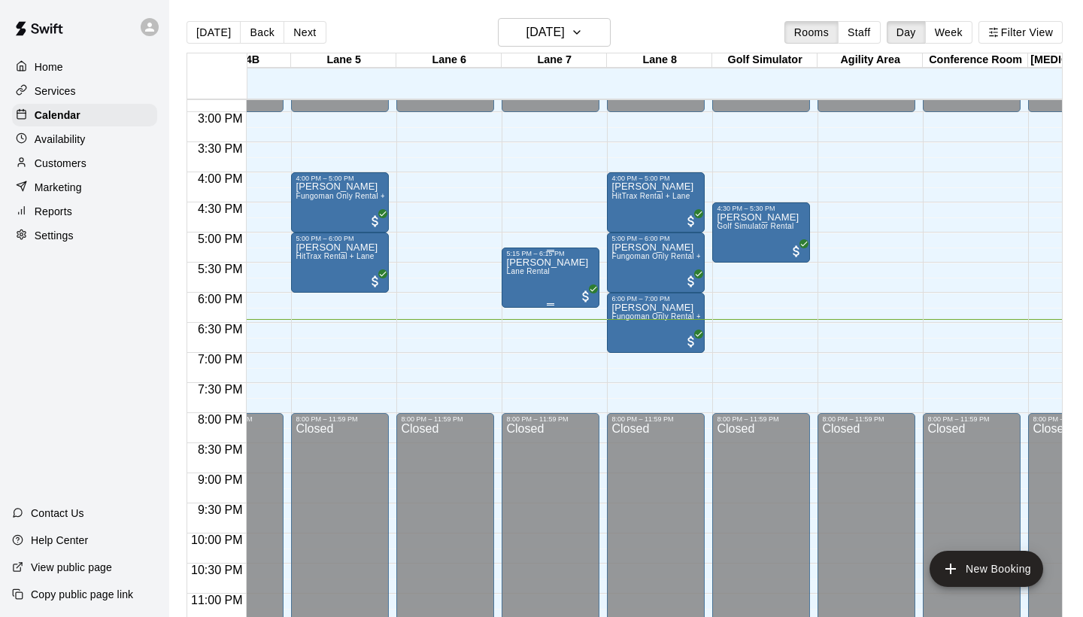
scroll to position [0, 587]
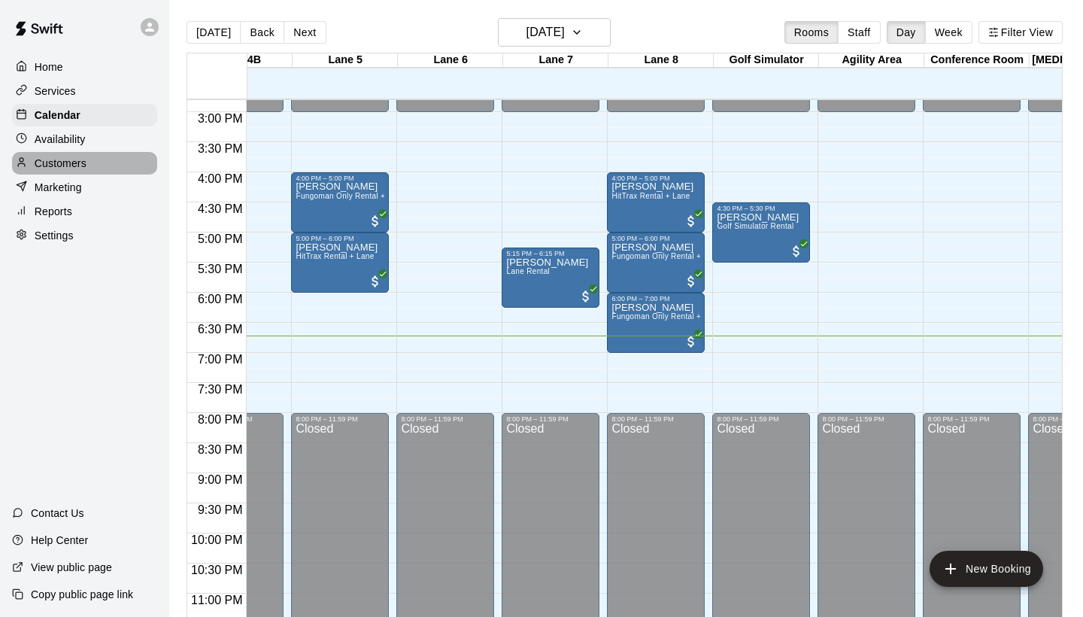
click at [97, 152] on div "Customers" at bounding box center [84, 163] width 145 height 23
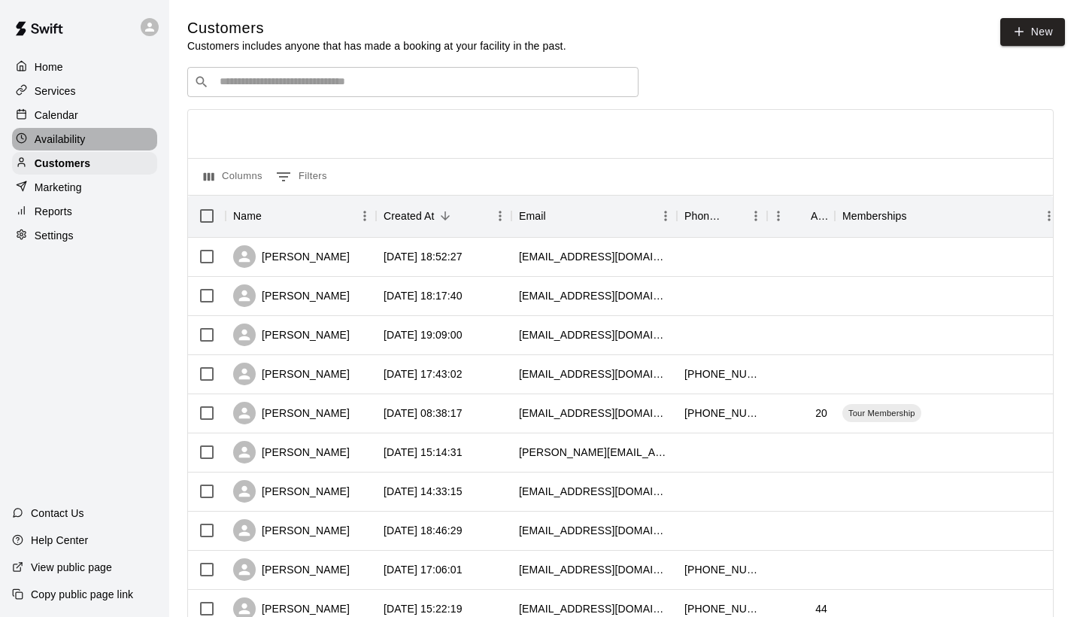
click at [97, 144] on div "Availability" at bounding box center [84, 139] width 145 height 23
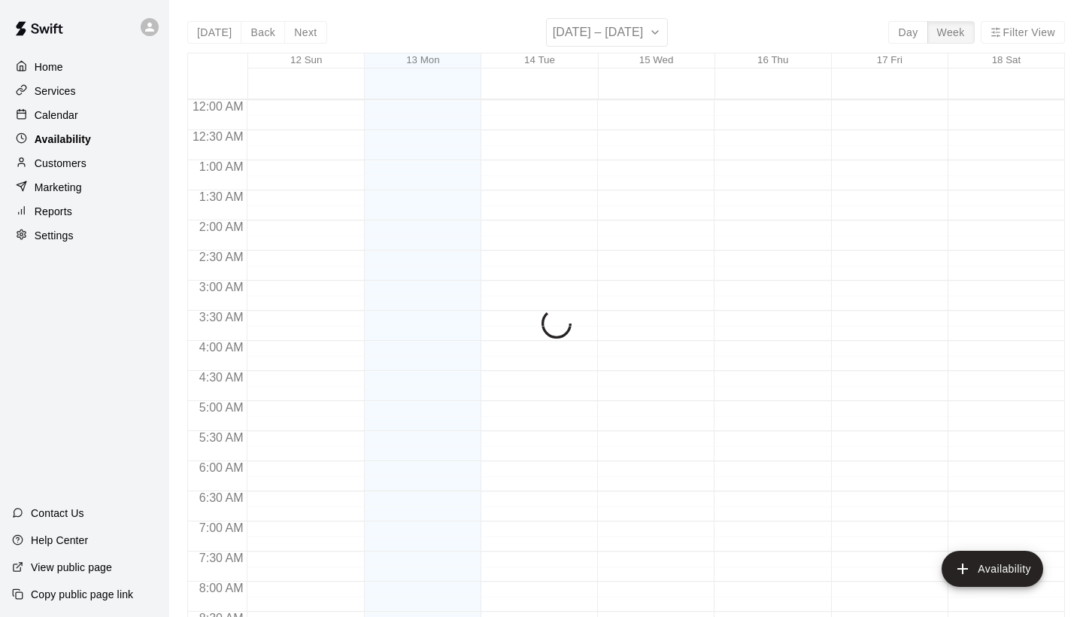
scroll to position [911, 0]
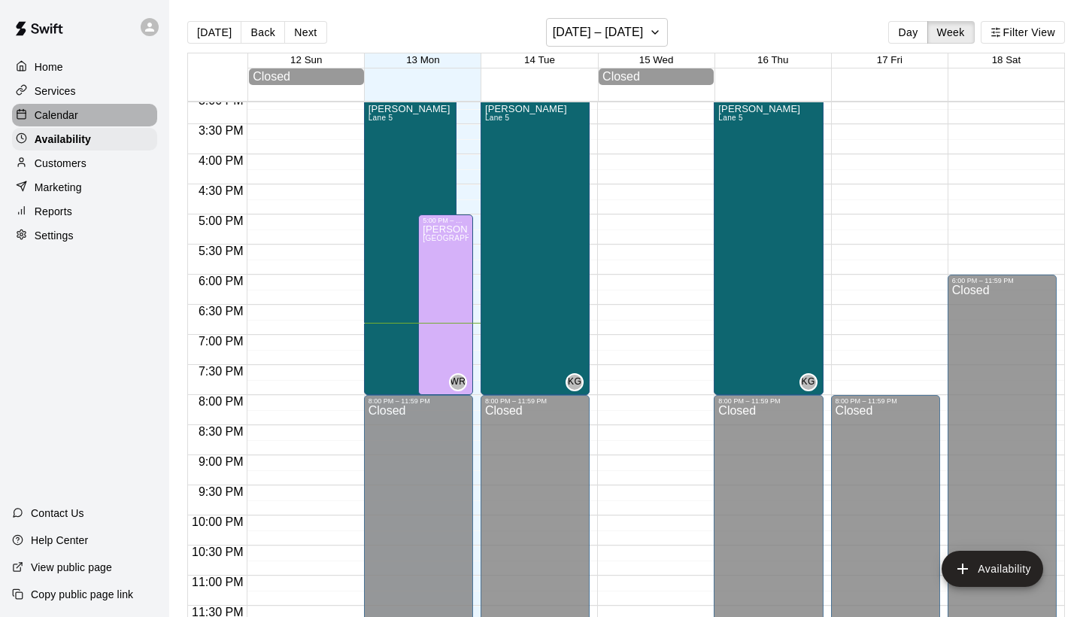
click at [90, 107] on div "Calendar" at bounding box center [84, 115] width 145 height 23
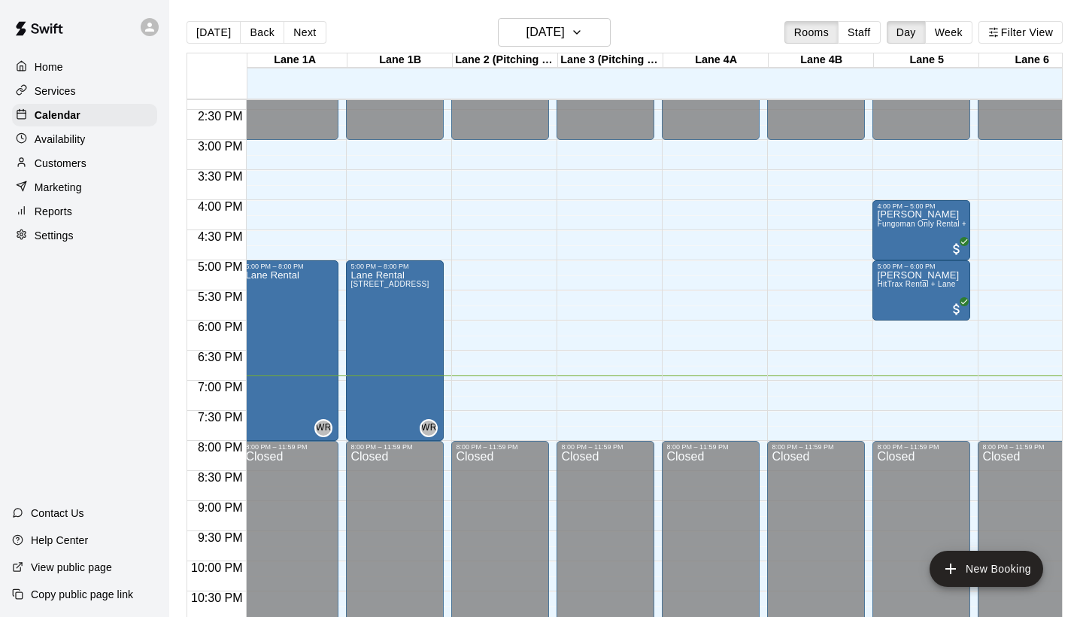
scroll to position [863, 2]
